Goal: Task Accomplishment & Management: Manage account settings

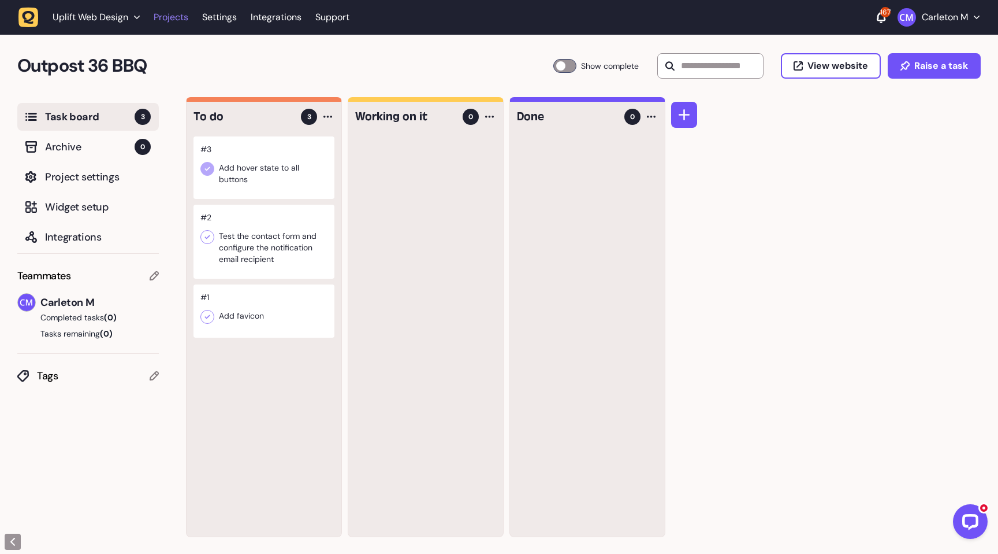
click at [170, 17] on link "Projects" at bounding box center [171, 17] width 35 height 21
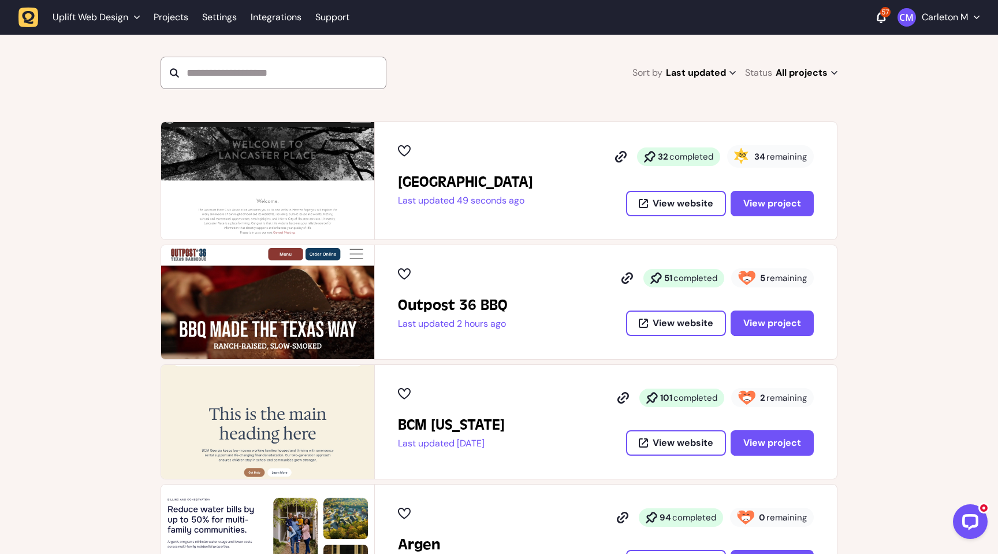
scroll to position [115, 0]
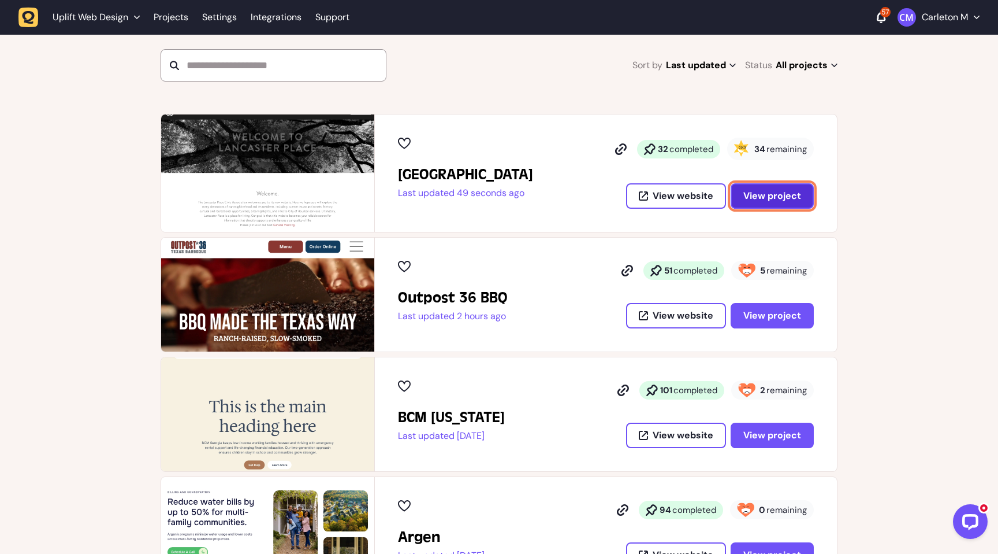
click at [774, 195] on span "View project" at bounding box center [773, 196] width 58 height 12
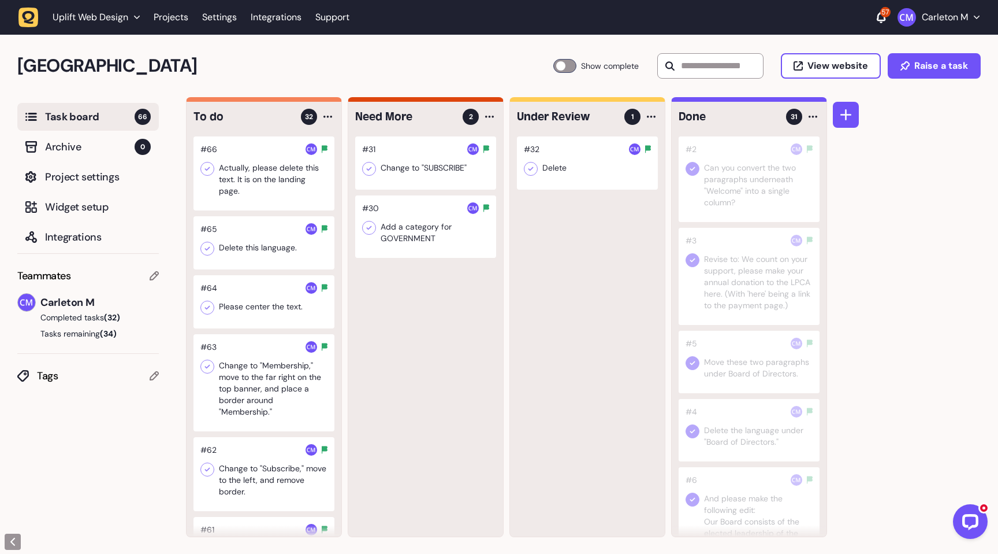
click at [261, 192] on div at bounding box center [264, 173] width 141 height 74
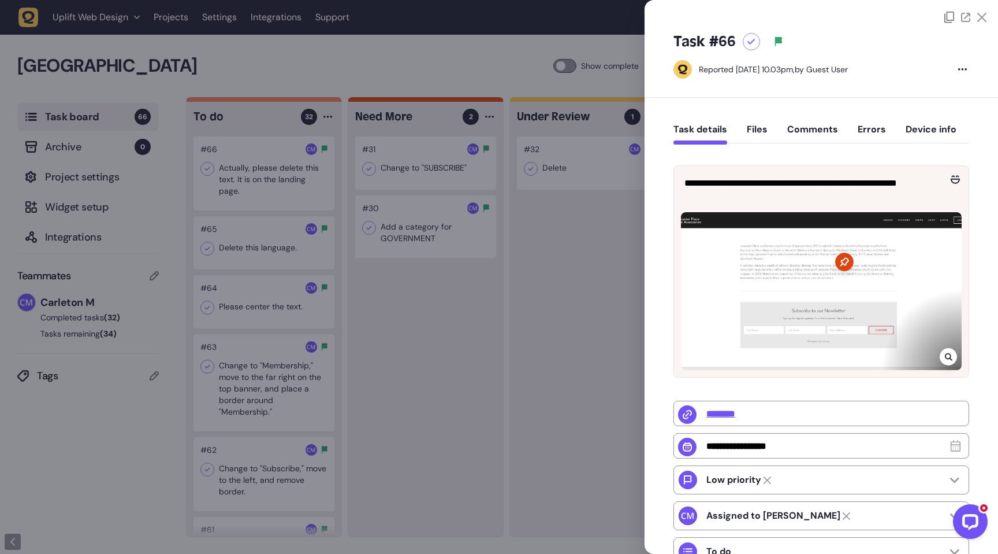
click at [750, 46] on div at bounding box center [751, 41] width 17 height 17
click at [461, 56] on div at bounding box center [499, 277] width 998 height 554
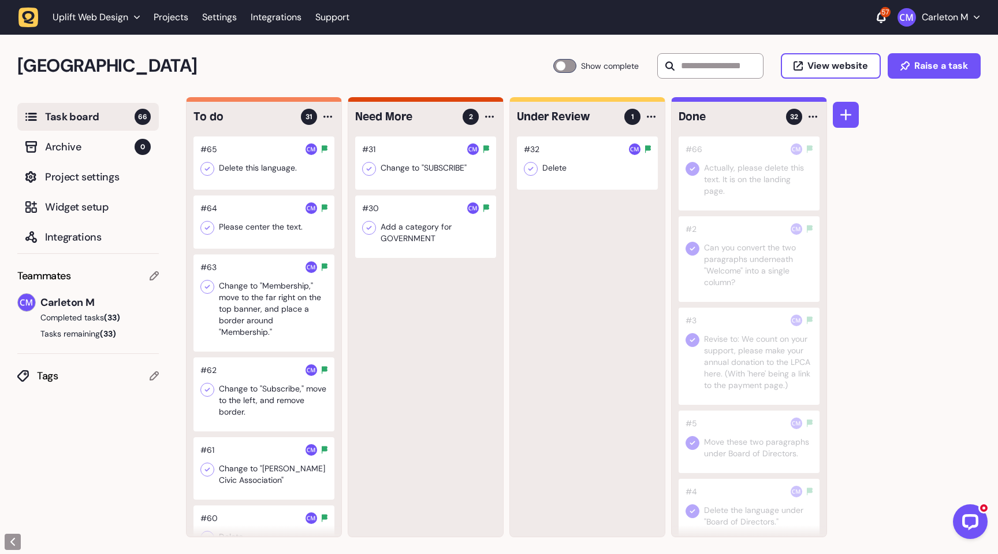
click at [250, 168] on div at bounding box center [264, 162] width 141 height 53
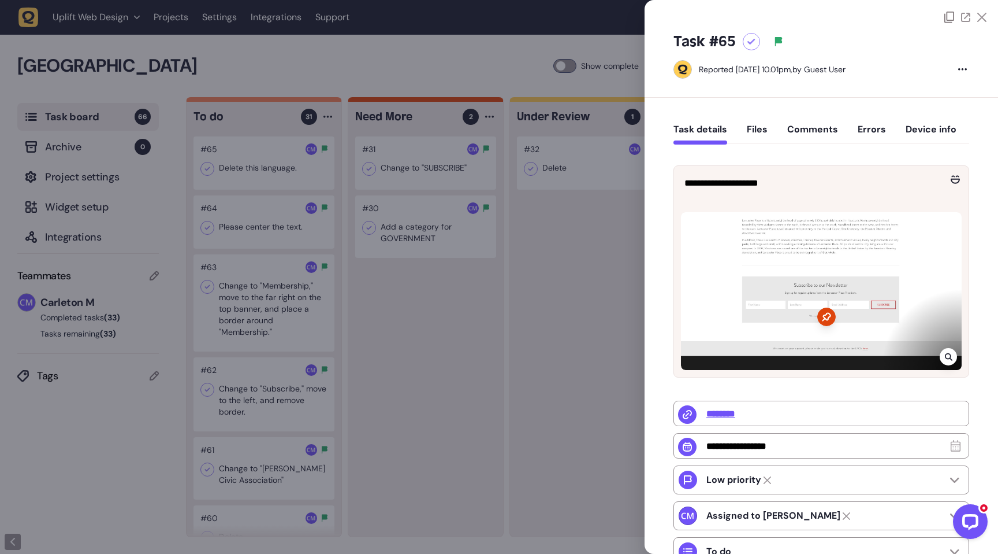
click at [949, 356] on div at bounding box center [948, 356] width 17 height 17
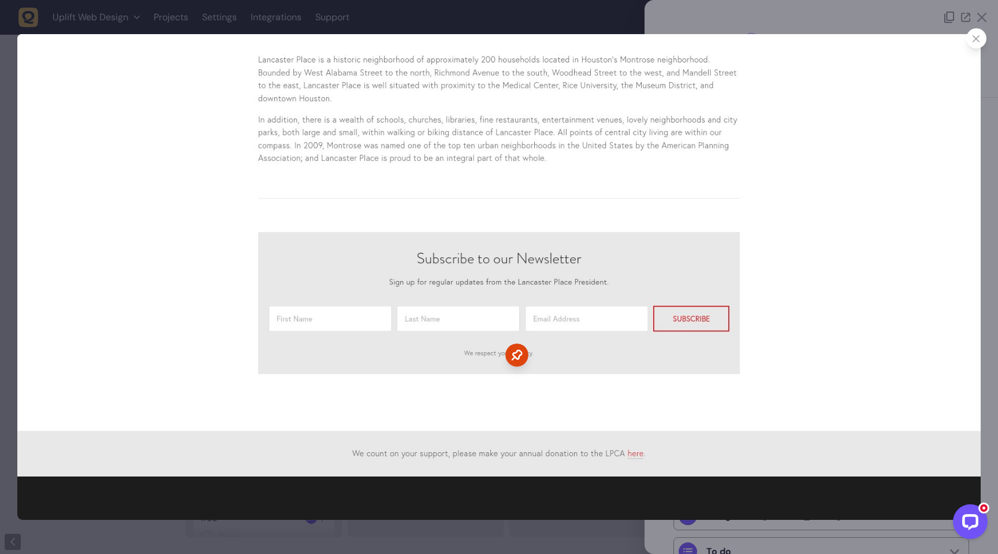
click at [972, 43] on div at bounding box center [977, 38] width 20 height 20
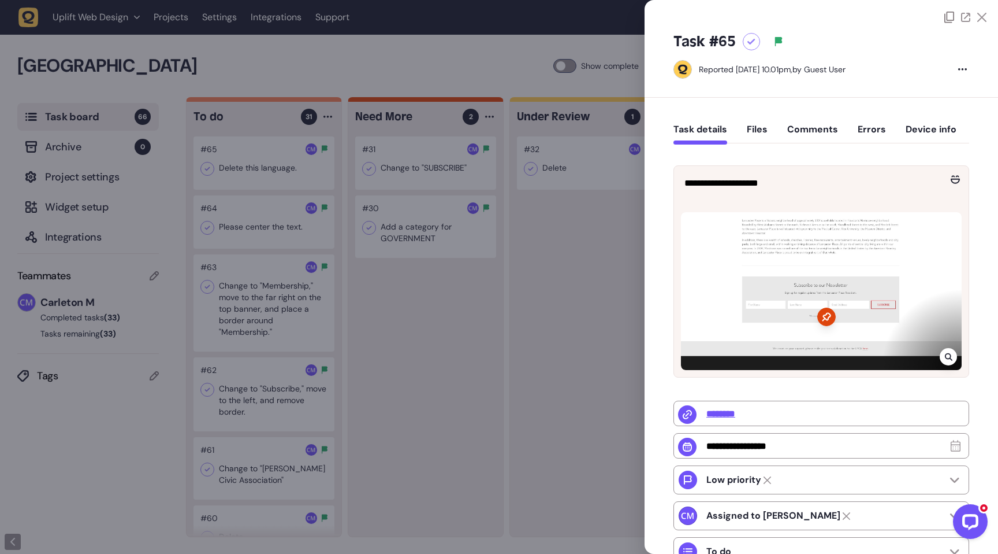
click at [748, 42] on icon at bounding box center [752, 42] width 8 height 6
click at [424, 330] on div at bounding box center [499, 277] width 998 height 554
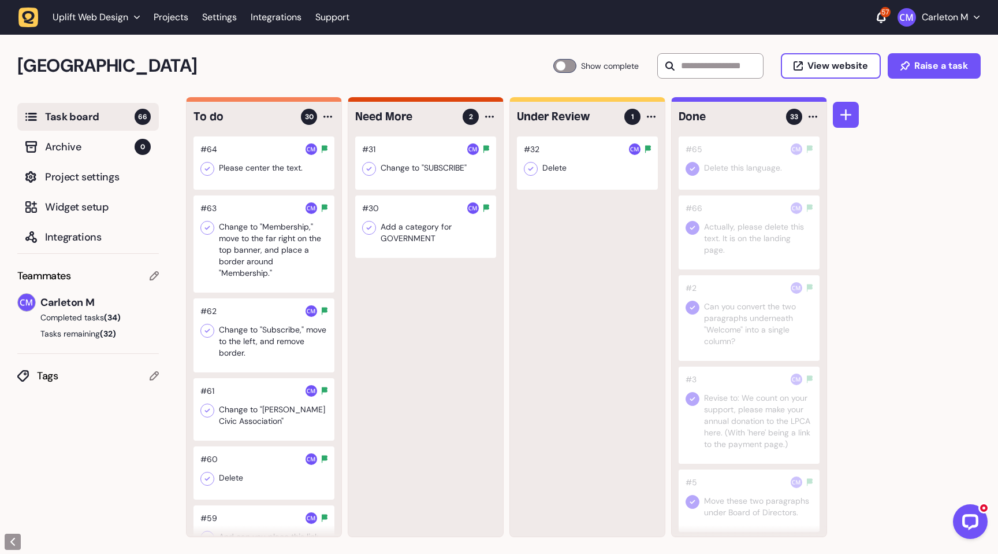
click at [237, 174] on div at bounding box center [264, 162] width 141 height 53
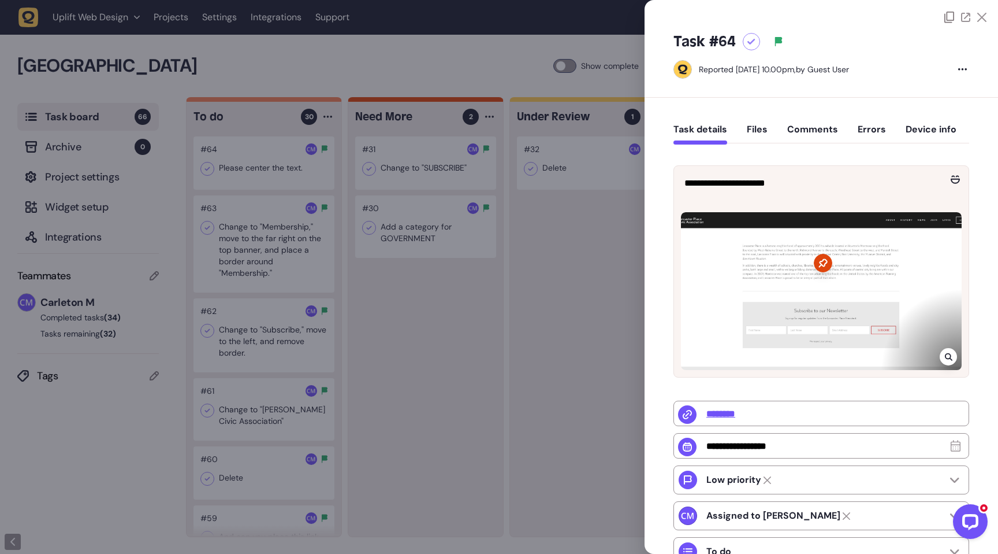
click at [495, 393] on div at bounding box center [499, 277] width 998 height 554
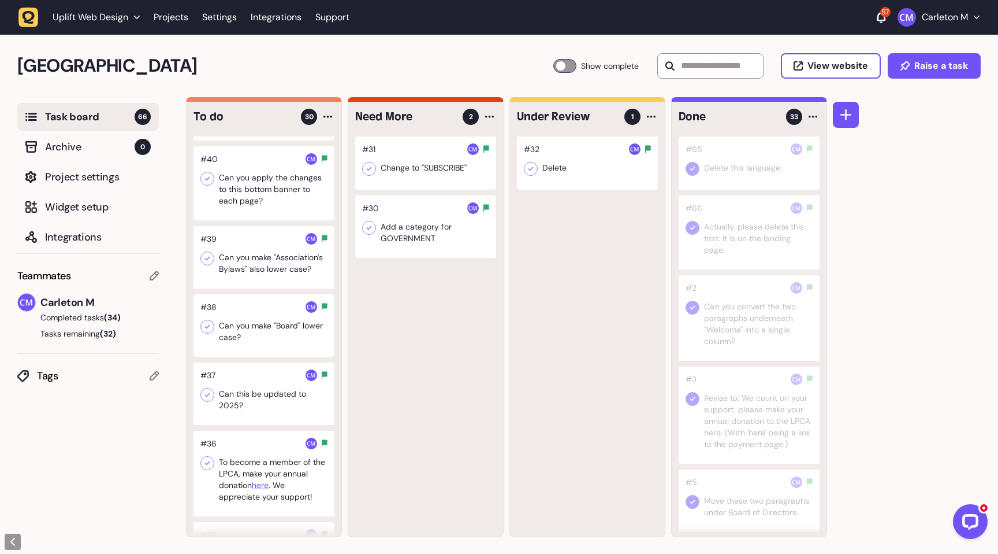
scroll to position [1973, 0]
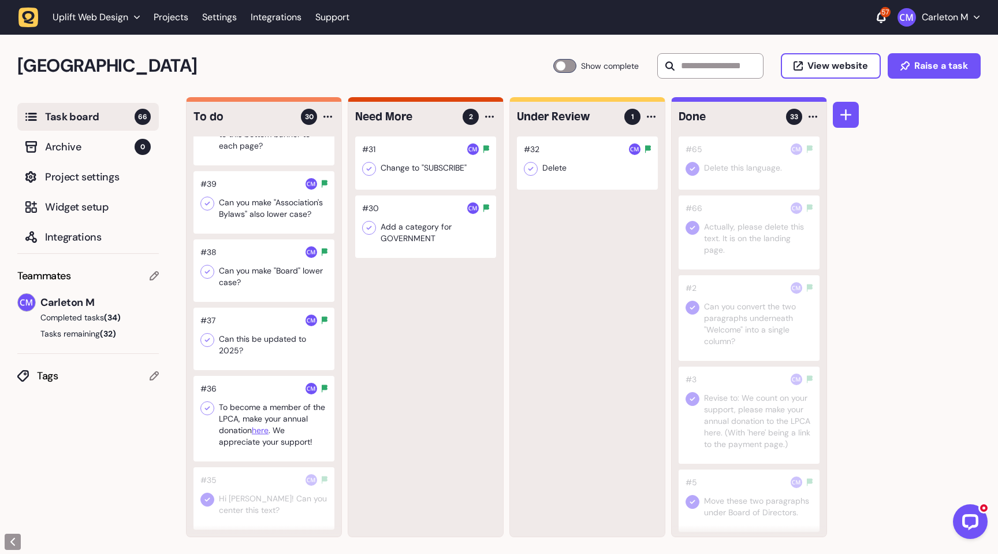
click at [248, 496] on div at bounding box center [264, 498] width 141 height 62
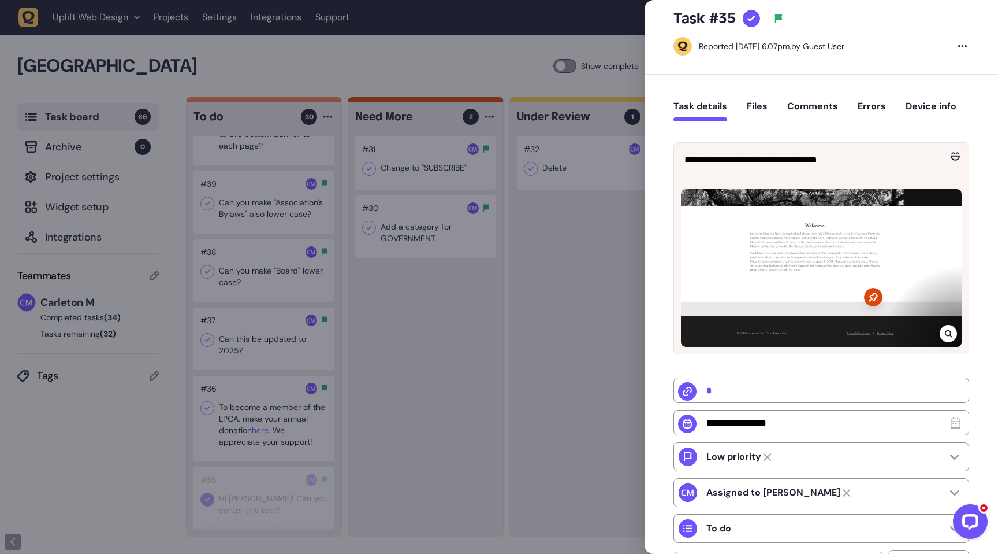
scroll to position [26, 0]
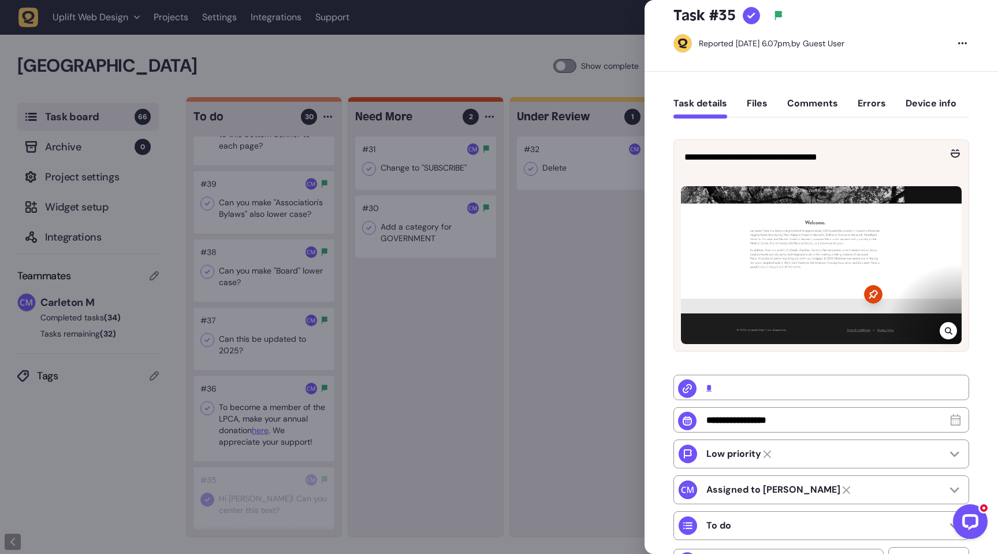
click at [401, 407] on div at bounding box center [499, 277] width 998 height 554
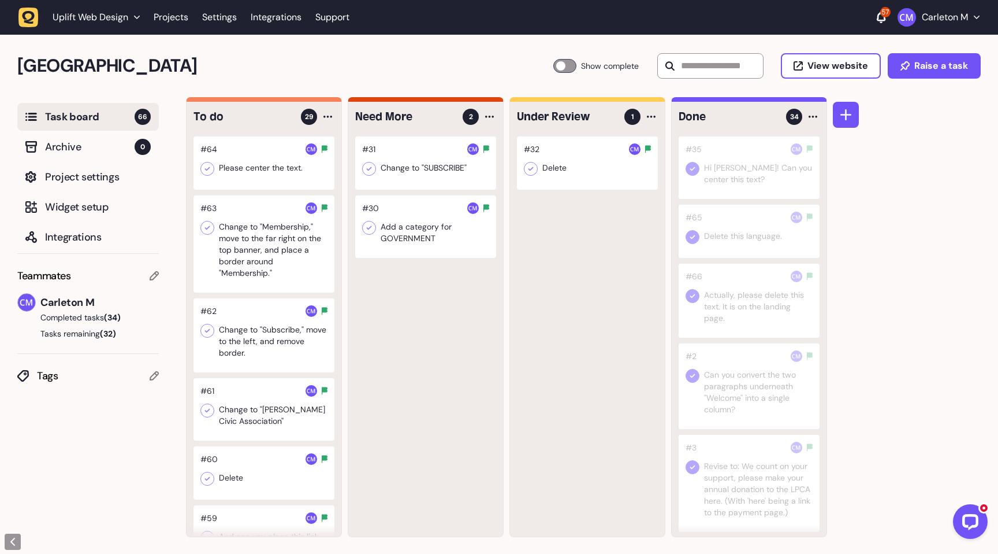
click at [266, 172] on div at bounding box center [264, 162] width 141 height 53
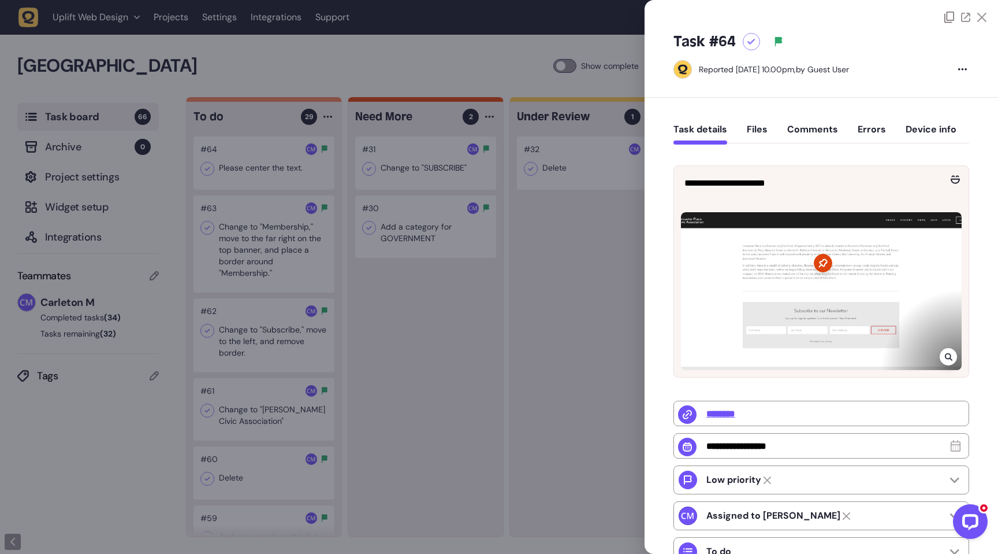
click at [210, 157] on div at bounding box center [499, 277] width 998 height 554
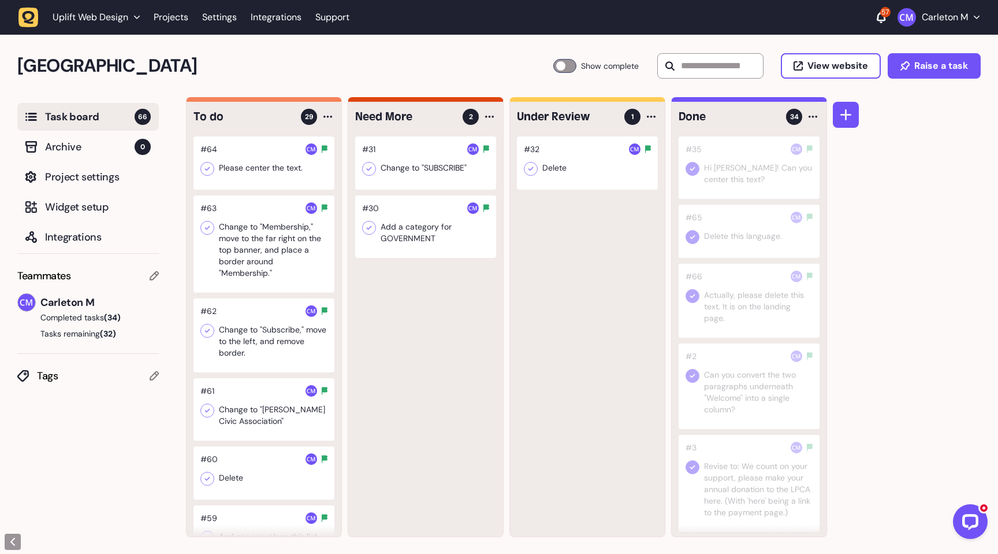
click at [209, 172] on icon at bounding box center [208, 169] width 12 height 12
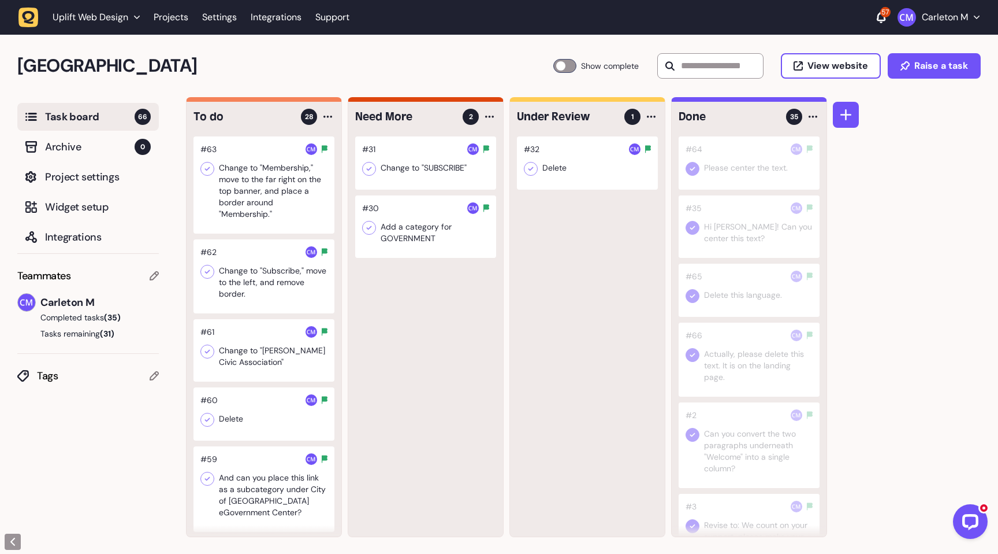
click at [236, 189] on div at bounding box center [264, 184] width 141 height 97
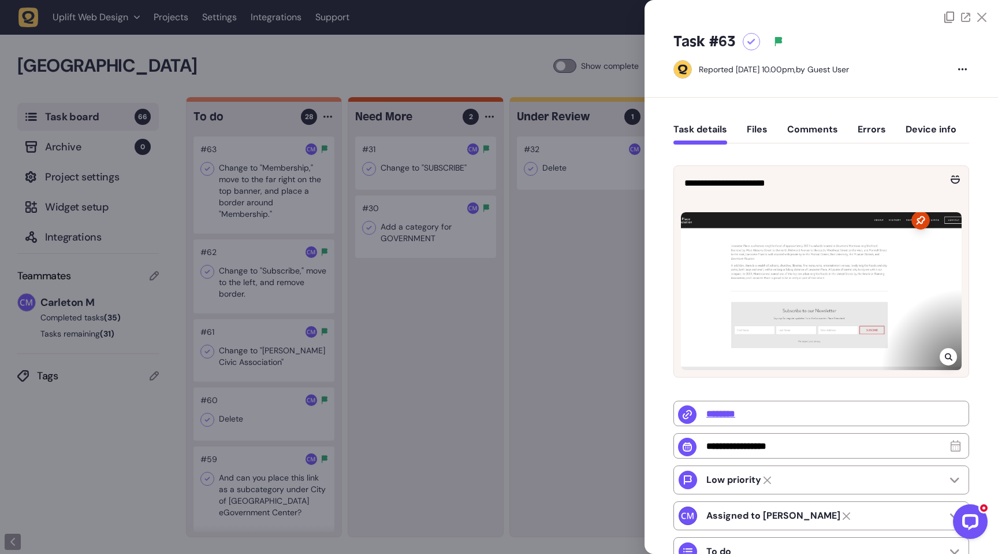
click at [859, 281] on div at bounding box center [821, 291] width 281 height 158
click at [943, 350] on div at bounding box center [948, 356] width 17 height 17
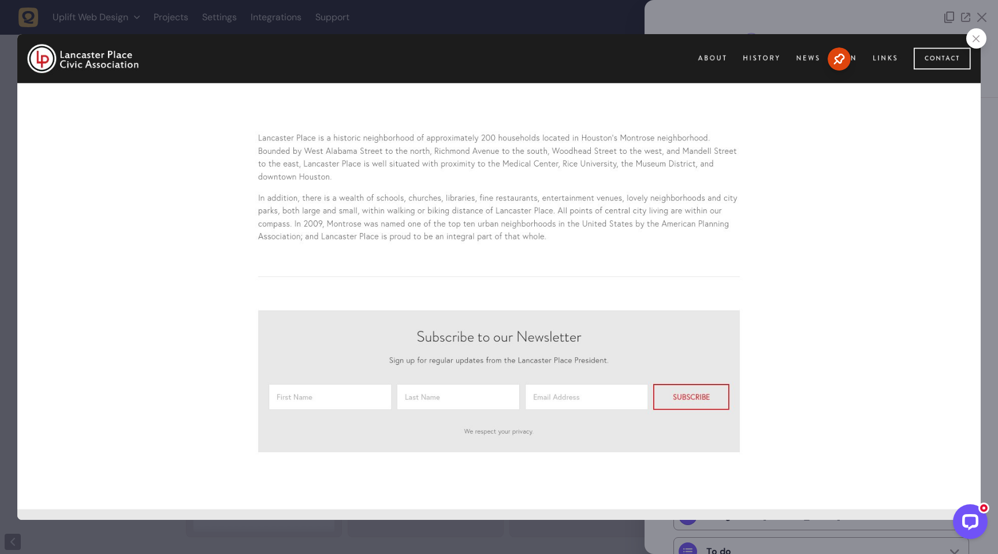
click at [974, 42] on icon at bounding box center [977, 39] width 8 height 8
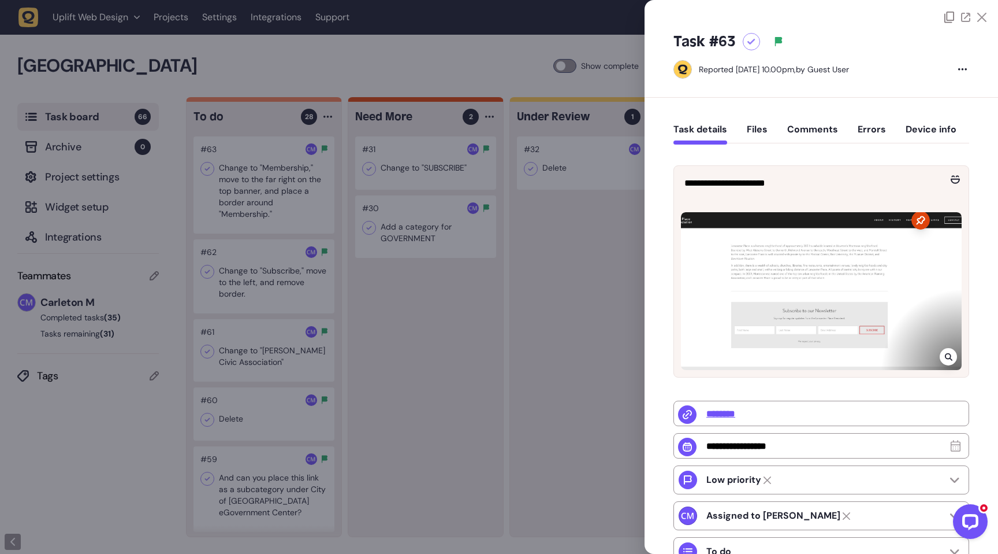
click at [810, 134] on button "Comments" at bounding box center [813, 134] width 51 height 21
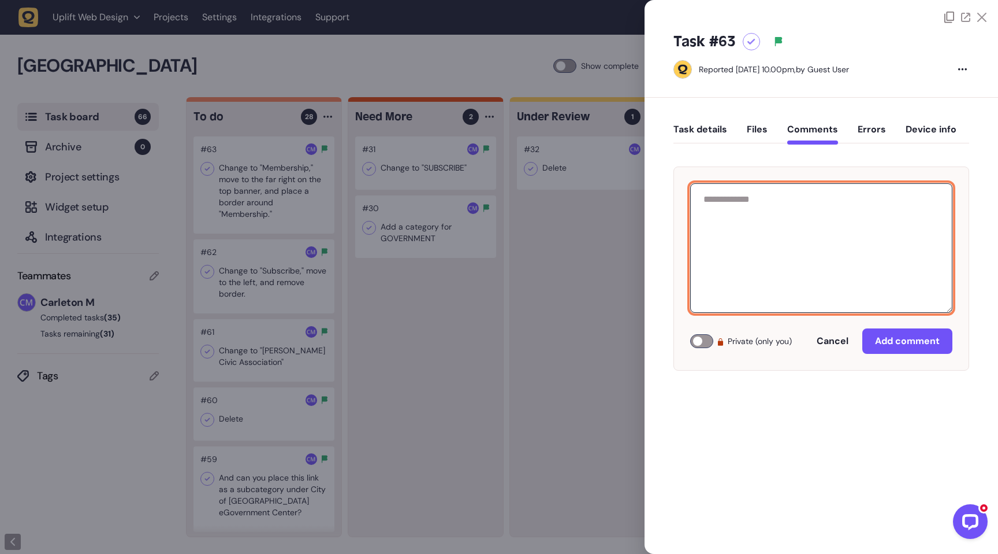
click at [749, 240] on textarea at bounding box center [821, 247] width 262 height 129
type textarea "**********"
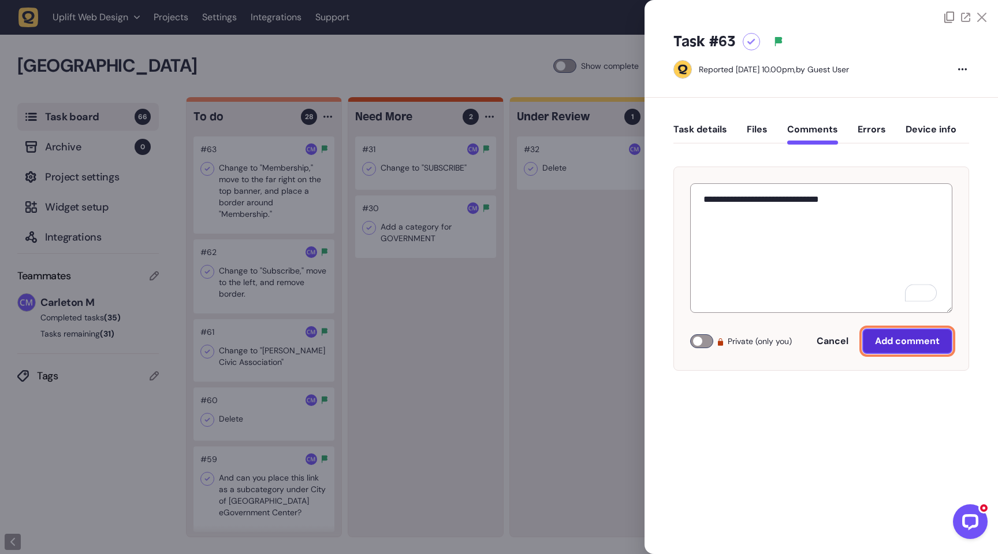
click at [897, 344] on span "Add comment" at bounding box center [907, 341] width 65 height 12
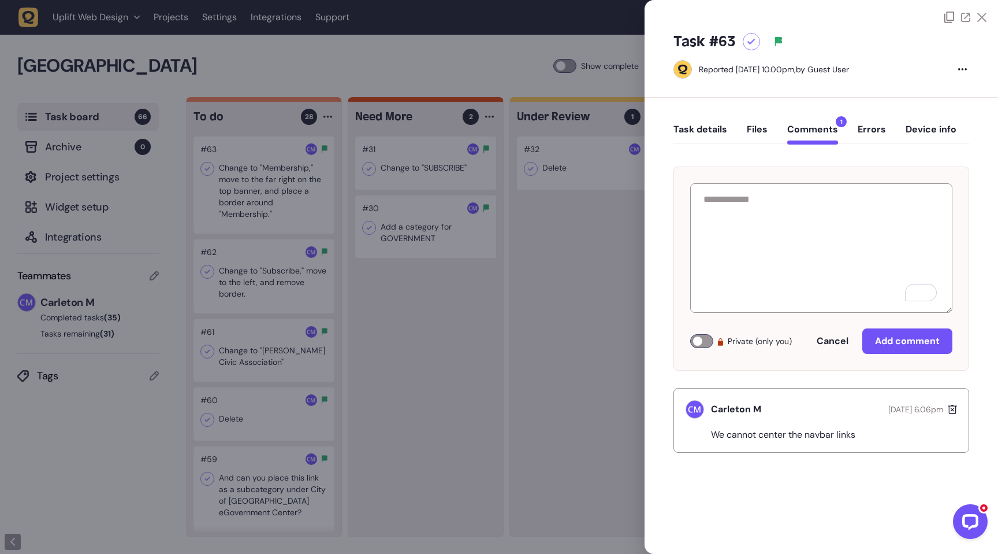
click at [459, 315] on div at bounding box center [499, 277] width 998 height 554
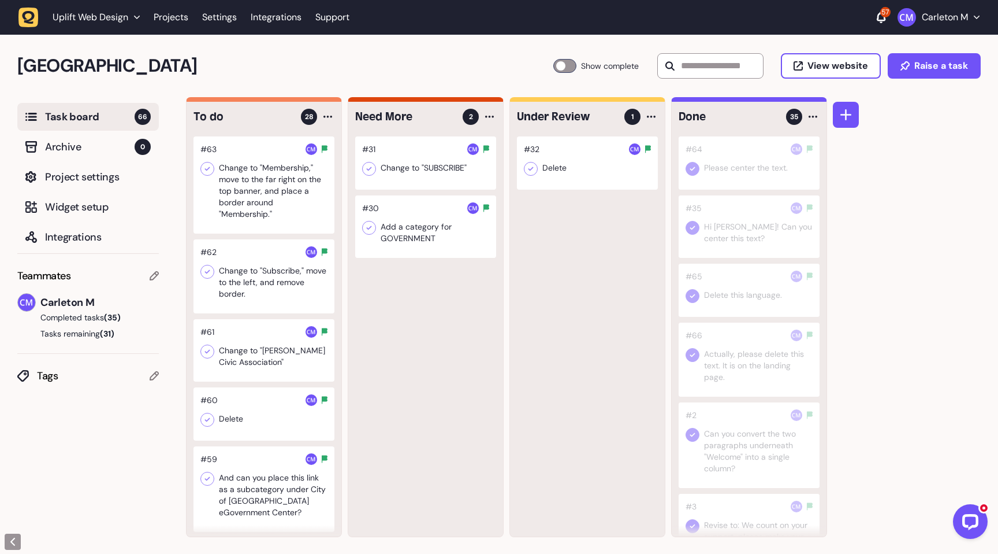
click at [255, 184] on div at bounding box center [264, 184] width 141 height 97
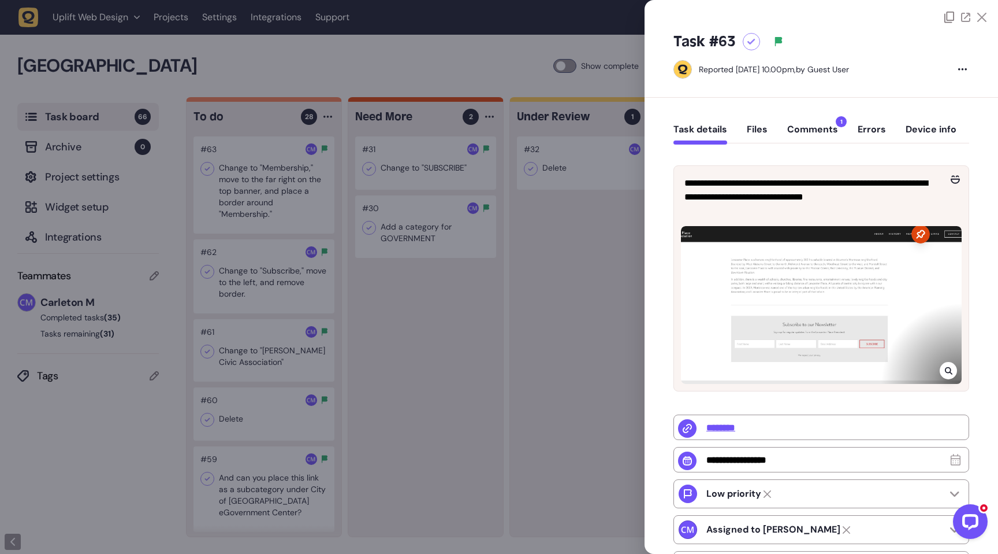
click at [872, 265] on div at bounding box center [821, 305] width 281 height 158
click at [945, 373] on div at bounding box center [948, 370] width 17 height 17
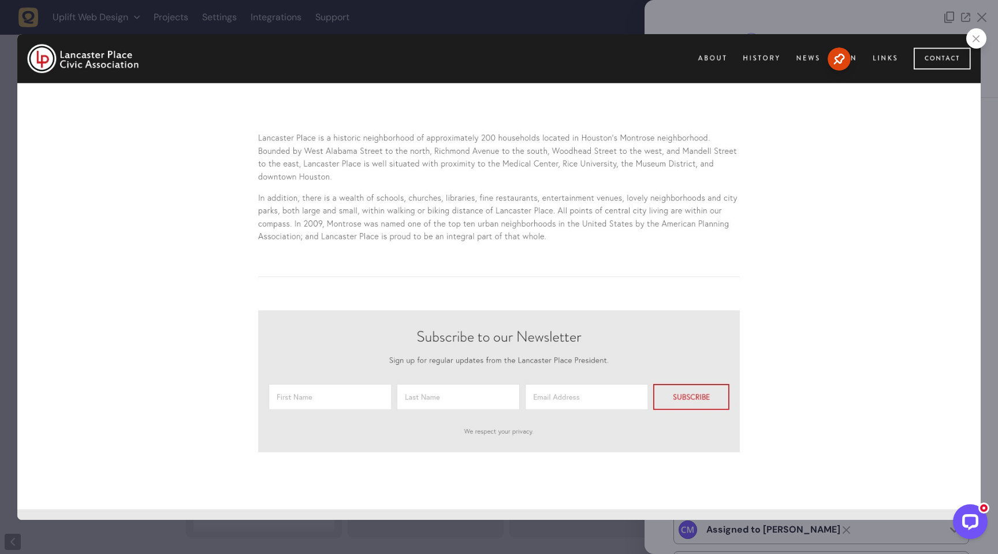
click at [974, 43] on div at bounding box center [977, 38] width 20 height 20
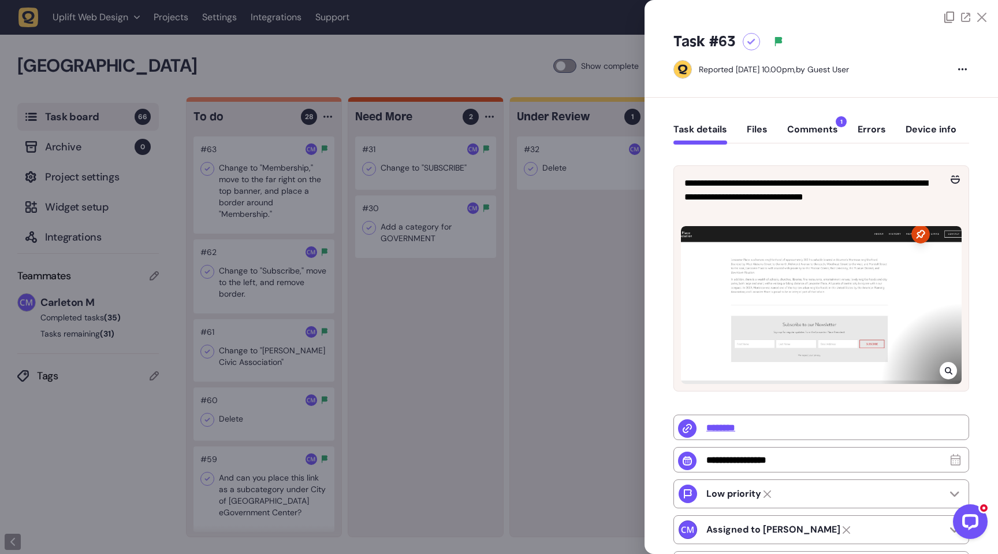
click at [815, 132] on button "Comments 1" at bounding box center [813, 134] width 51 height 21
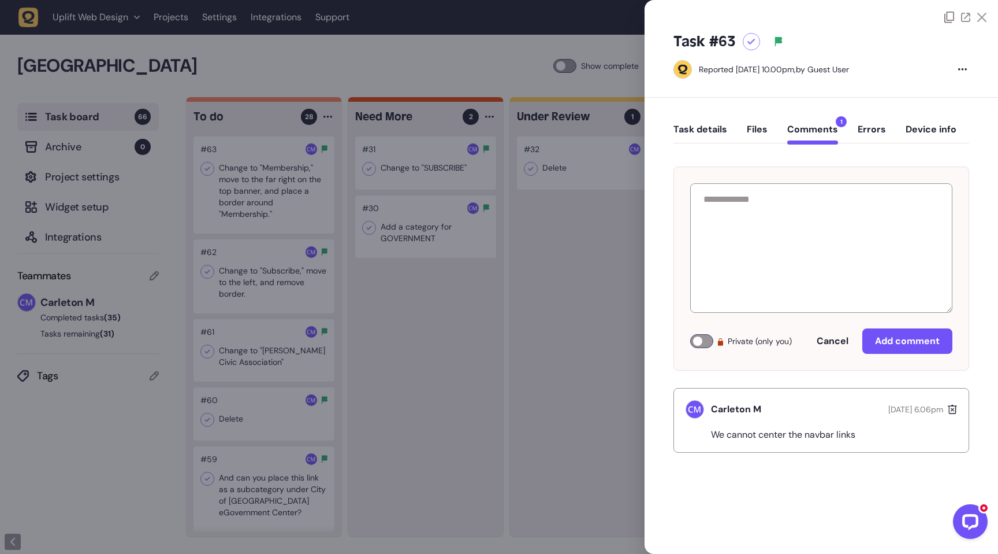
click at [952, 410] on icon at bounding box center [952, 409] width 9 height 12
click at [750, 41] on icon at bounding box center [752, 42] width 8 height 6
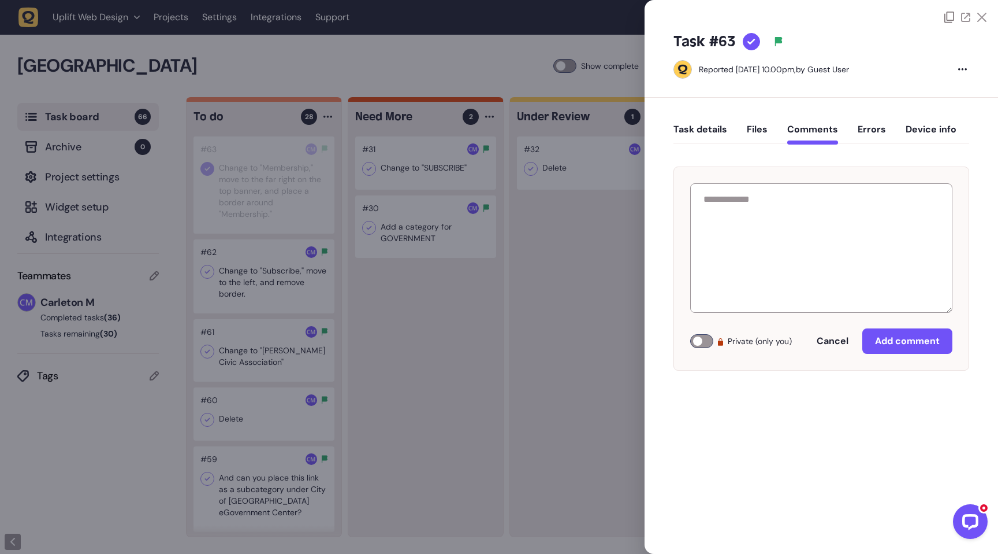
click at [525, 321] on div at bounding box center [499, 277] width 998 height 554
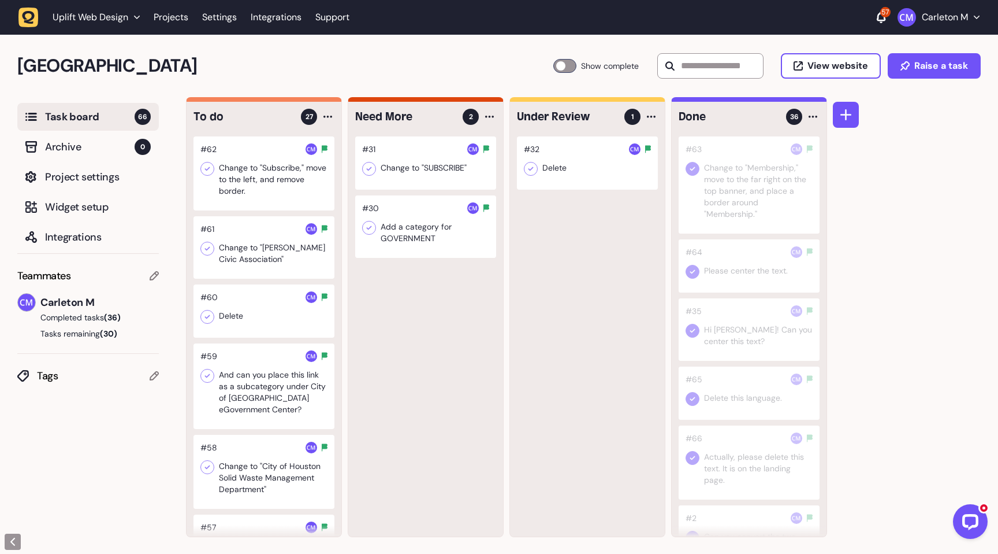
click at [254, 180] on div at bounding box center [264, 173] width 141 height 74
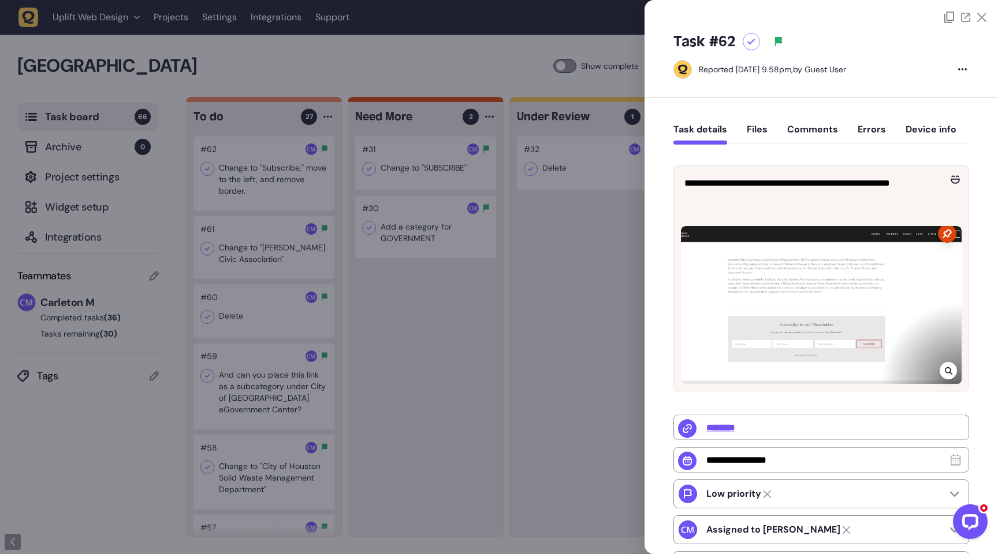
click at [881, 287] on div at bounding box center [821, 305] width 281 height 158
click at [755, 45] on div at bounding box center [751, 41] width 17 height 17
click at [370, 366] on div at bounding box center [499, 277] width 998 height 554
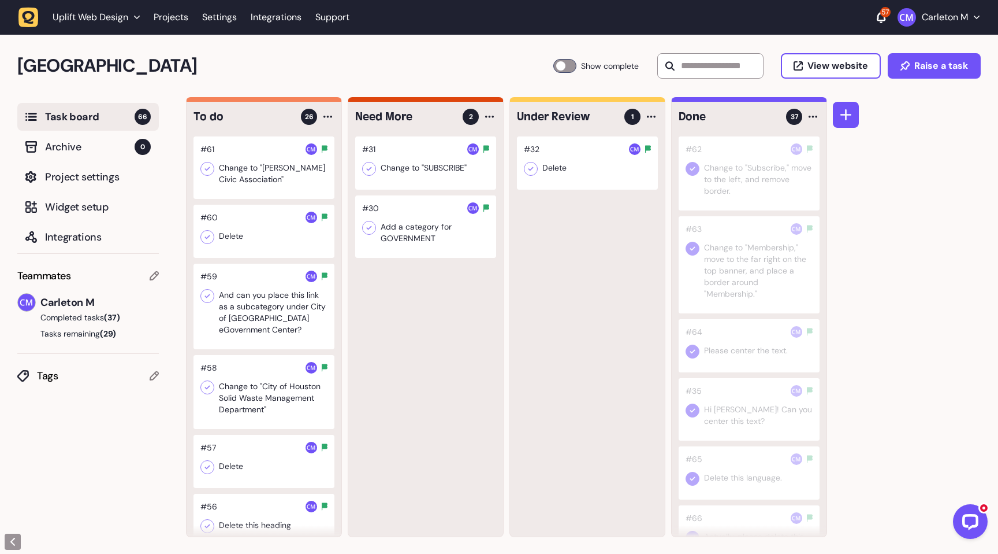
click at [259, 187] on div at bounding box center [264, 167] width 141 height 62
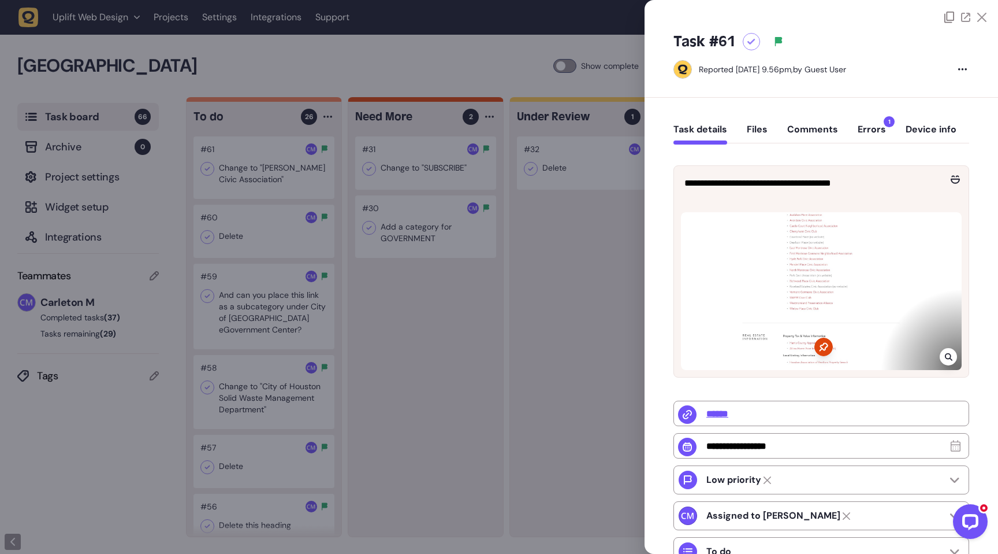
click at [945, 358] on icon at bounding box center [949, 356] width 8 height 9
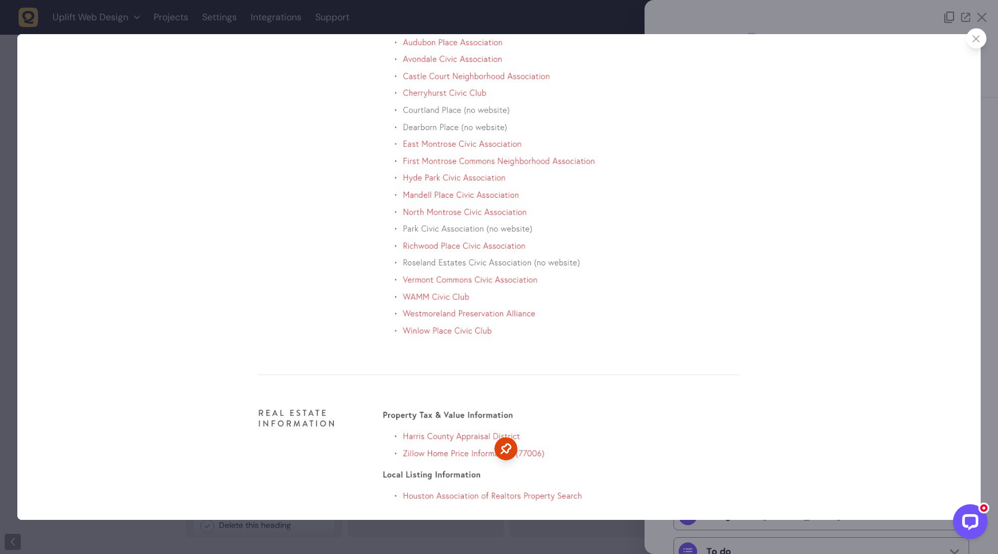
click at [796, 25] on div at bounding box center [499, 277] width 998 height 554
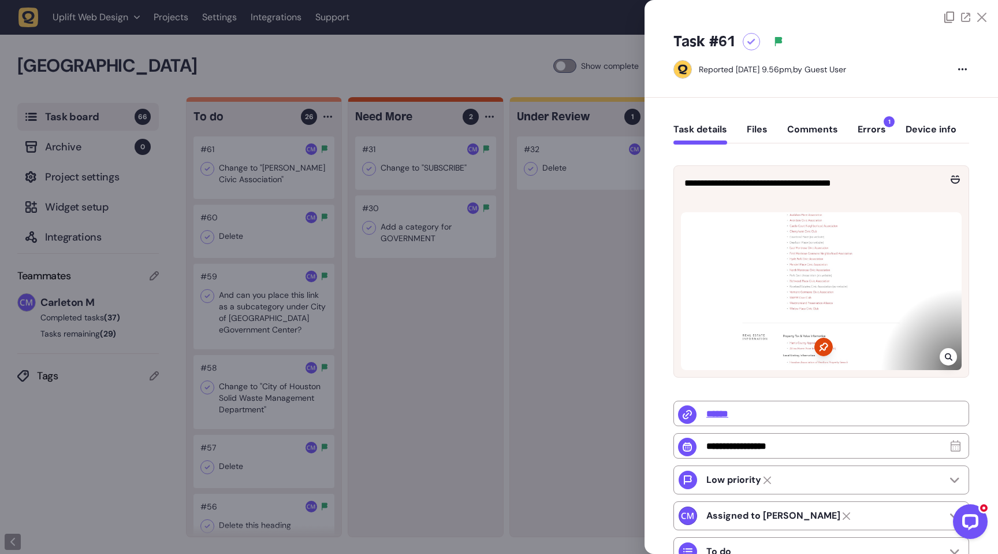
click at [452, 359] on div at bounding box center [499, 277] width 998 height 554
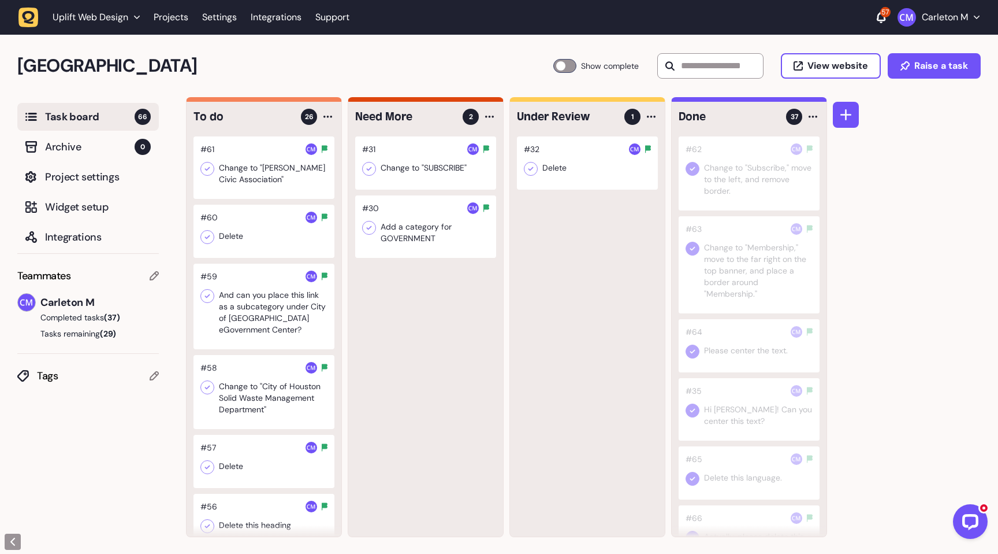
click at [267, 168] on div at bounding box center [264, 167] width 141 height 62
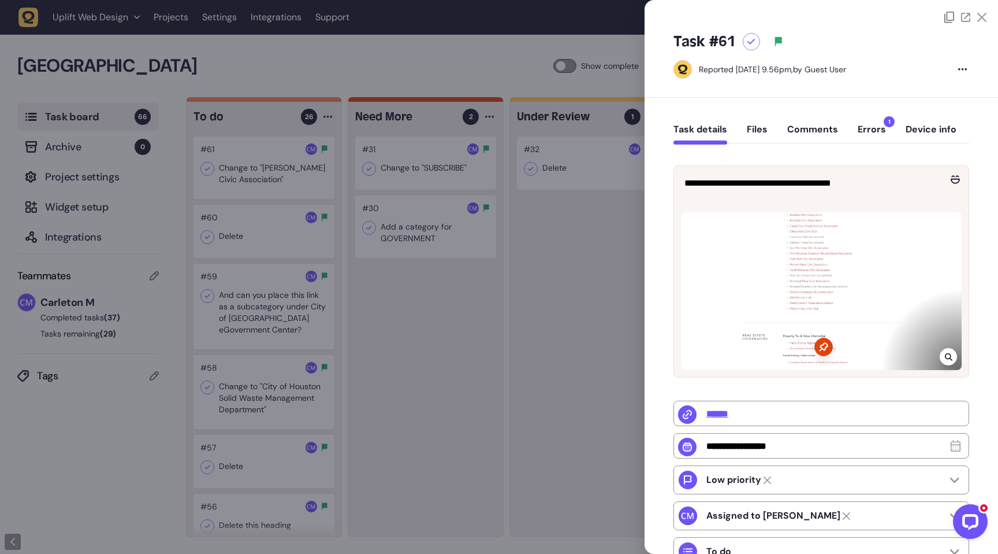
click at [868, 125] on button "Errors 1" at bounding box center [872, 134] width 28 height 21
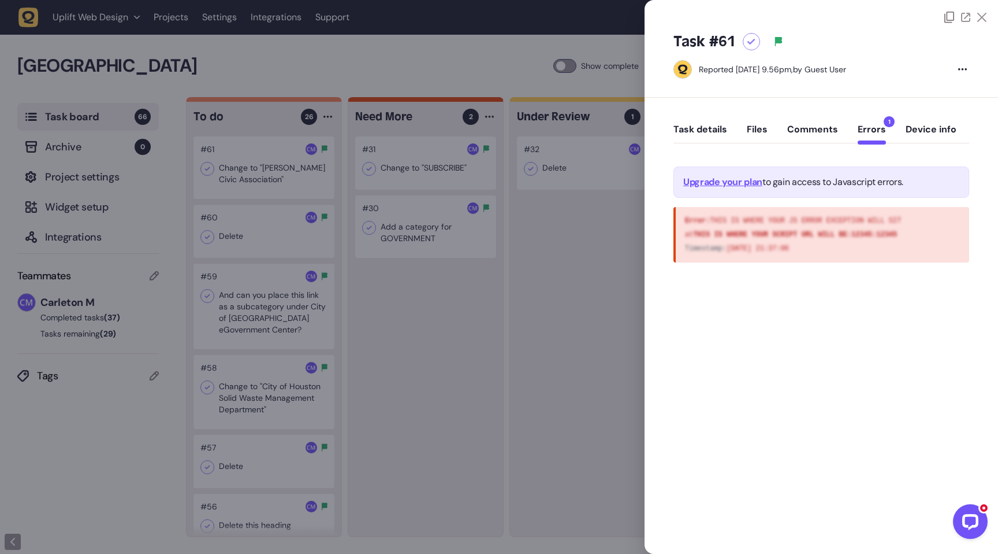
click at [681, 127] on button "Task details" at bounding box center [701, 134] width 54 height 21
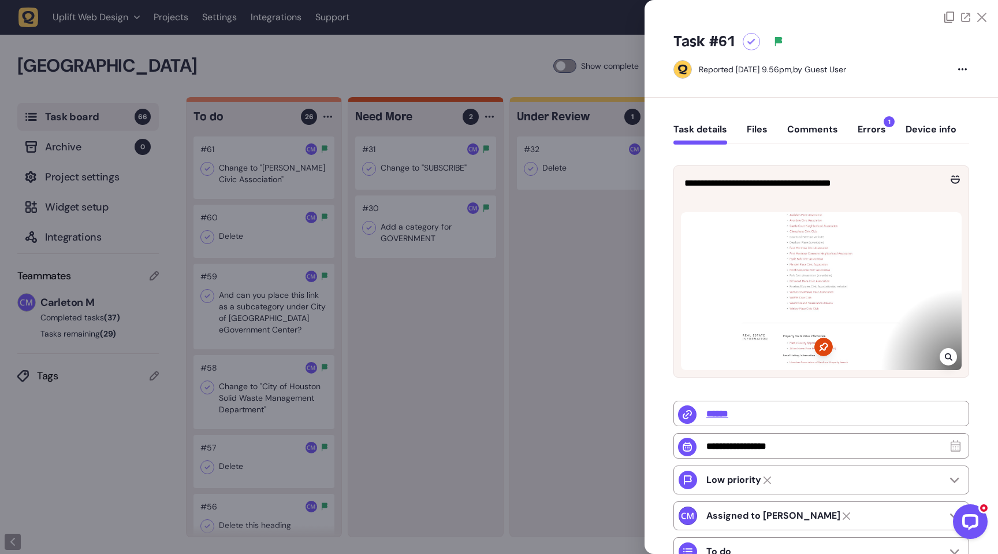
click at [948, 359] on icon at bounding box center [949, 356] width 8 height 9
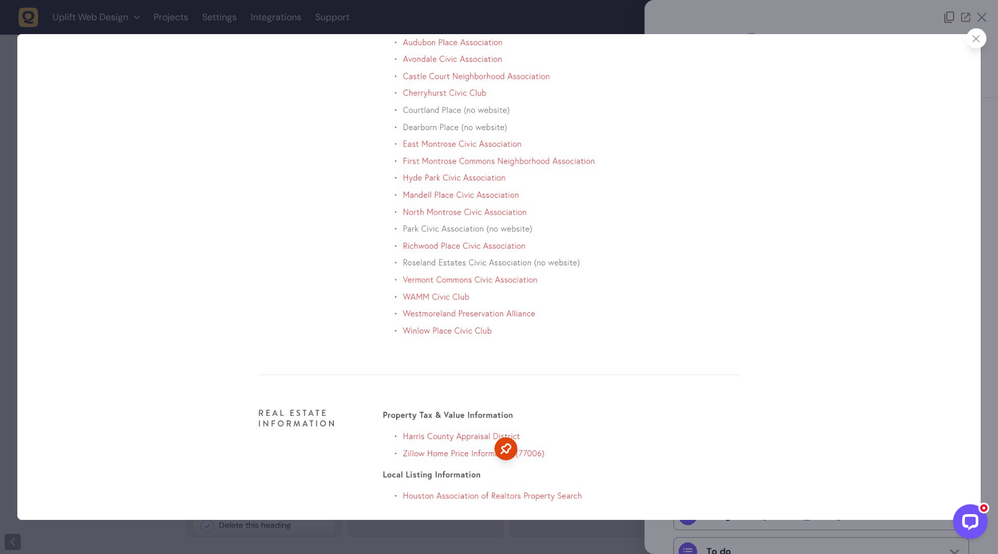
click at [977, 37] on icon at bounding box center [977, 39] width 8 height 8
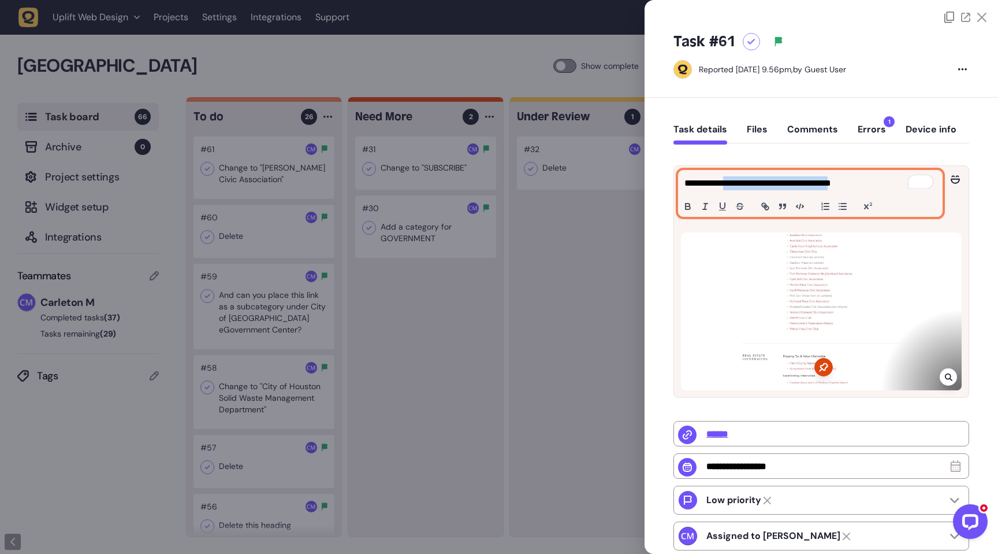
drag, startPoint x: 871, startPoint y: 188, endPoint x: 737, endPoint y: 187, distance: 134.0
click at [737, 187] on p "**********" at bounding box center [809, 183] width 249 height 14
copy p "**********"
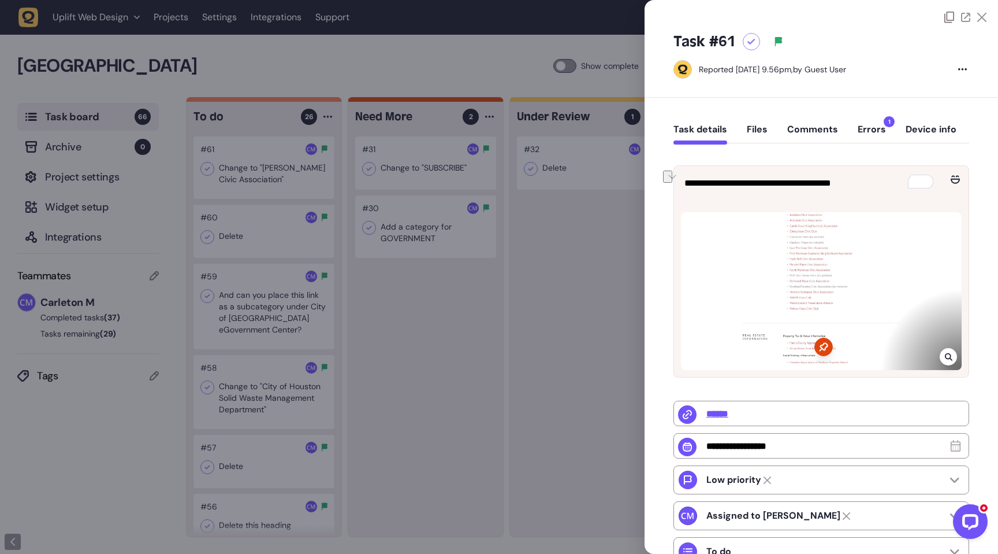
click at [947, 361] on icon at bounding box center [949, 357] width 8 height 8
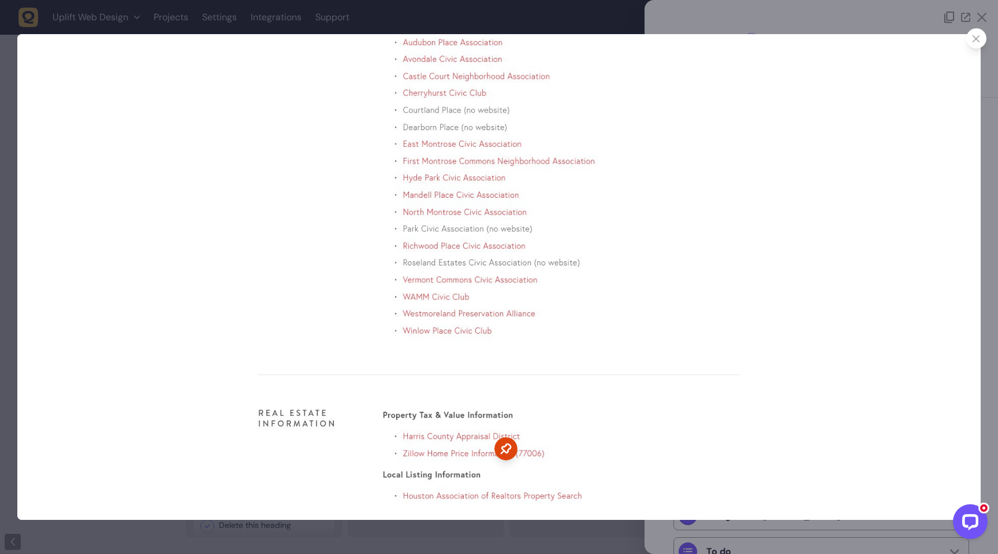
click at [980, 39] on icon at bounding box center [977, 39] width 8 height 8
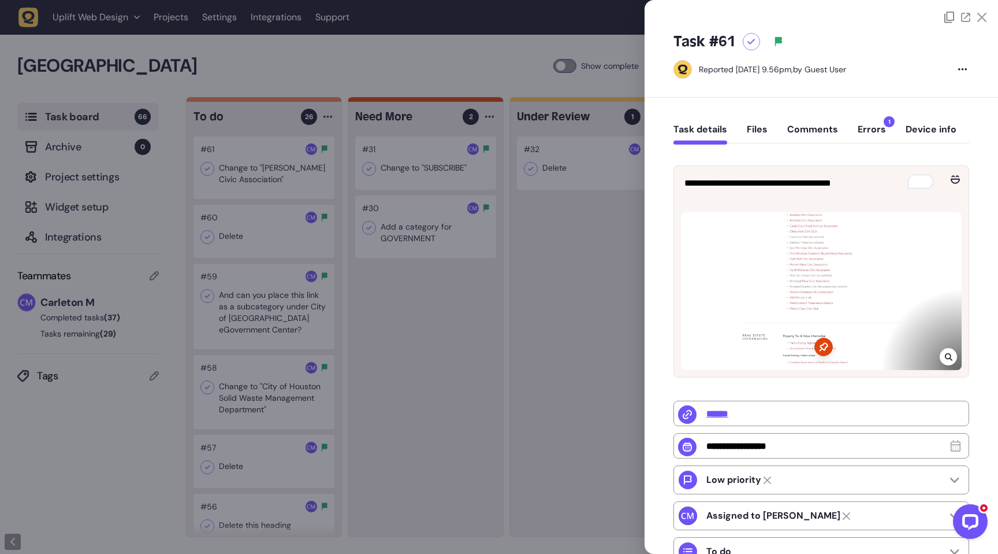
click at [948, 354] on icon at bounding box center [949, 357] width 8 height 8
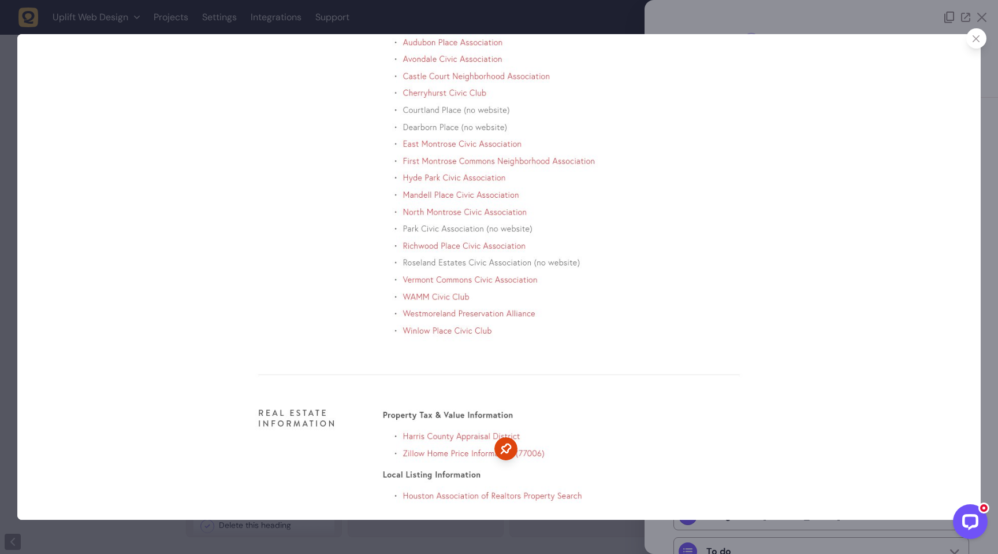
click at [973, 42] on div at bounding box center [977, 38] width 20 height 20
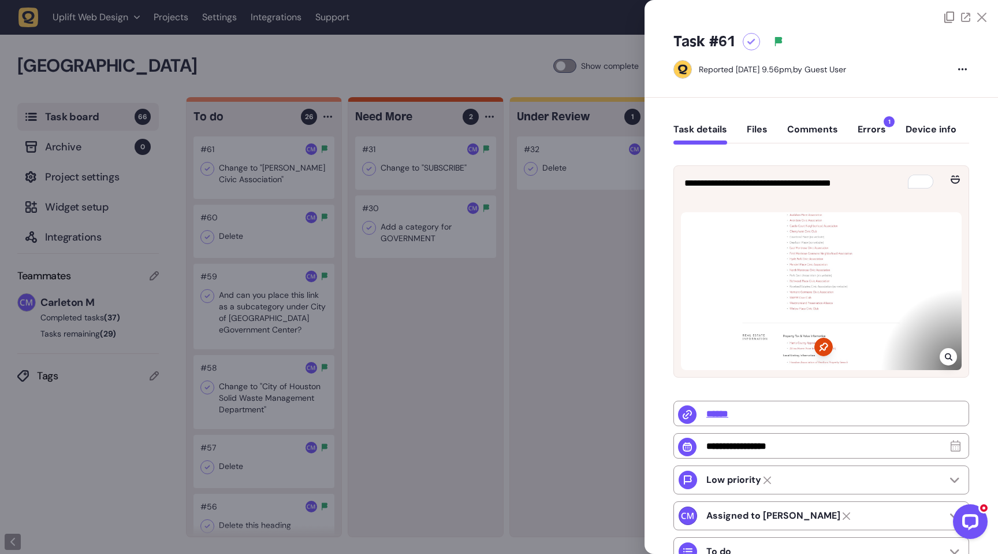
click at [809, 128] on button "Comments" at bounding box center [813, 134] width 51 height 21
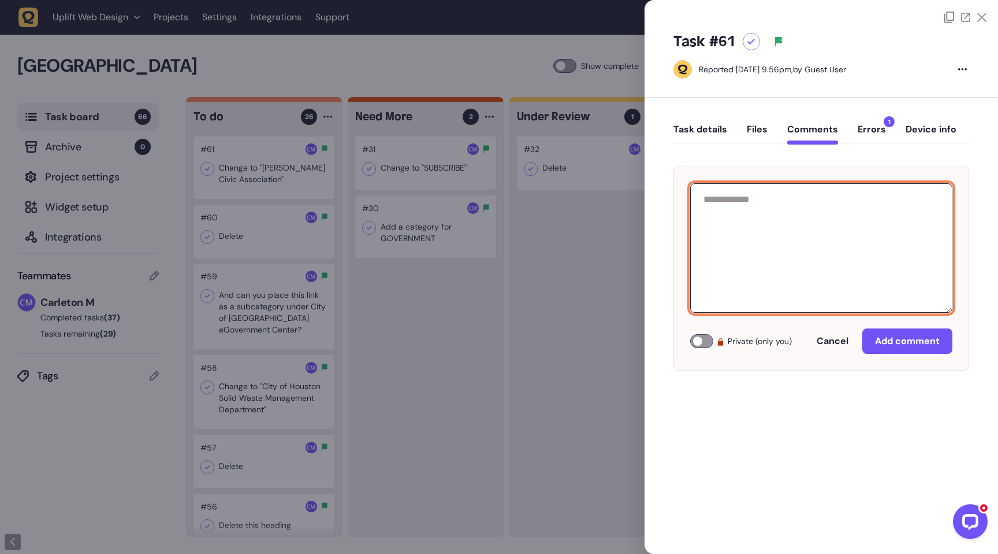
click at [773, 235] on textarea at bounding box center [821, 247] width 262 height 129
click at [768, 197] on textarea "**********" at bounding box center [821, 247] width 262 height 129
click at [850, 205] on textarea "**********" at bounding box center [821, 247] width 262 height 129
paste textarea "**********"
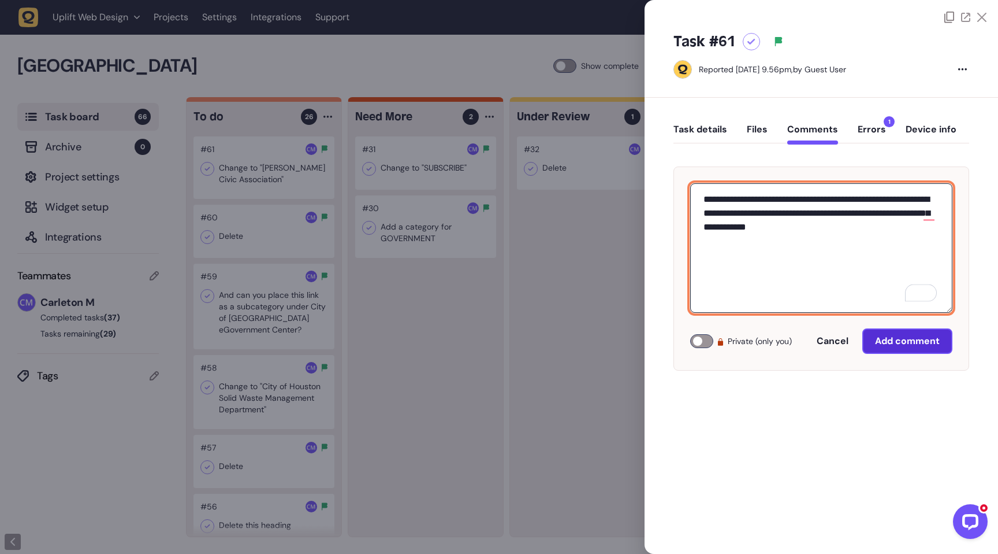
type textarea "**********"
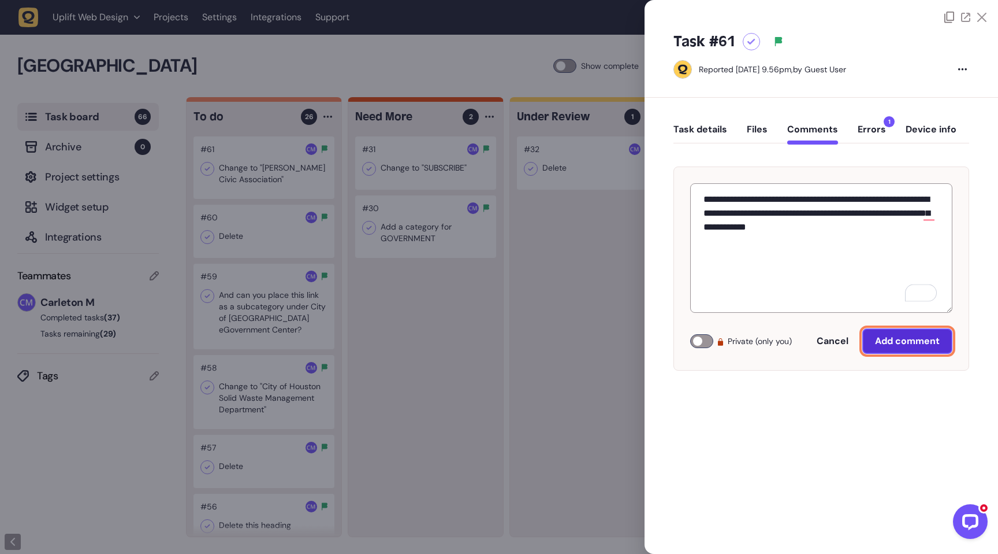
click at [919, 347] on button "Add comment" at bounding box center [908, 340] width 90 height 25
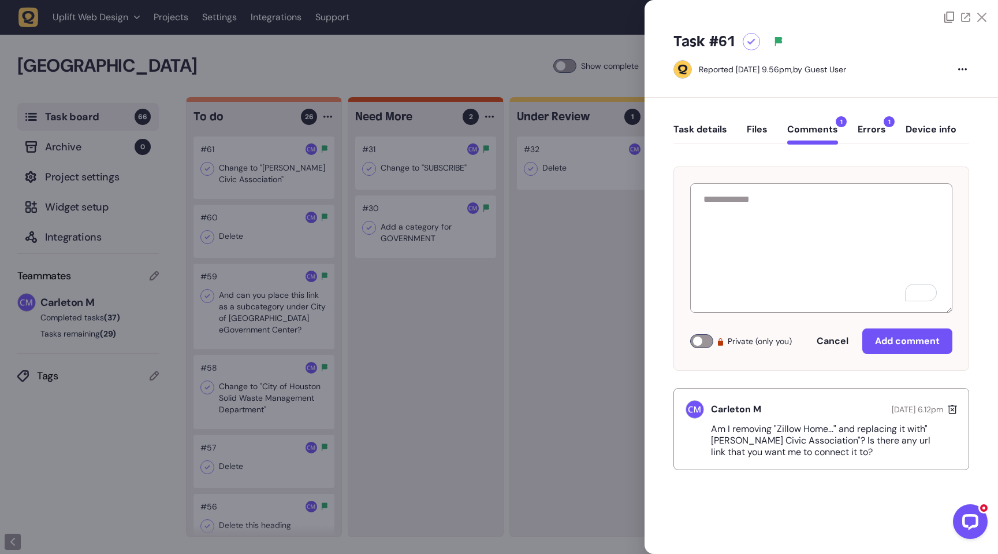
click at [388, 62] on div at bounding box center [499, 277] width 998 height 554
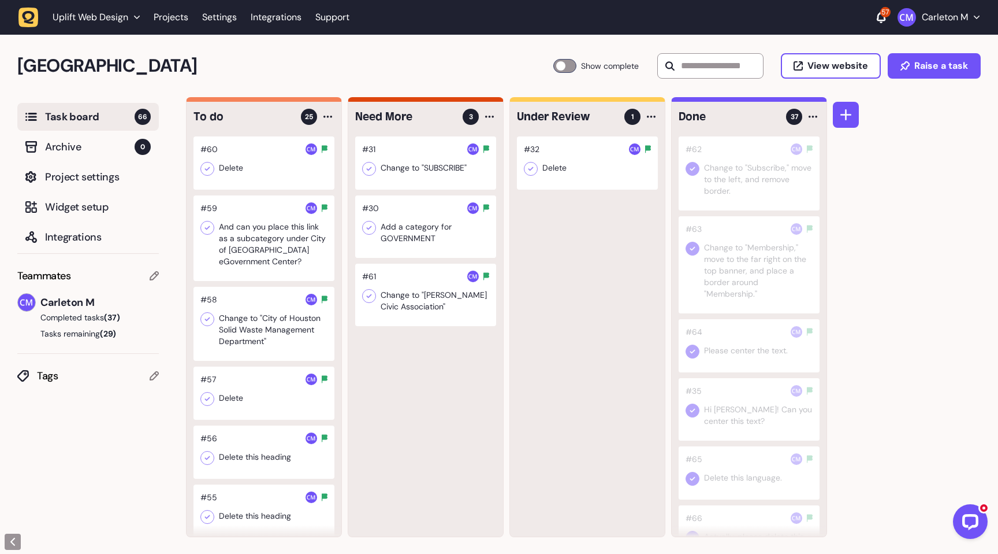
click at [247, 164] on div at bounding box center [264, 162] width 141 height 53
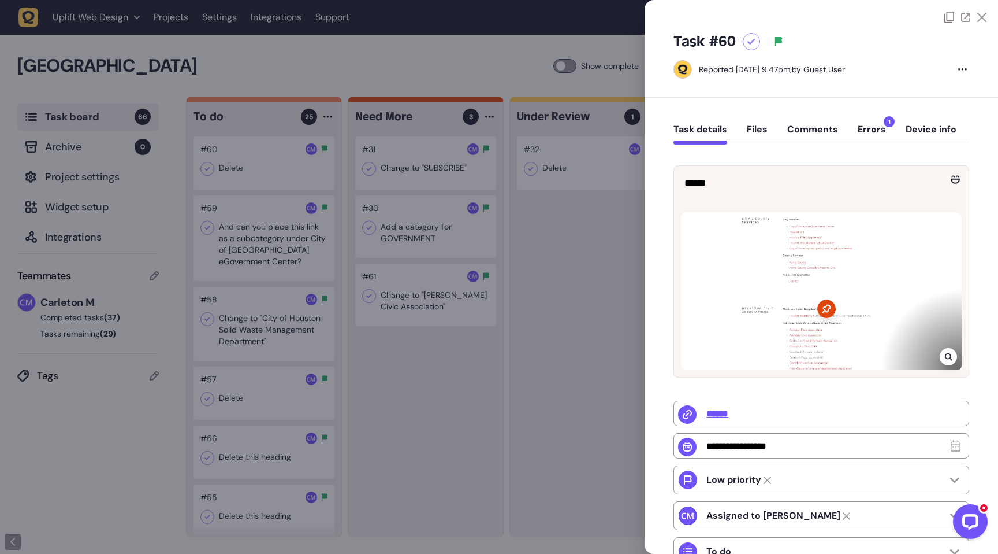
click at [946, 356] on icon at bounding box center [949, 357] width 8 height 8
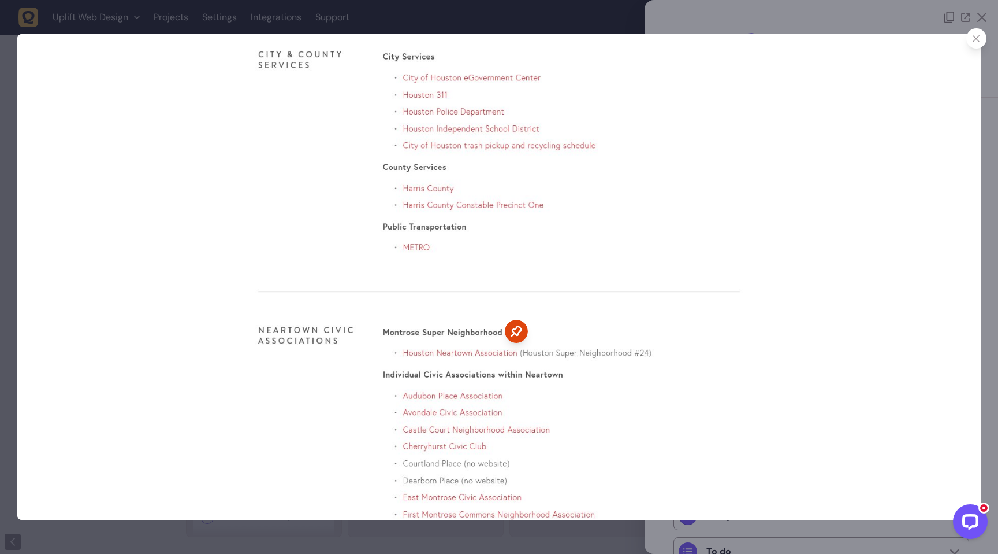
click at [850, 17] on div at bounding box center [499, 277] width 998 height 554
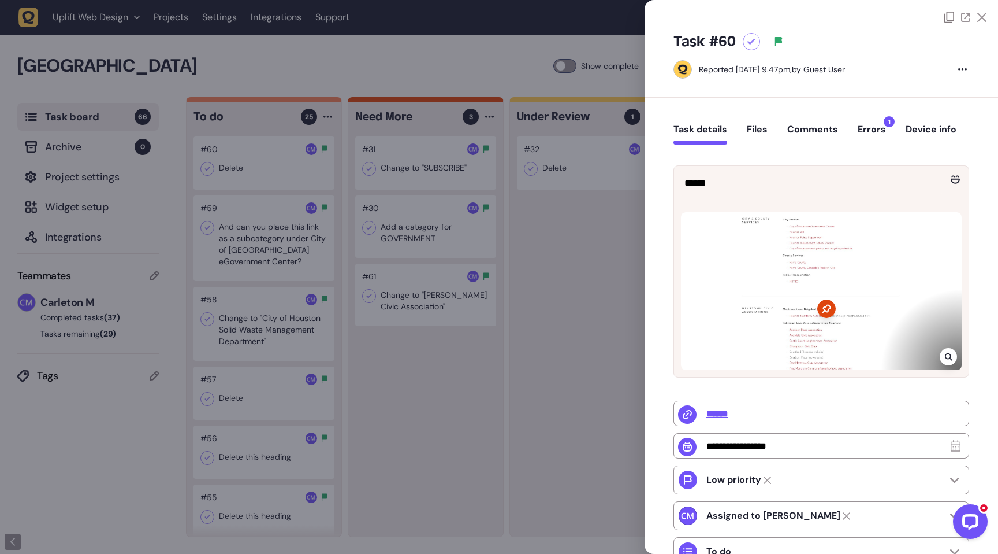
click at [752, 43] on icon at bounding box center [752, 42] width 8 height 6
click at [462, 369] on div at bounding box center [499, 277] width 998 height 554
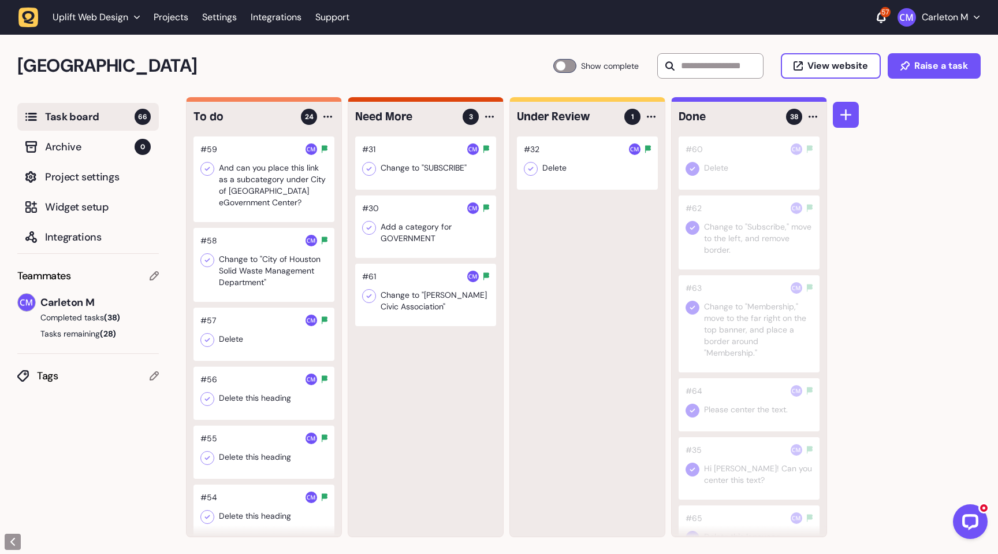
click at [240, 196] on div at bounding box center [264, 179] width 141 height 86
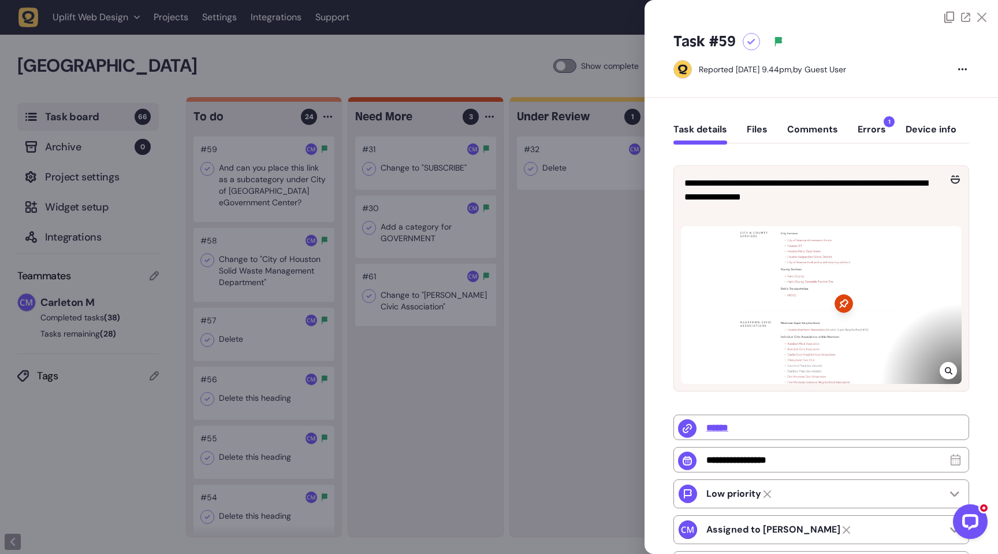
click at [946, 373] on icon at bounding box center [949, 370] width 8 height 9
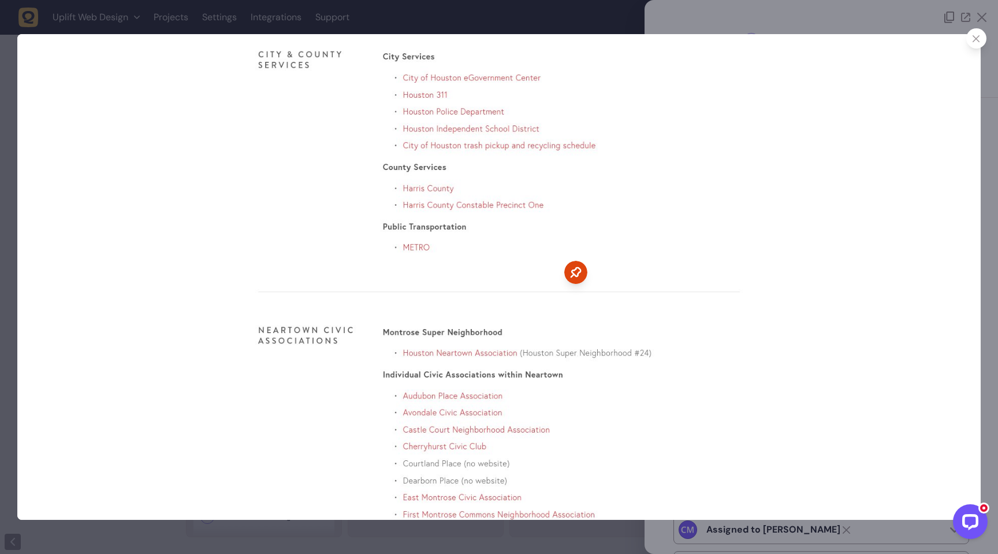
click at [975, 40] on icon at bounding box center [977, 39] width 8 height 8
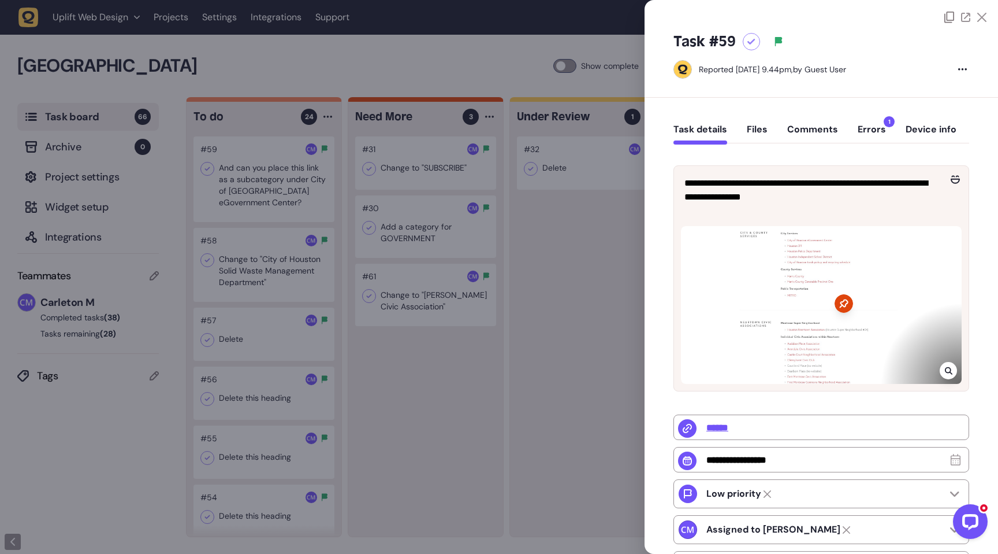
click at [945, 371] on icon at bounding box center [949, 370] width 8 height 9
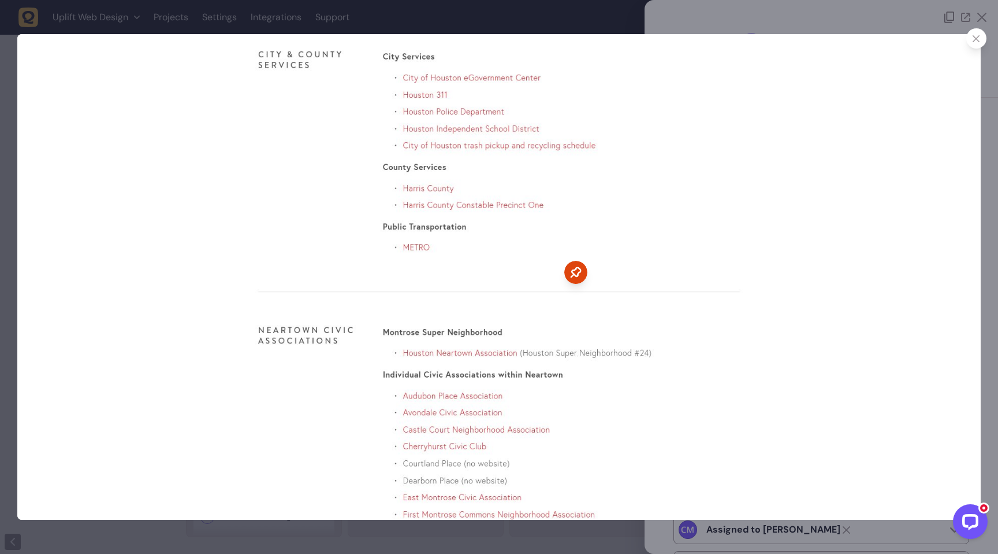
click at [976, 39] on icon at bounding box center [977, 39] width 8 height 8
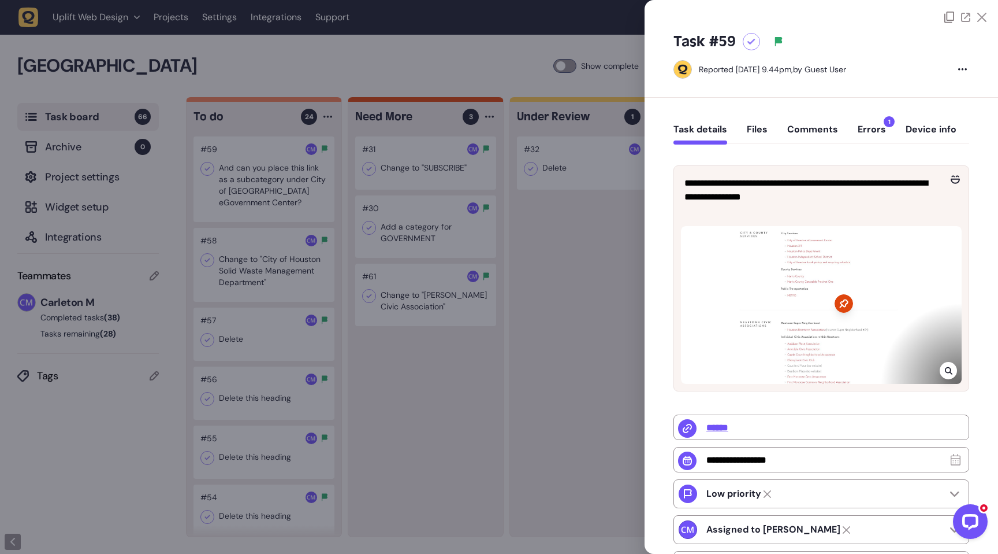
click at [803, 132] on button "Comments" at bounding box center [813, 134] width 51 height 21
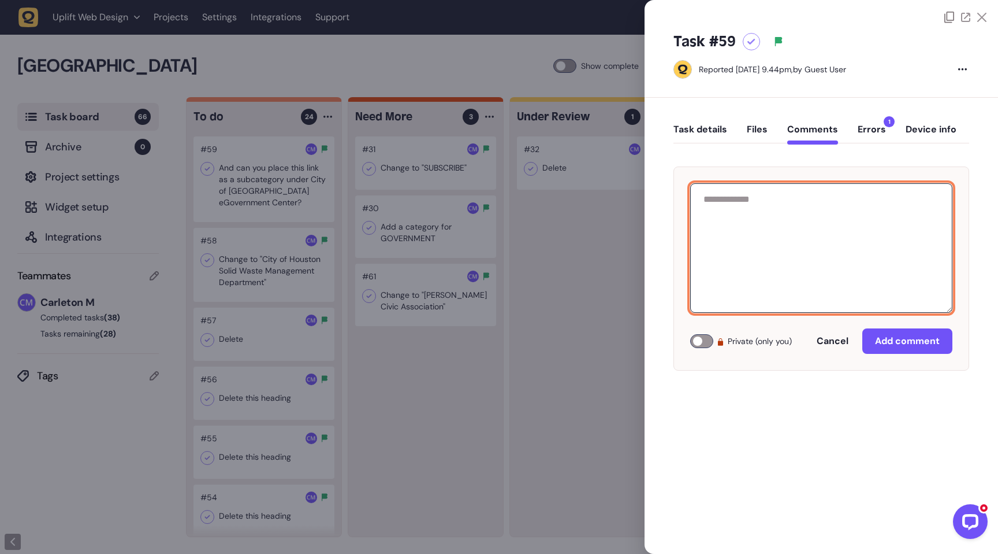
click at [752, 209] on textarea at bounding box center [821, 247] width 262 height 129
paste textarea "**********"
type textarea "**********"
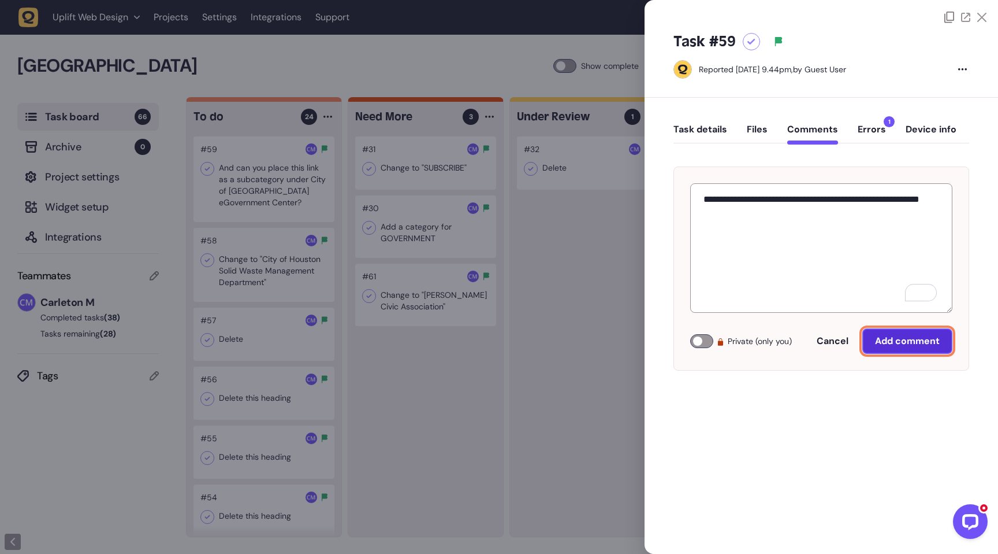
click at [916, 337] on span "Add comment" at bounding box center [907, 341] width 65 height 12
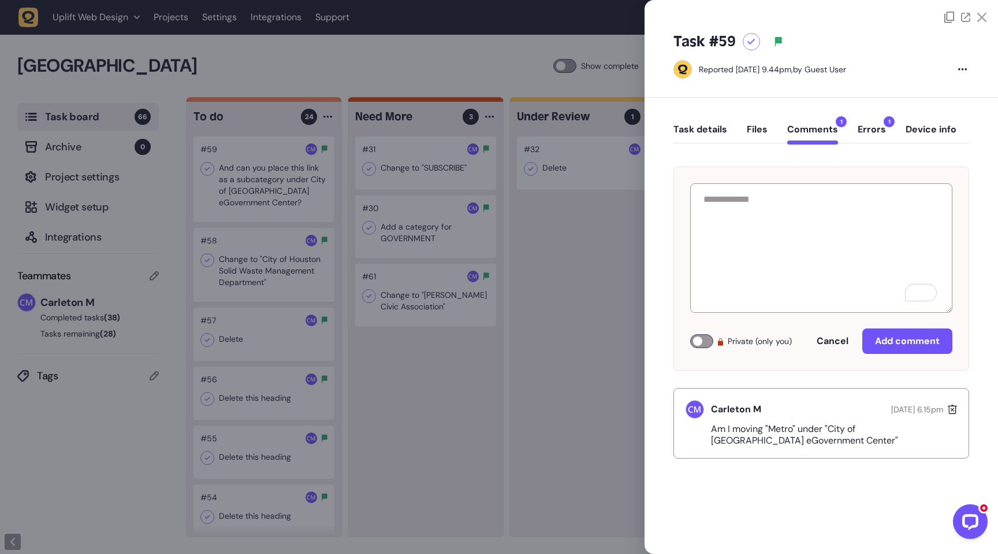
click at [420, 399] on div at bounding box center [499, 277] width 998 height 554
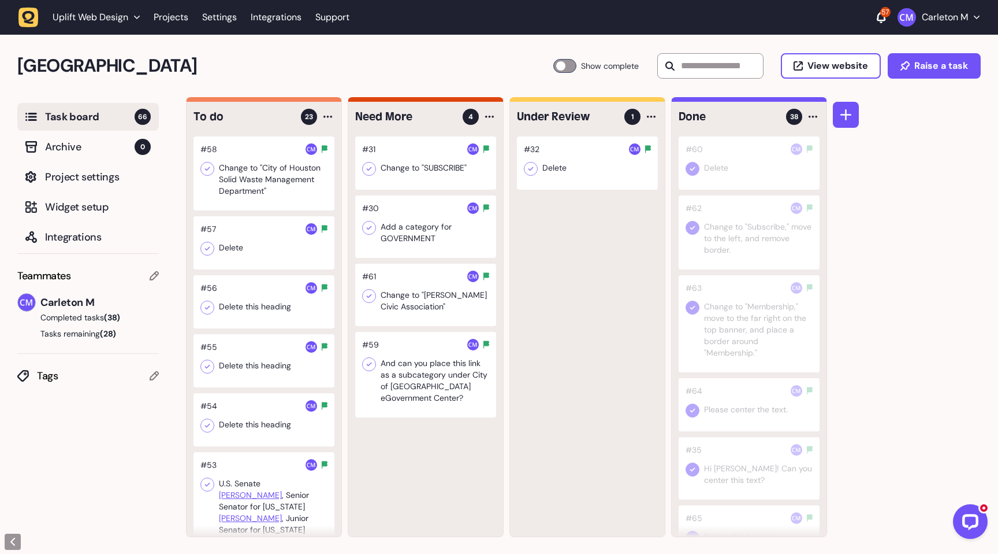
click at [255, 188] on div at bounding box center [264, 173] width 141 height 74
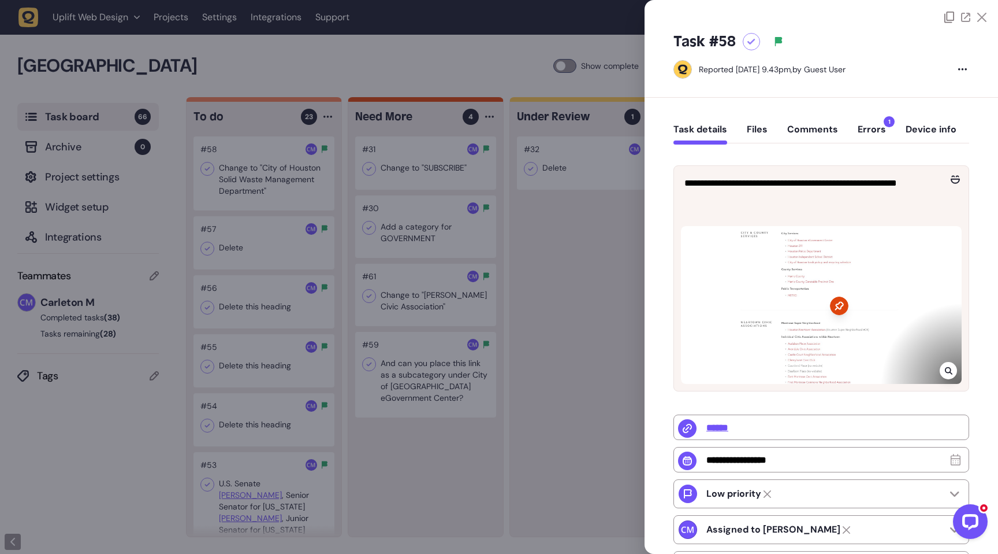
click at [948, 371] on icon at bounding box center [949, 371] width 8 height 8
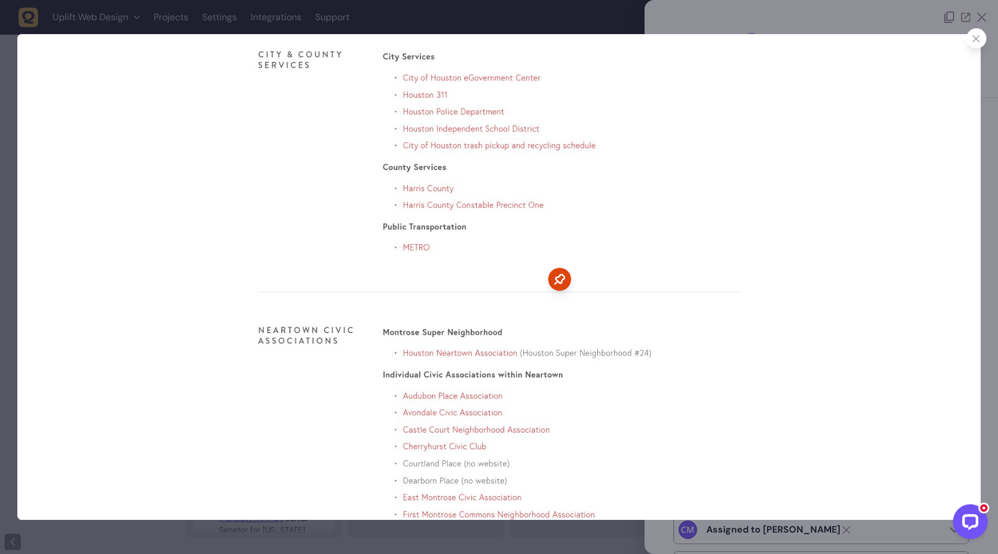
click at [974, 40] on icon at bounding box center [977, 39] width 8 height 8
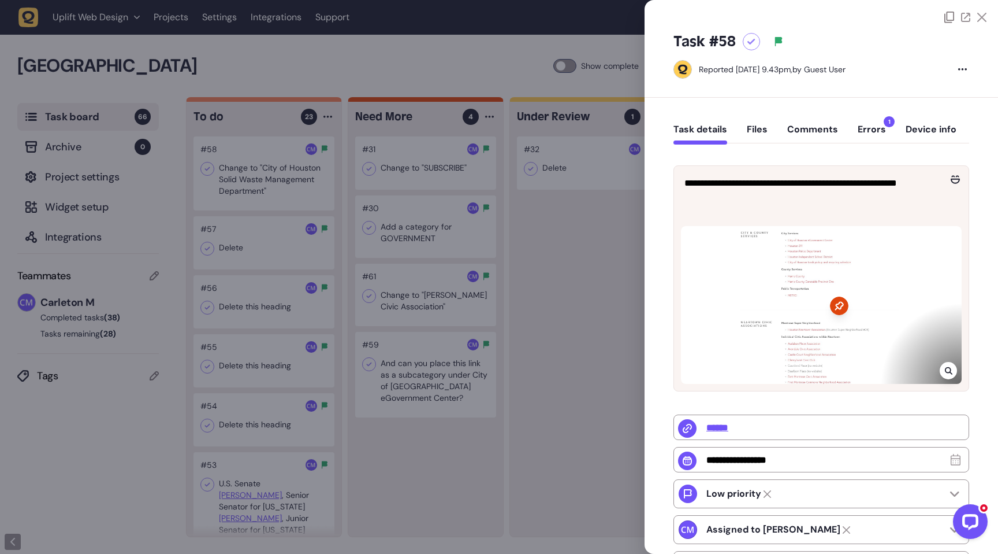
click at [586, 291] on div at bounding box center [499, 277] width 998 height 554
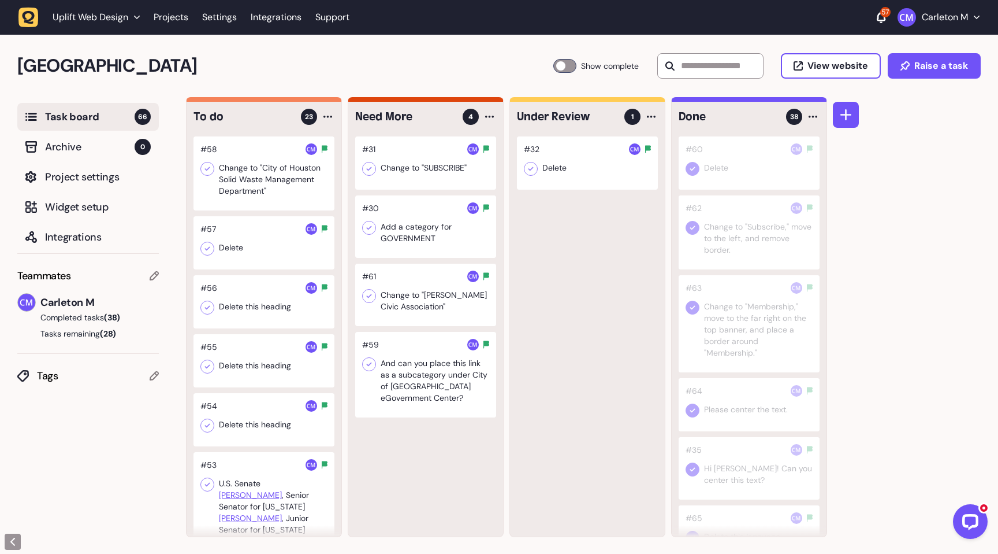
click at [257, 241] on div at bounding box center [264, 242] width 141 height 53
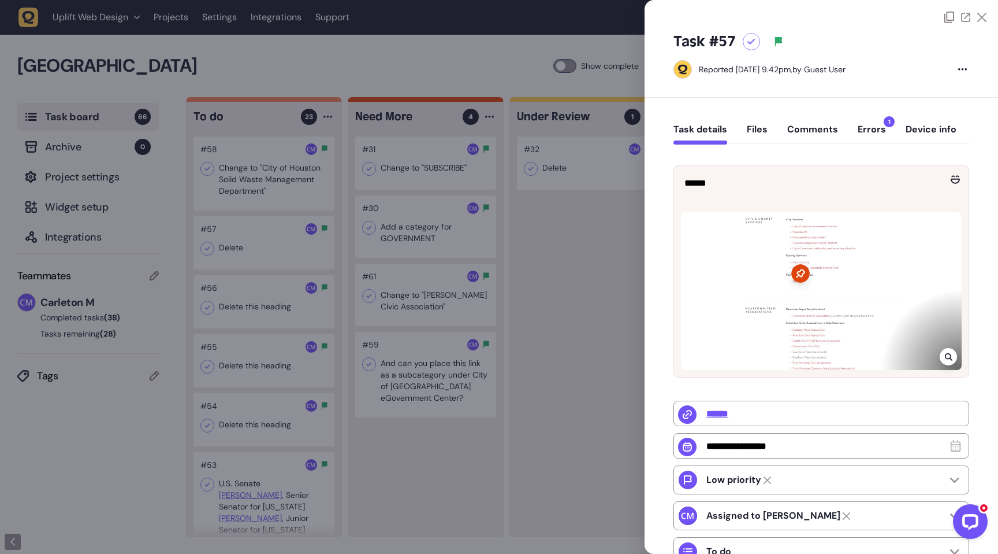
click at [946, 358] on icon at bounding box center [949, 356] width 8 height 9
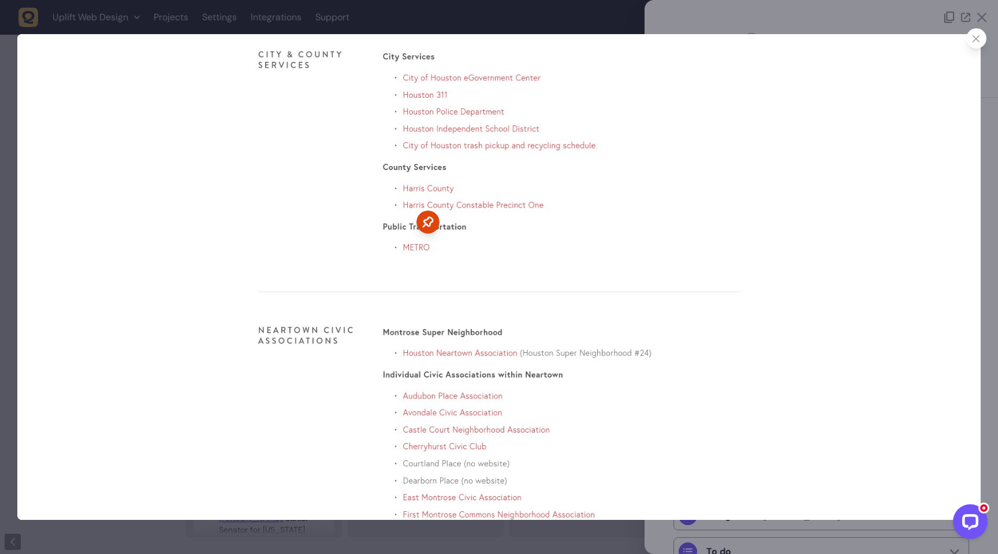
click at [978, 44] on div at bounding box center [977, 38] width 20 height 20
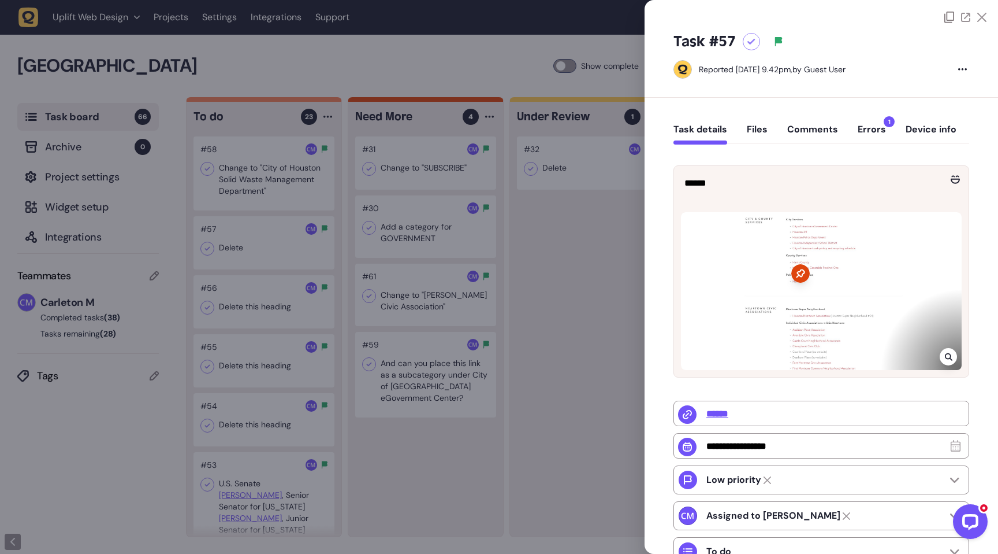
click at [629, 309] on div at bounding box center [499, 277] width 998 height 554
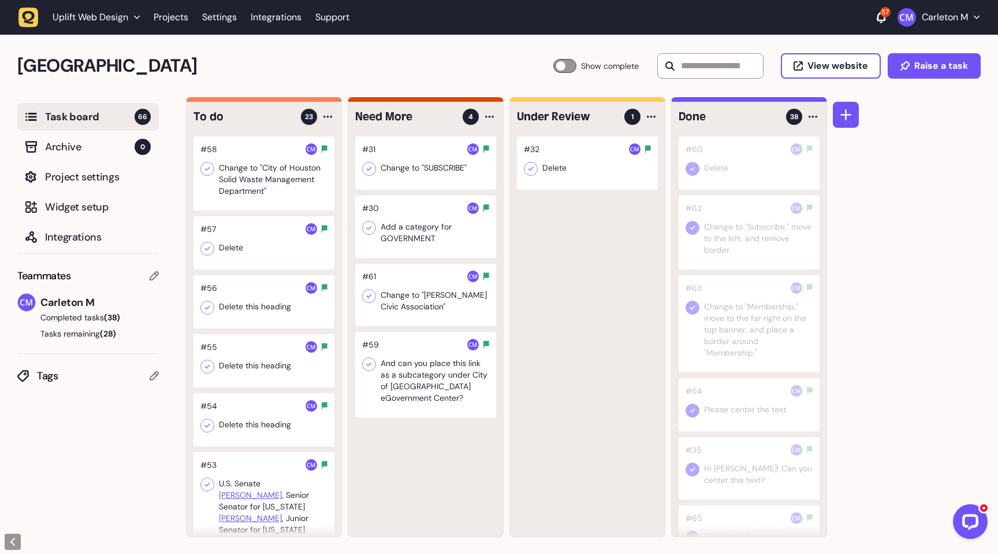
click at [428, 372] on div at bounding box center [425, 375] width 141 height 86
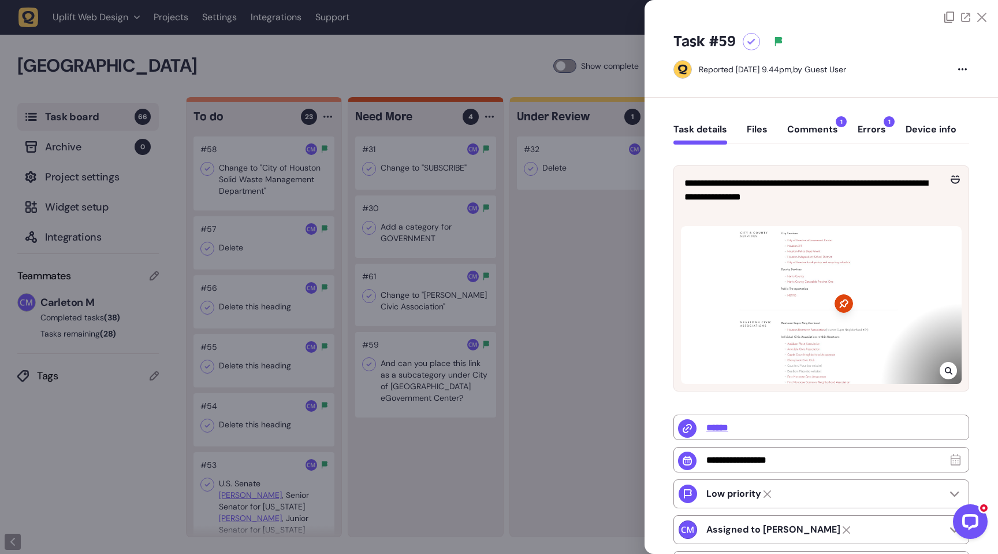
click at [965, 18] on icon at bounding box center [965, 17] width 9 height 9
click at [568, 279] on div at bounding box center [499, 277] width 998 height 554
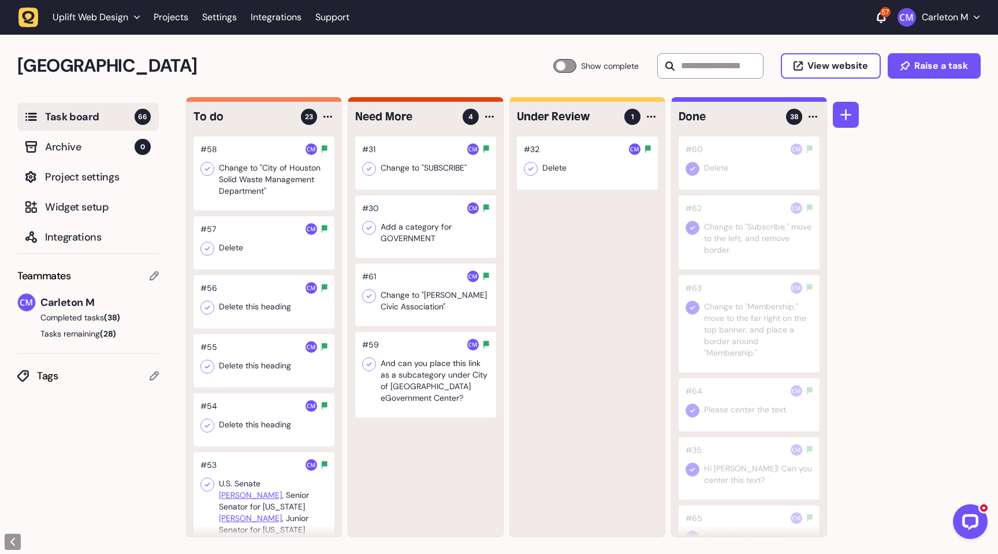
click at [422, 308] on div at bounding box center [425, 294] width 141 height 62
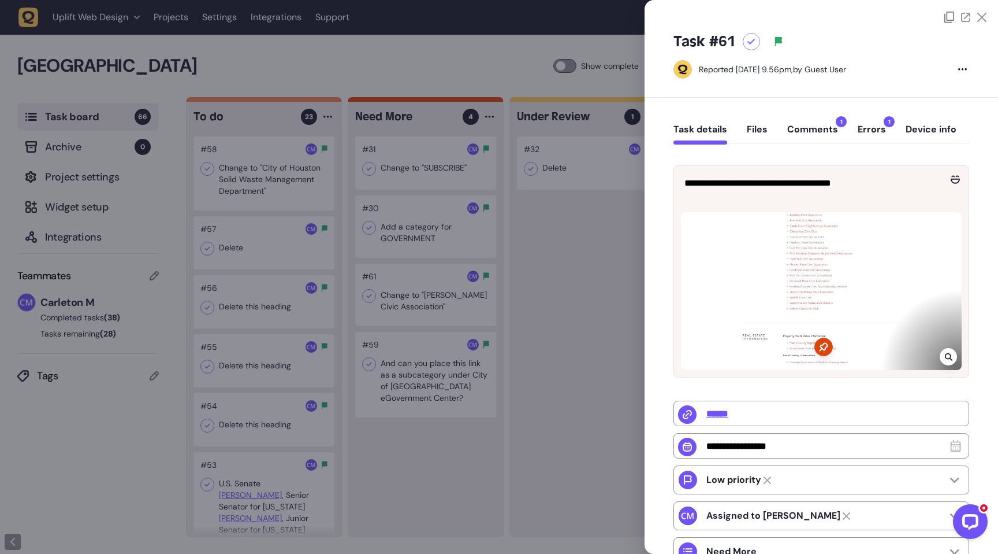
click at [788, 318] on div at bounding box center [821, 291] width 281 height 158
click at [946, 353] on icon at bounding box center [949, 357] width 8 height 8
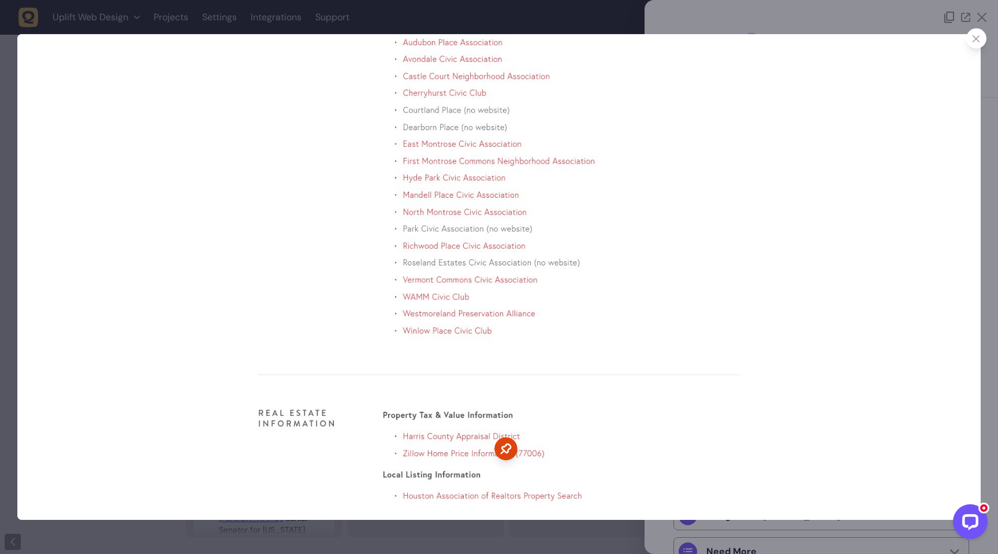
click at [829, 26] on div at bounding box center [499, 277] width 998 height 554
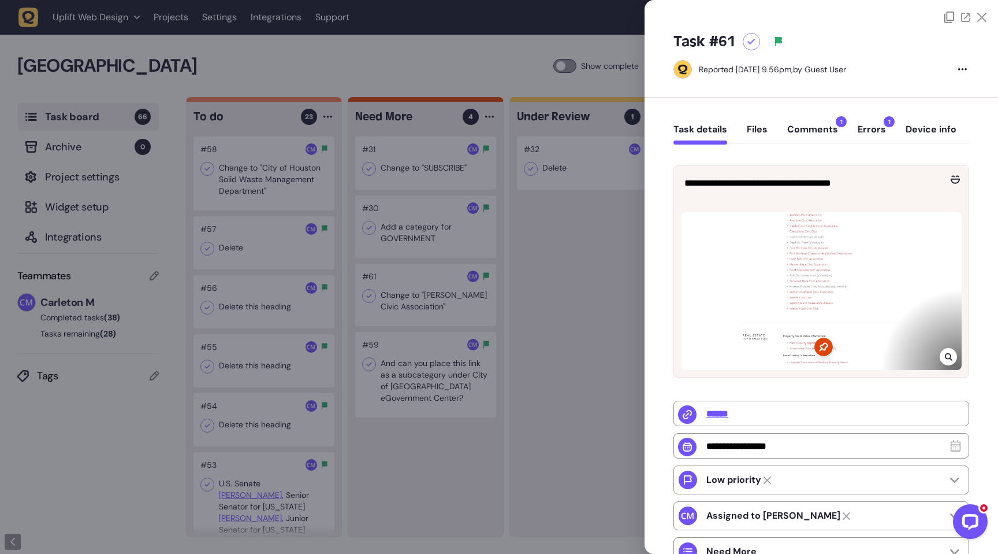
click at [749, 47] on div at bounding box center [751, 41] width 17 height 17
click at [465, 467] on div at bounding box center [499, 277] width 998 height 554
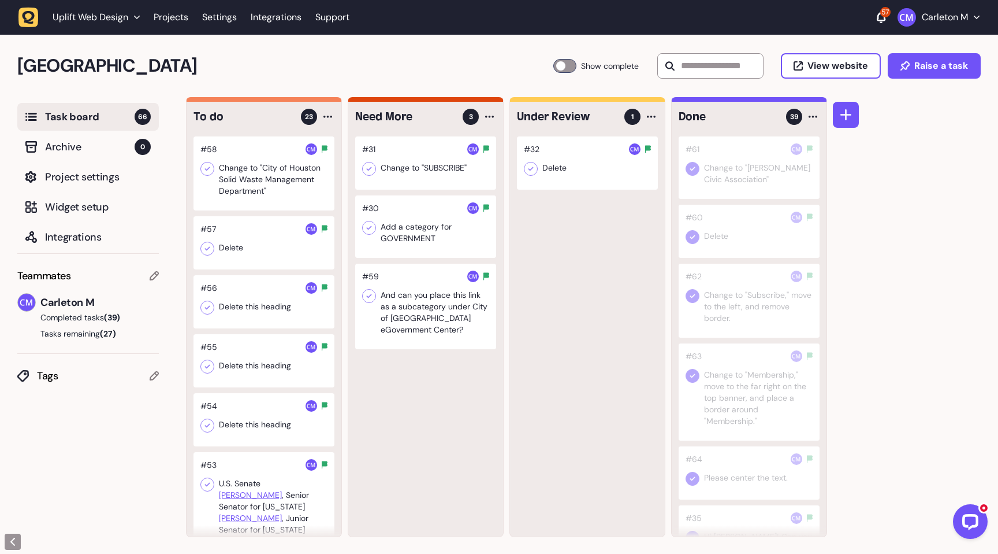
click at [400, 332] on div at bounding box center [425, 306] width 141 height 86
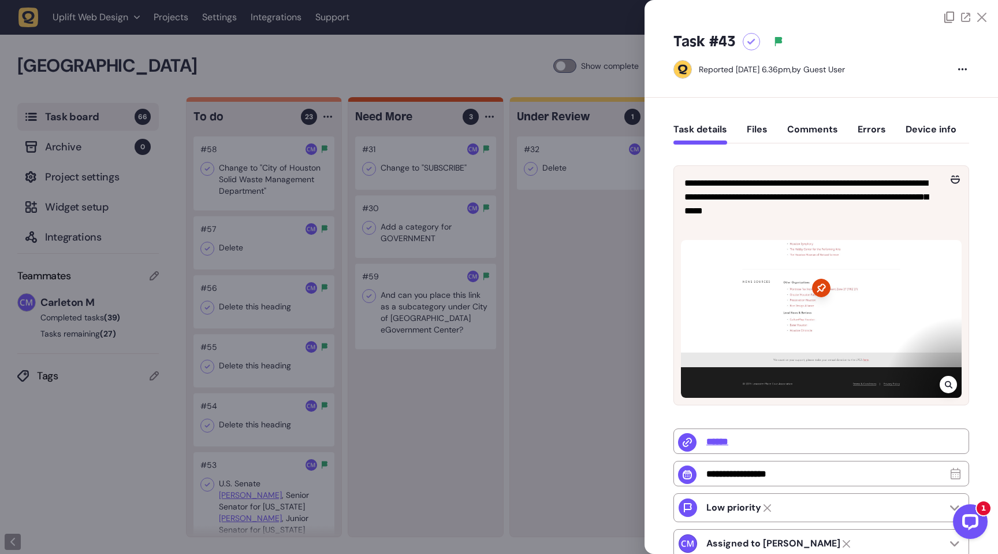
click at [945, 381] on icon at bounding box center [949, 384] width 8 height 9
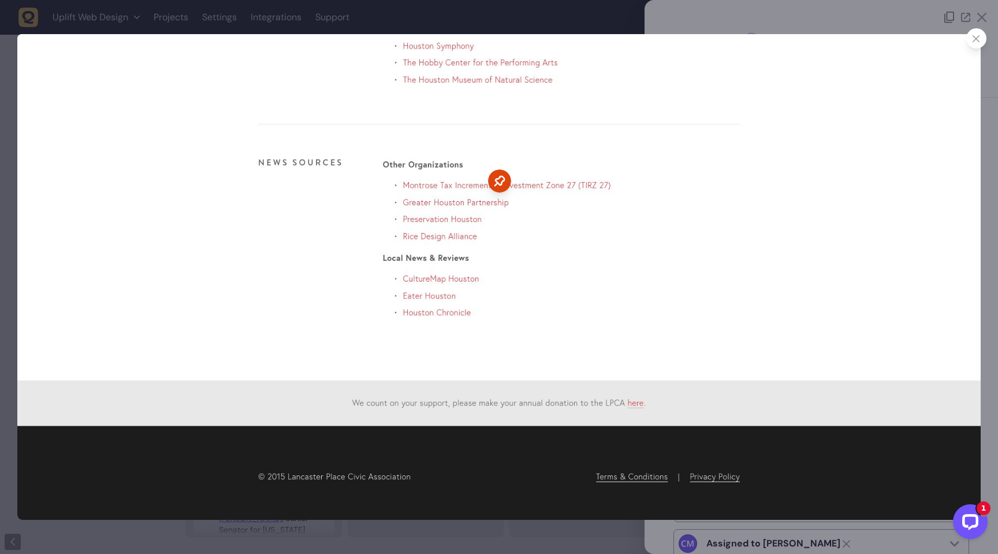
click at [977, 41] on icon at bounding box center [977, 39] width 8 height 8
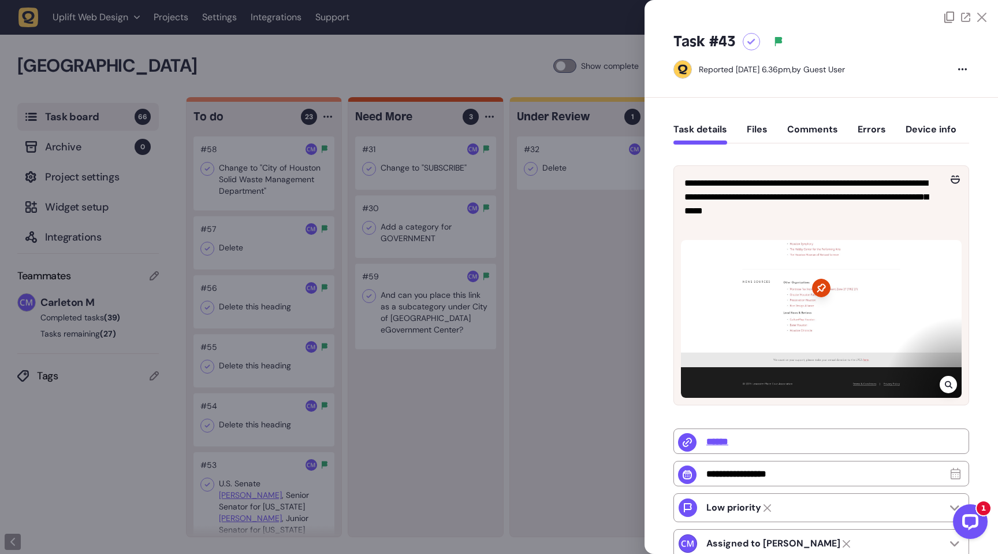
click at [907, 326] on div at bounding box center [821, 319] width 281 height 158
click at [945, 386] on icon at bounding box center [949, 384] width 8 height 9
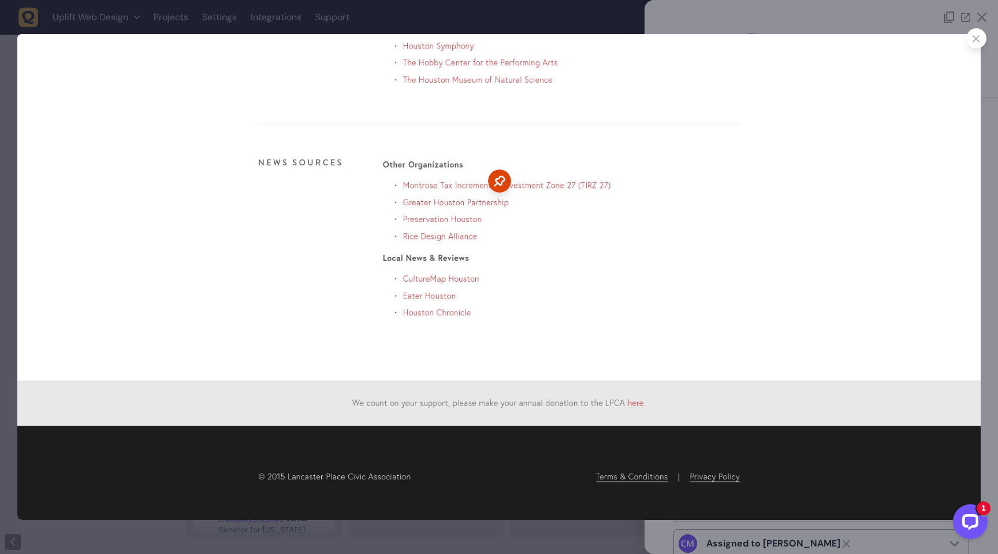
click at [820, 15] on div at bounding box center [499, 277] width 998 height 554
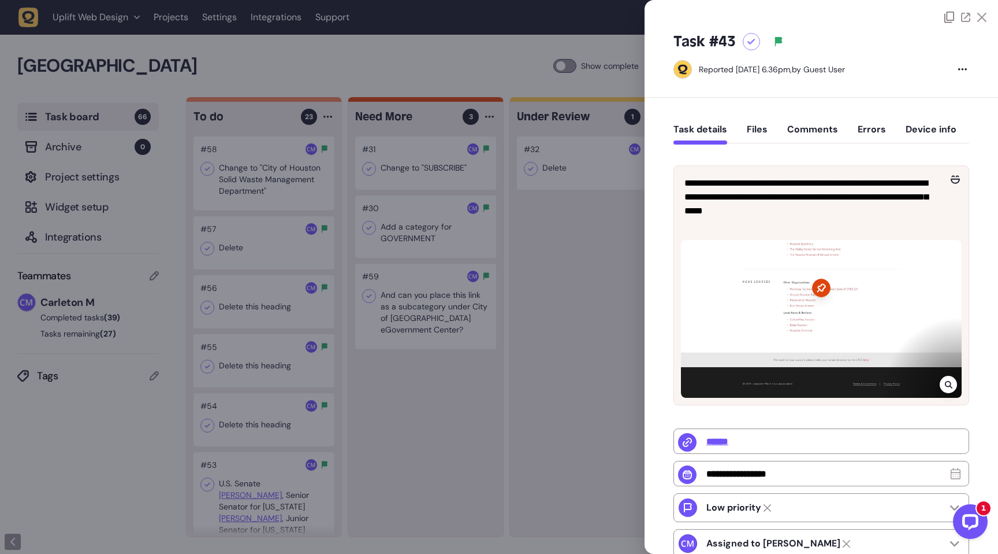
click at [945, 382] on icon at bounding box center [949, 385] width 8 height 8
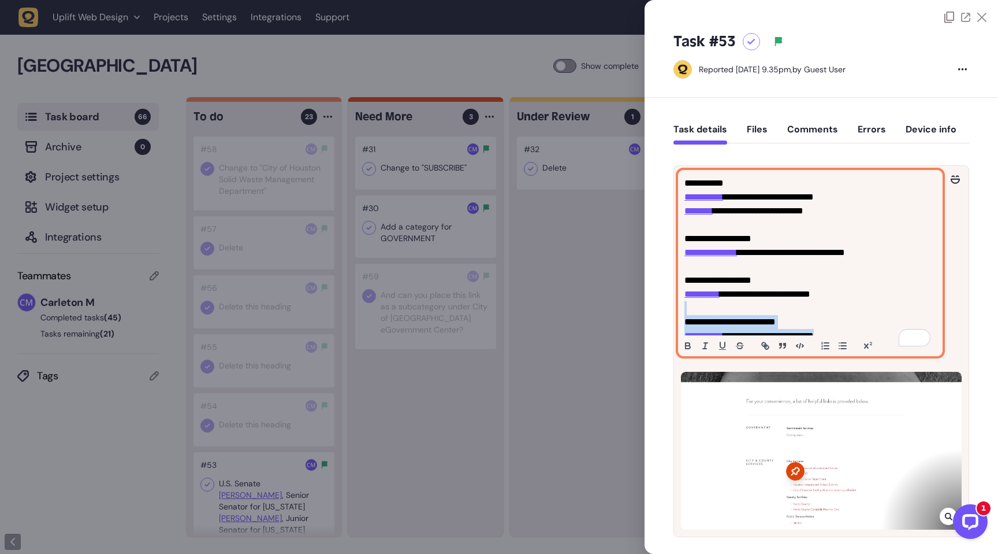
drag, startPoint x: 859, startPoint y: 336, endPoint x: 809, endPoint y: 313, distance: 54.6
click at [809, 313] on div "**********" at bounding box center [810, 262] width 263 height 185
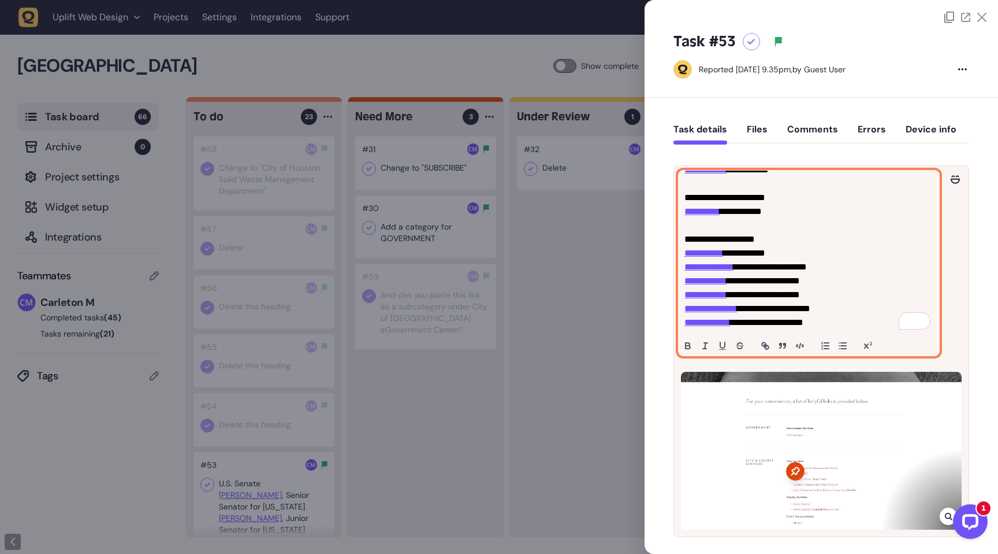
click at [841, 284] on p "**********" at bounding box center [808, 281] width 246 height 14
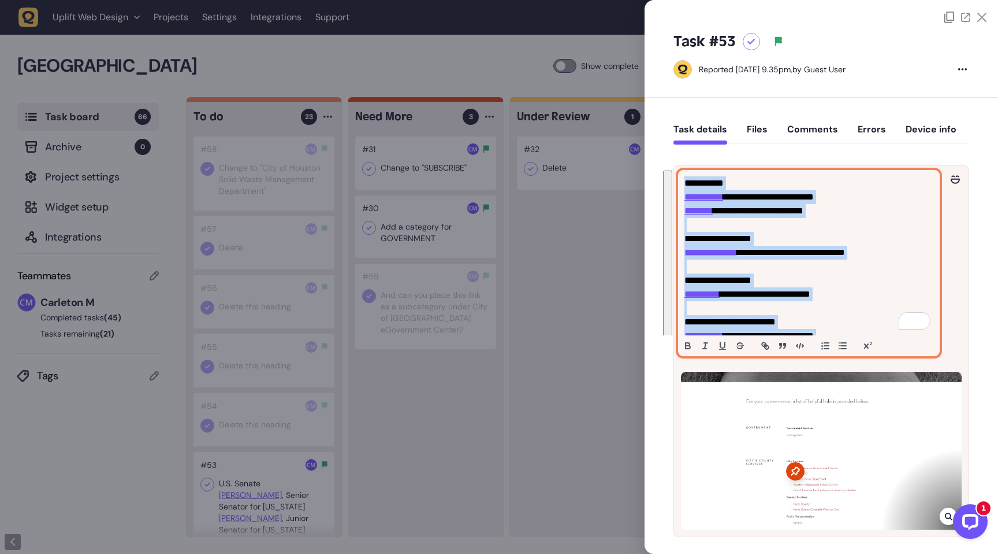
drag, startPoint x: 834, startPoint y: 322, endPoint x: 678, endPoint y: 187, distance: 206.0
click at [678, 187] on div "**********" at bounding box center [822, 277] width 354 height 554
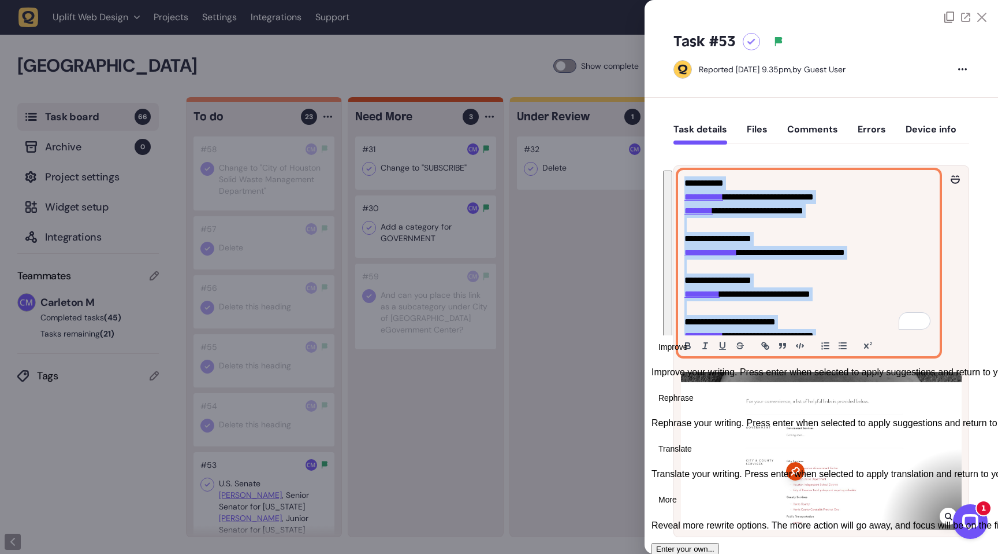
copy div "**********"
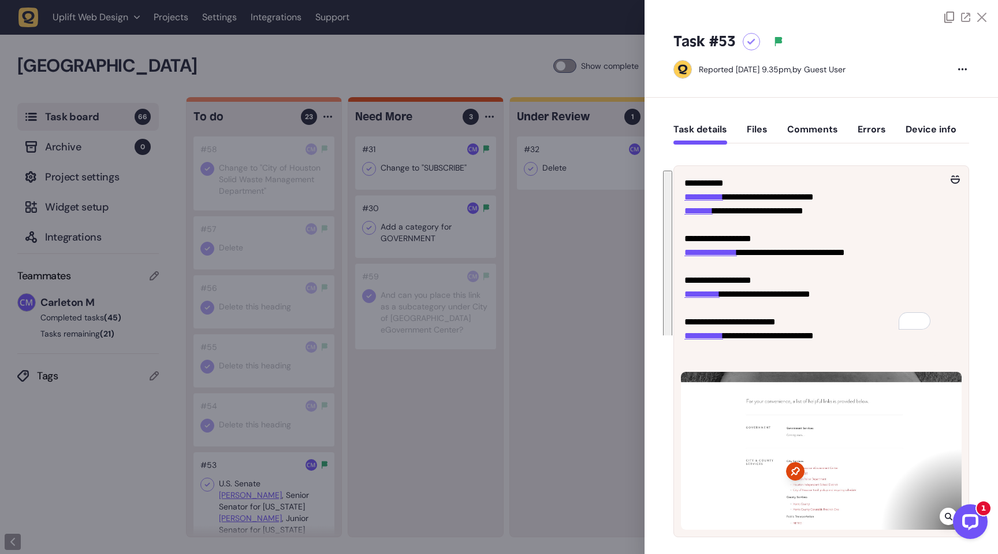
click at [751, 43] on icon at bounding box center [752, 42] width 8 height 6
click at [434, 447] on div at bounding box center [499, 277] width 998 height 554
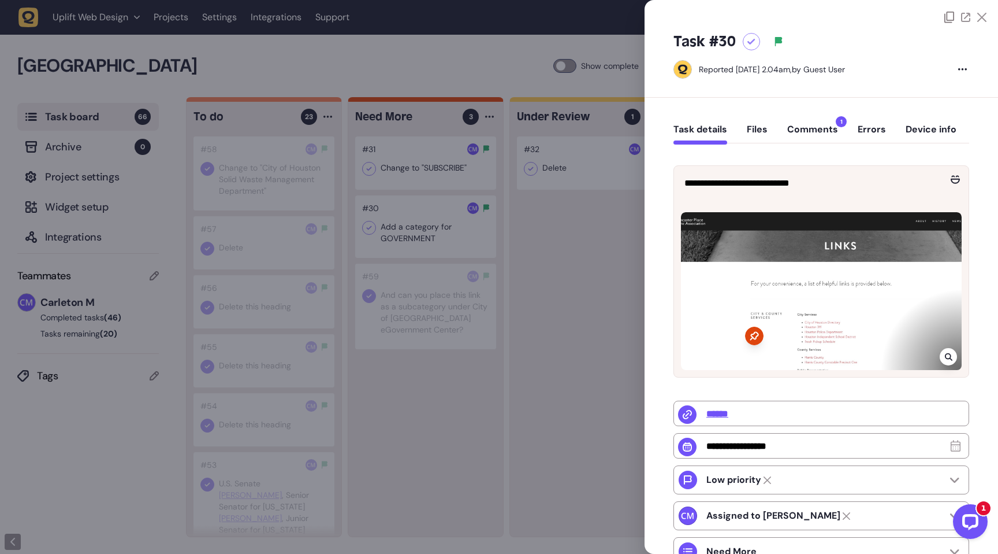
click at [945, 354] on icon at bounding box center [949, 356] width 8 height 9
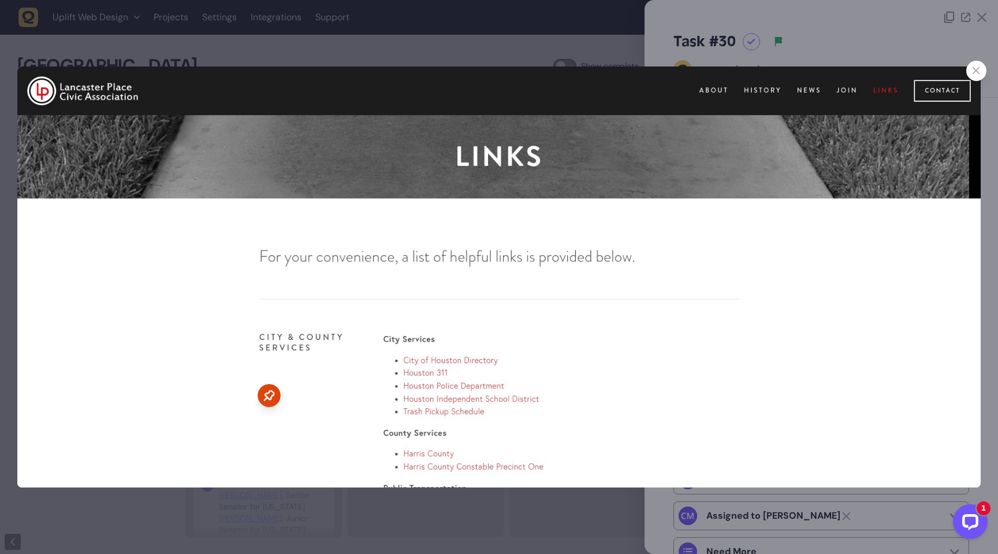
click at [970, 68] on div at bounding box center [977, 71] width 20 height 20
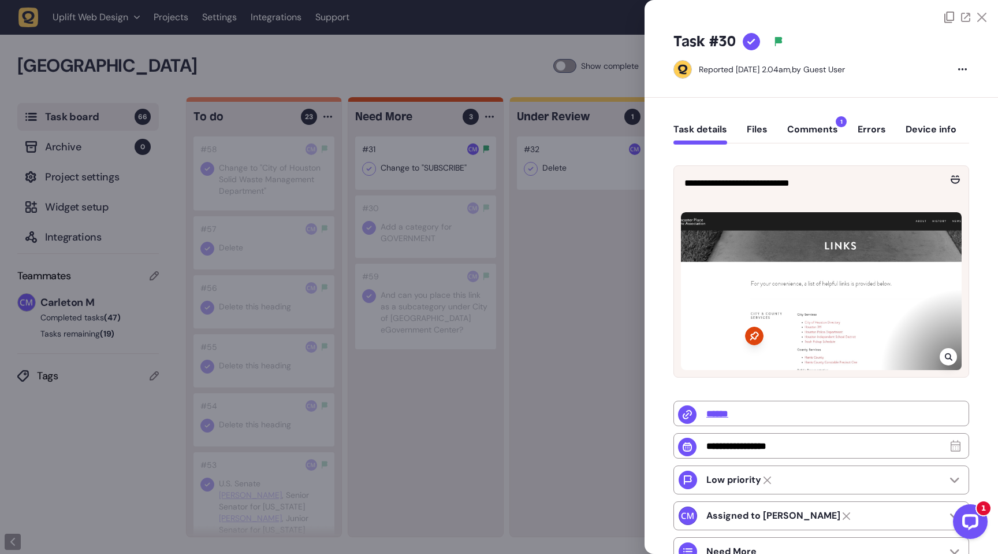
click at [978, 18] on icon at bounding box center [982, 17] width 9 height 9
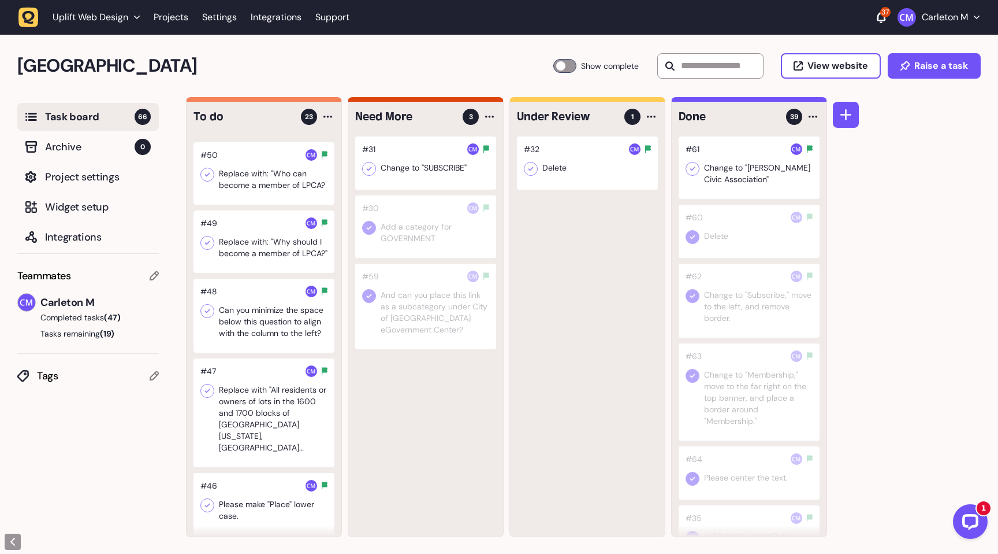
scroll to position [558, 0]
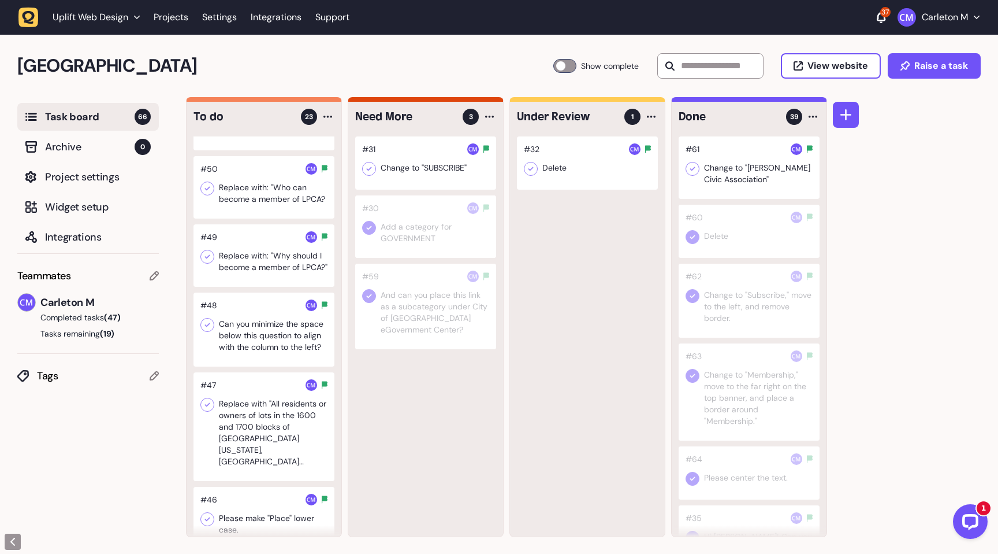
click at [563, 70] on div at bounding box center [565, 66] width 23 height 14
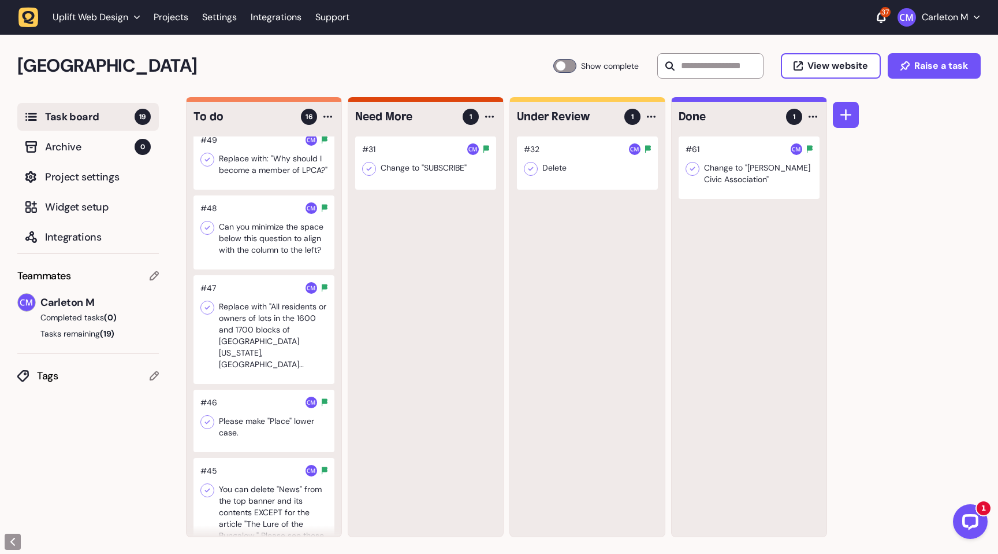
scroll to position [0, 0]
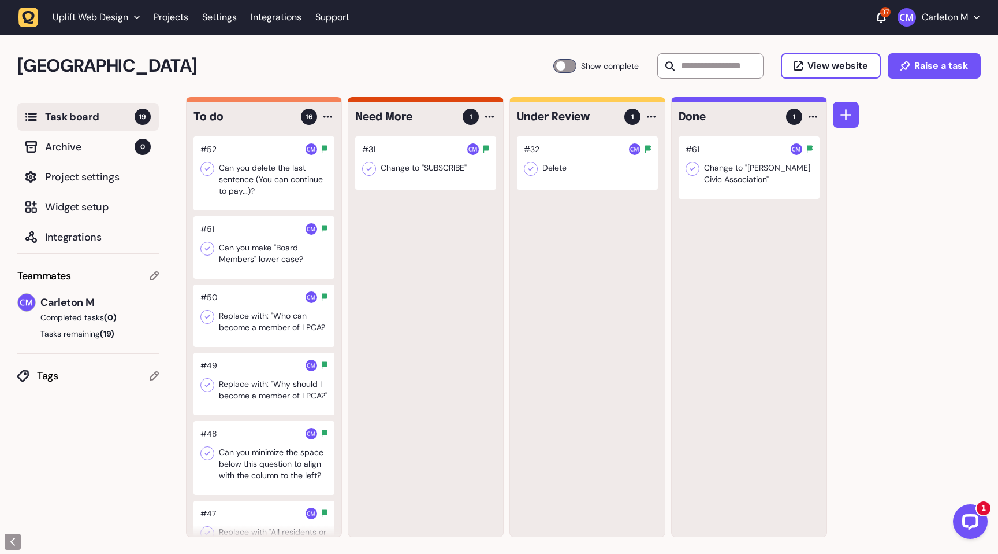
click at [264, 191] on div at bounding box center [264, 173] width 141 height 74
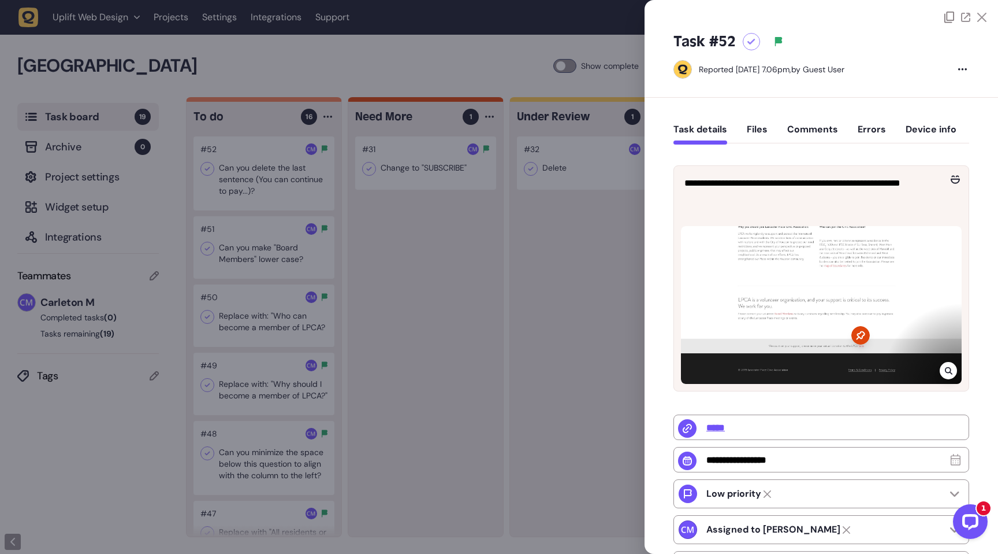
click at [948, 372] on icon at bounding box center [949, 370] width 8 height 9
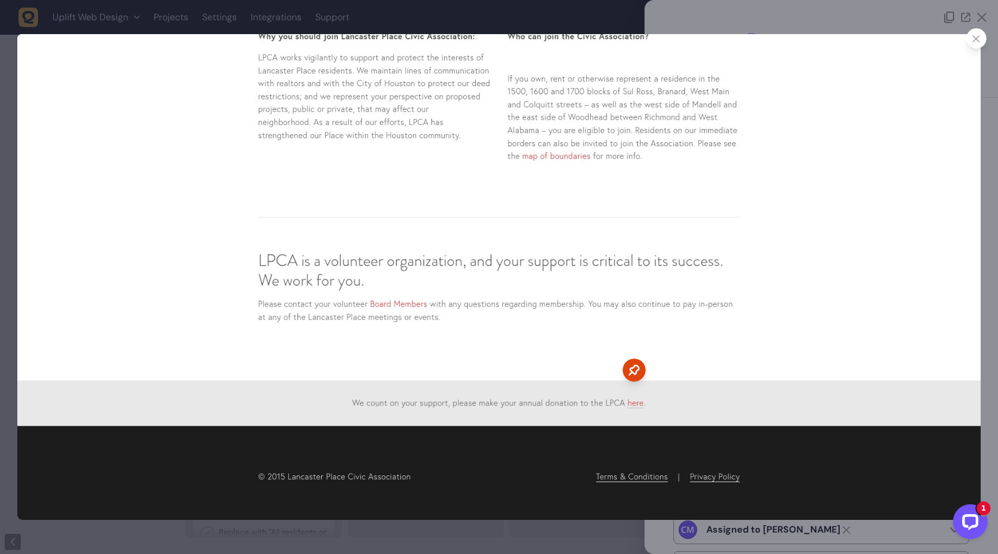
click at [979, 38] on icon at bounding box center [977, 39] width 8 height 8
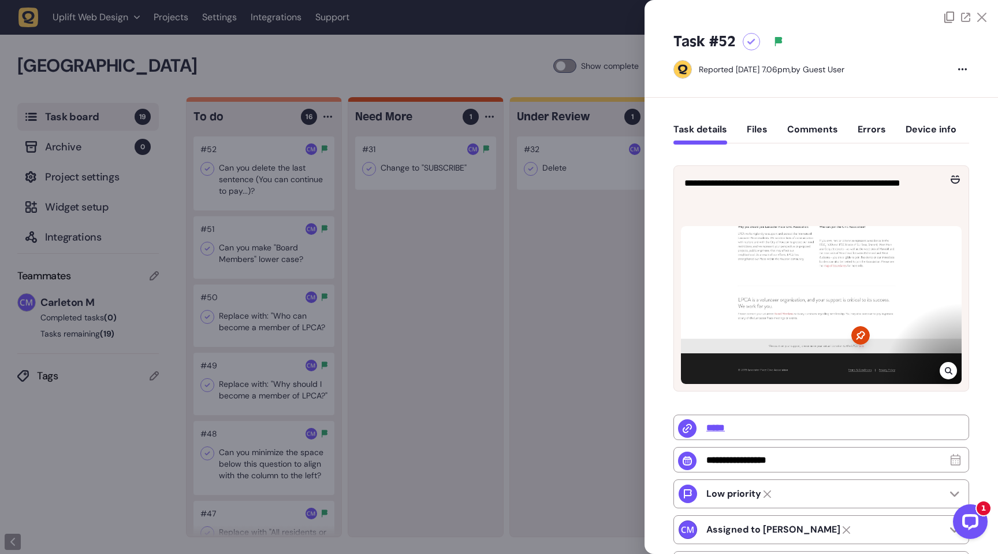
click at [750, 43] on icon at bounding box center [752, 42] width 8 height 6
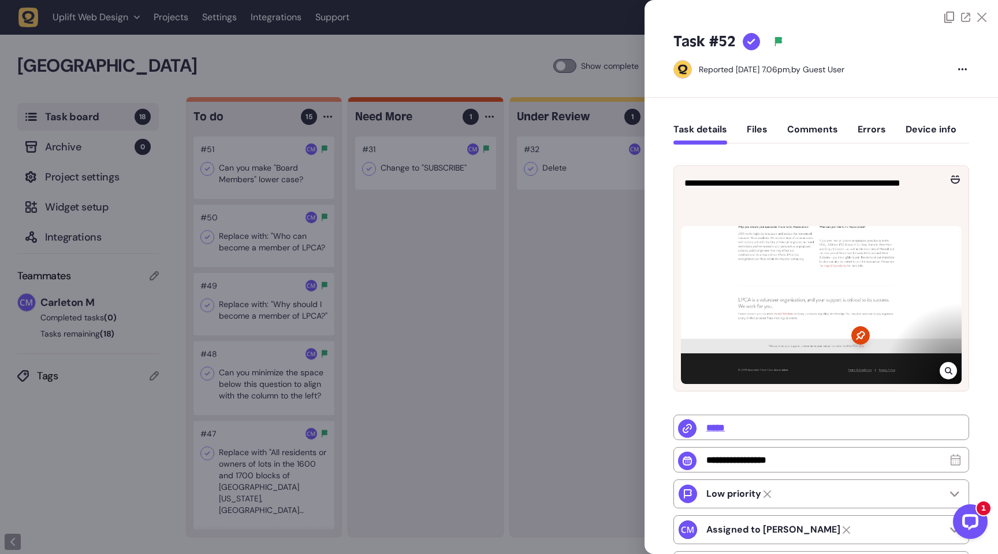
click at [409, 261] on div at bounding box center [499, 277] width 998 height 554
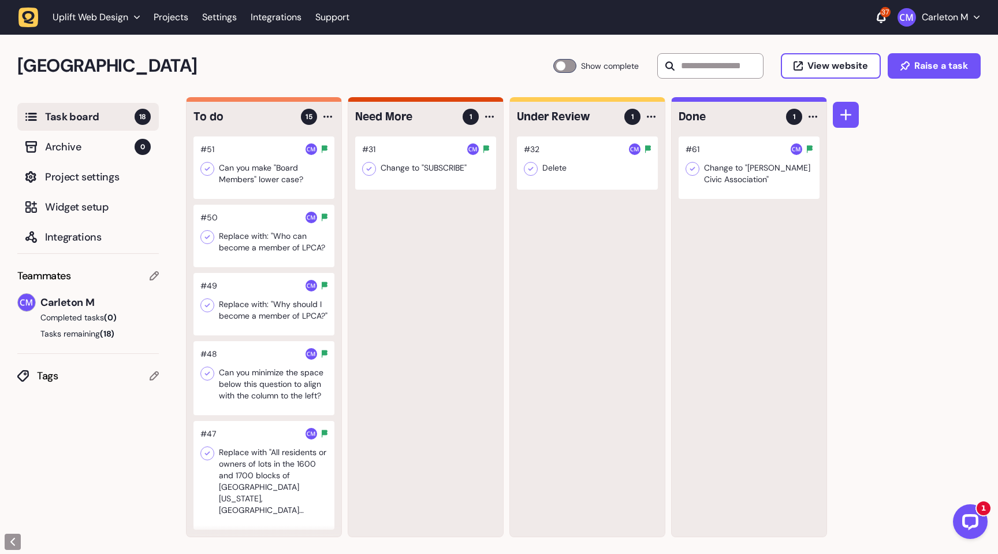
click at [255, 182] on div at bounding box center [264, 167] width 141 height 62
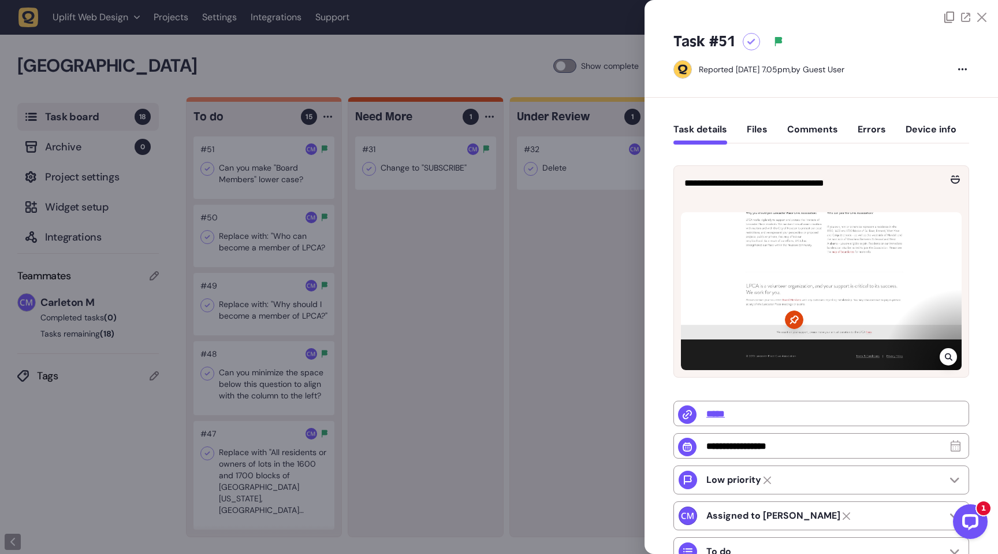
click at [945, 355] on icon at bounding box center [949, 357] width 8 height 8
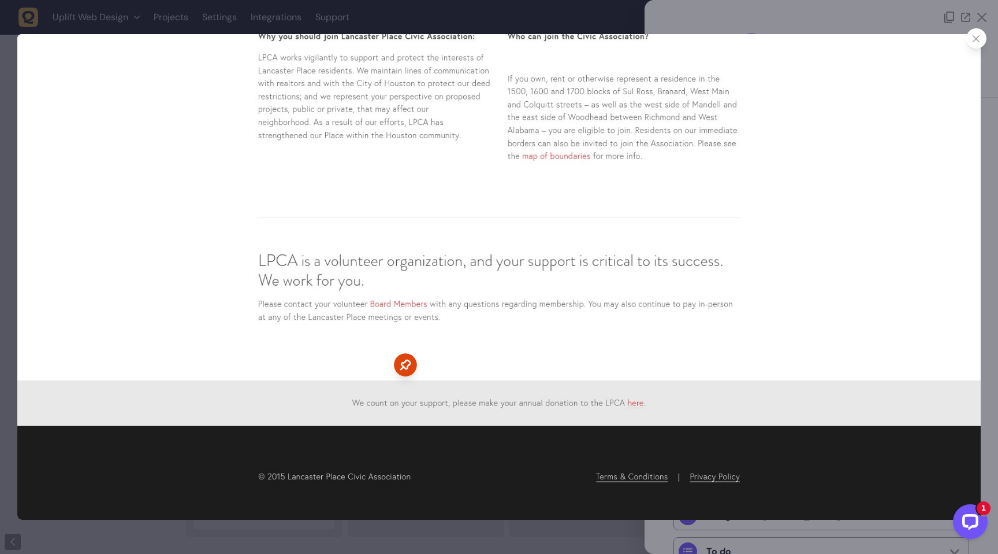
click at [973, 39] on icon at bounding box center [977, 39] width 8 height 8
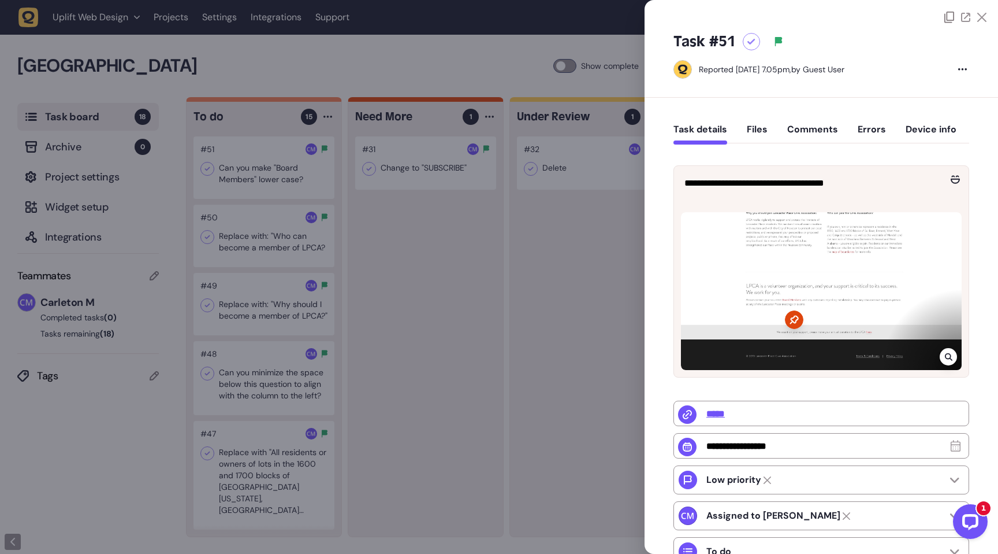
click at [746, 41] on div at bounding box center [751, 41] width 17 height 17
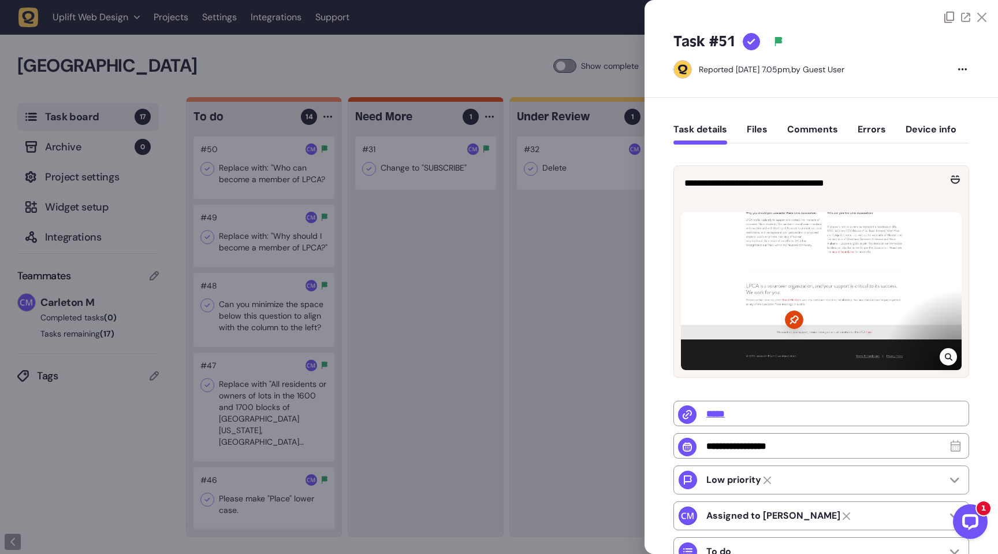
click at [443, 221] on div at bounding box center [499, 277] width 998 height 554
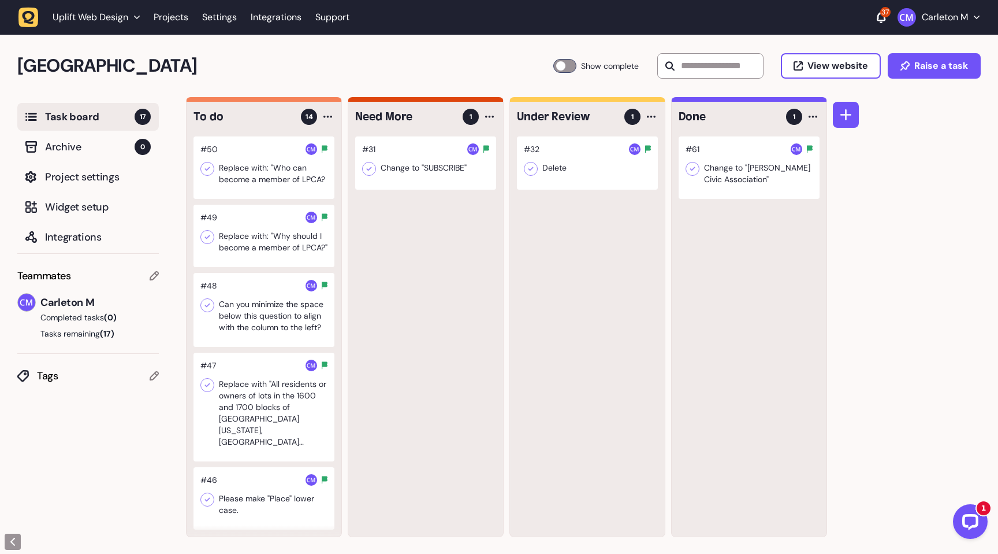
click at [249, 189] on div at bounding box center [264, 167] width 141 height 62
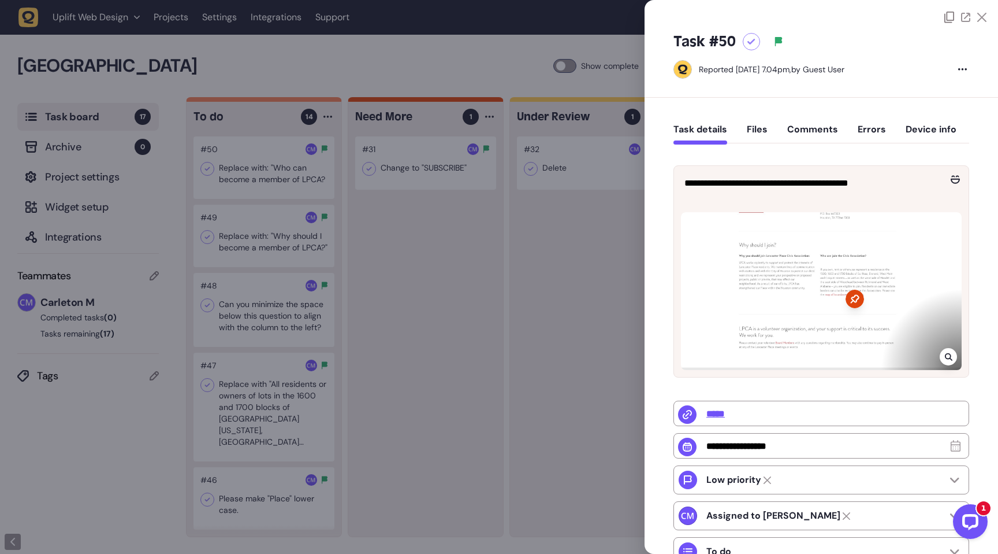
click at [945, 354] on icon at bounding box center [949, 356] width 8 height 9
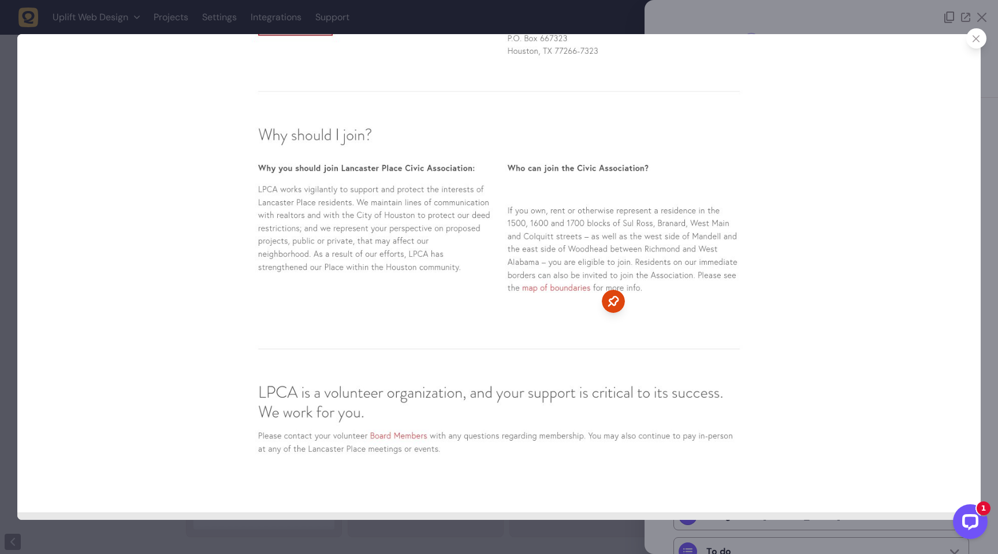
click at [976, 44] on div at bounding box center [977, 38] width 20 height 20
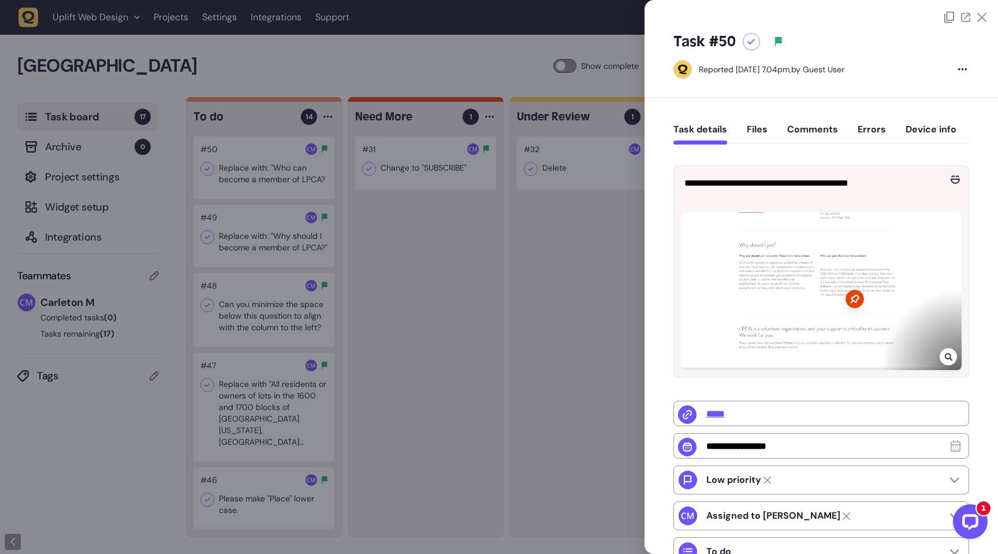
click at [945, 353] on icon at bounding box center [949, 357] width 8 height 8
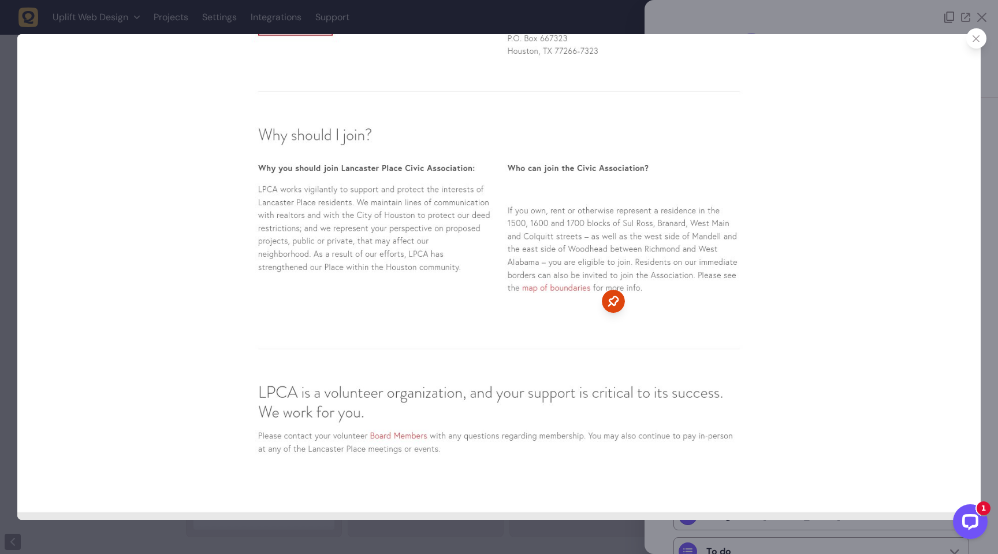
click at [978, 37] on icon at bounding box center [977, 39] width 8 height 8
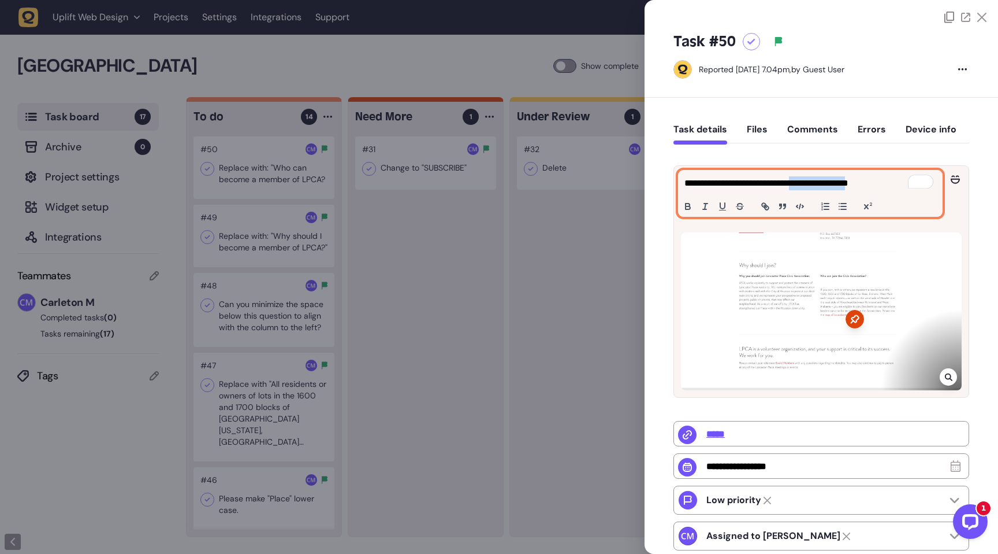
drag, startPoint x: 906, startPoint y: 181, endPoint x: 823, endPoint y: 184, distance: 82.7
click at [823, 184] on p "**********" at bounding box center [809, 183] width 249 height 14
click at [782, 184] on p "**********" at bounding box center [809, 183] width 249 height 14
drag, startPoint x: 909, startPoint y: 184, endPoint x: 746, endPoint y: 188, distance: 163.0
click at [746, 188] on p "**********" at bounding box center [809, 183] width 249 height 14
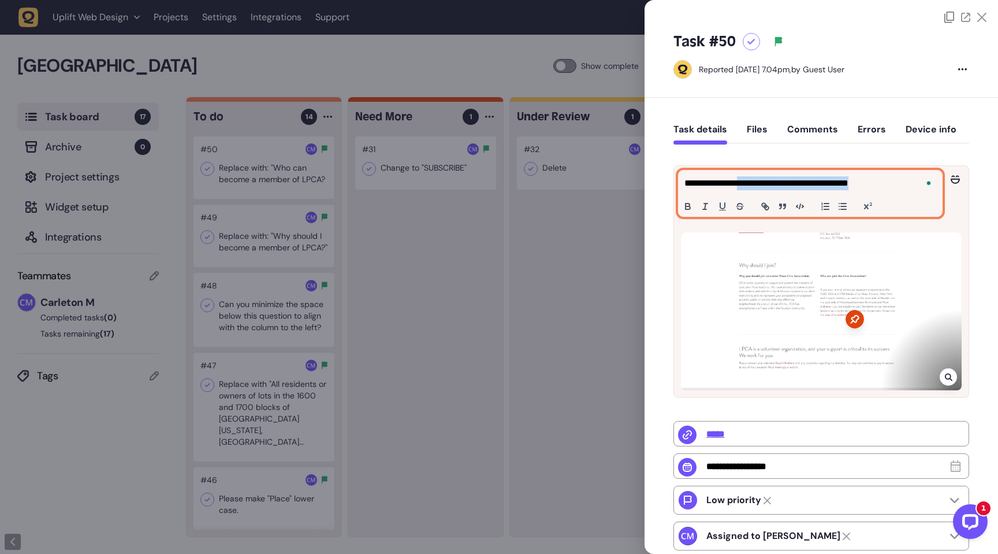
copy p "**********"
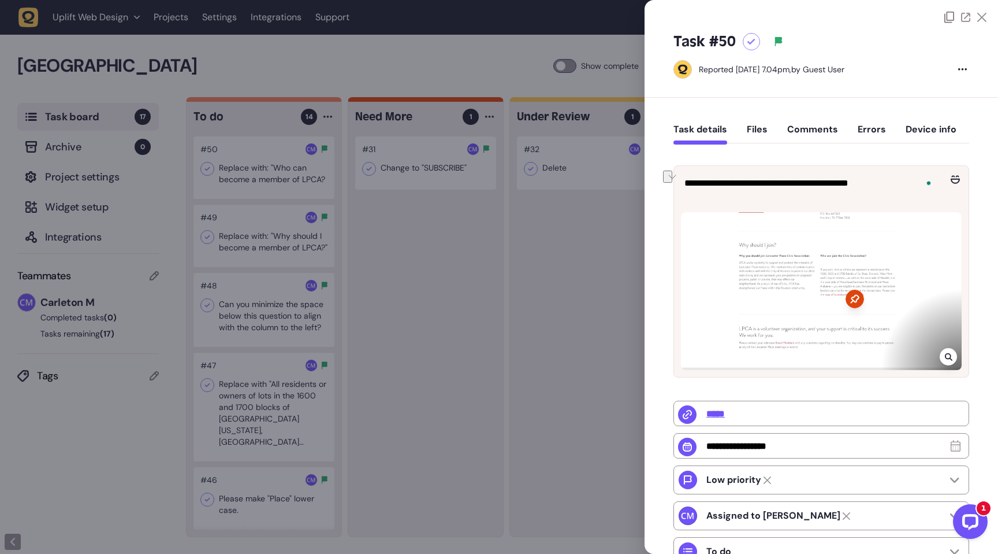
click at [750, 43] on icon at bounding box center [752, 42] width 8 height 6
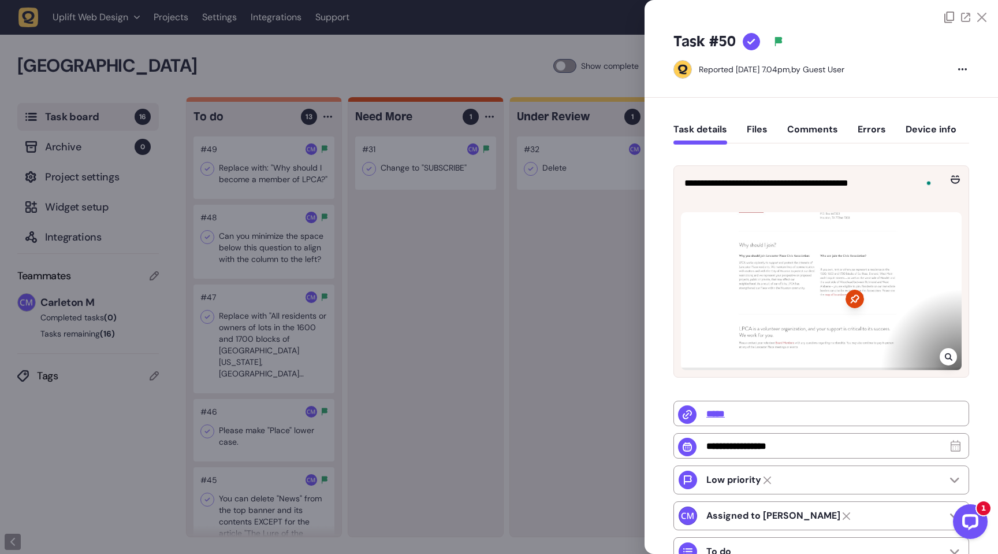
click at [255, 190] on div at bounding box center [499, 277] width 998 height 554
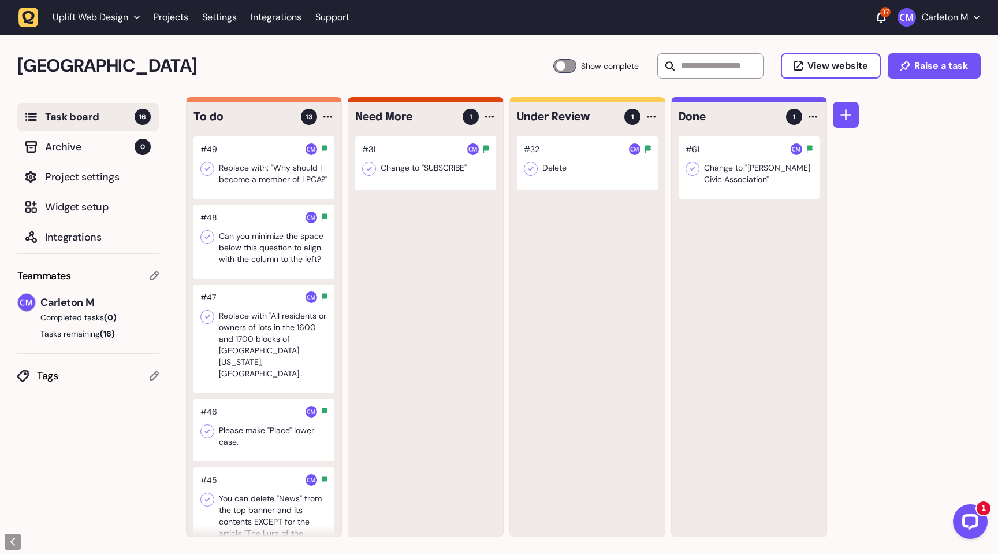
click at [255, 181] on div at bounding box center [264, 167] width 141 height 62
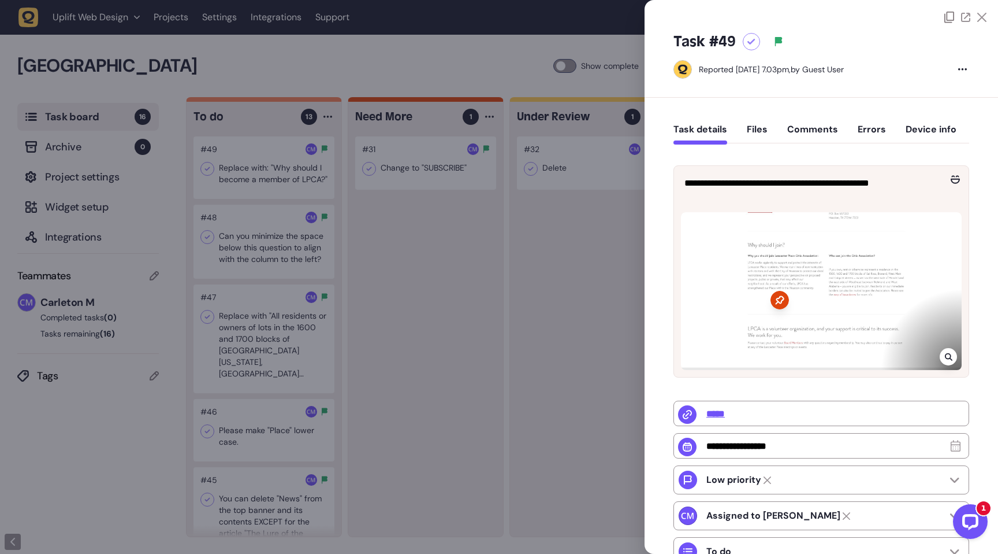
click at [946, 356] on icon at bounding box center [949, 357] width 8 height 8
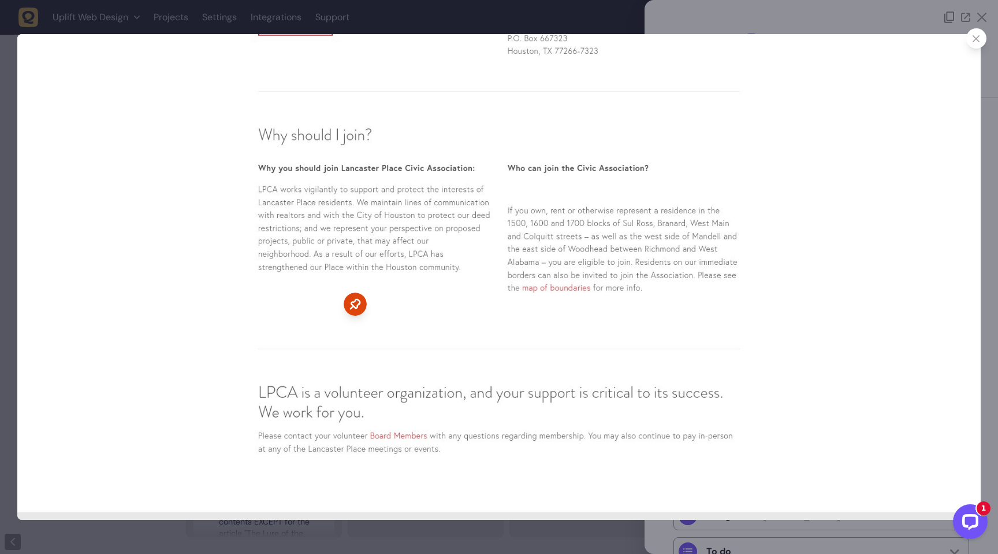
click at [972, 42] on div at bounding box center [977, 38] width 20 height 20
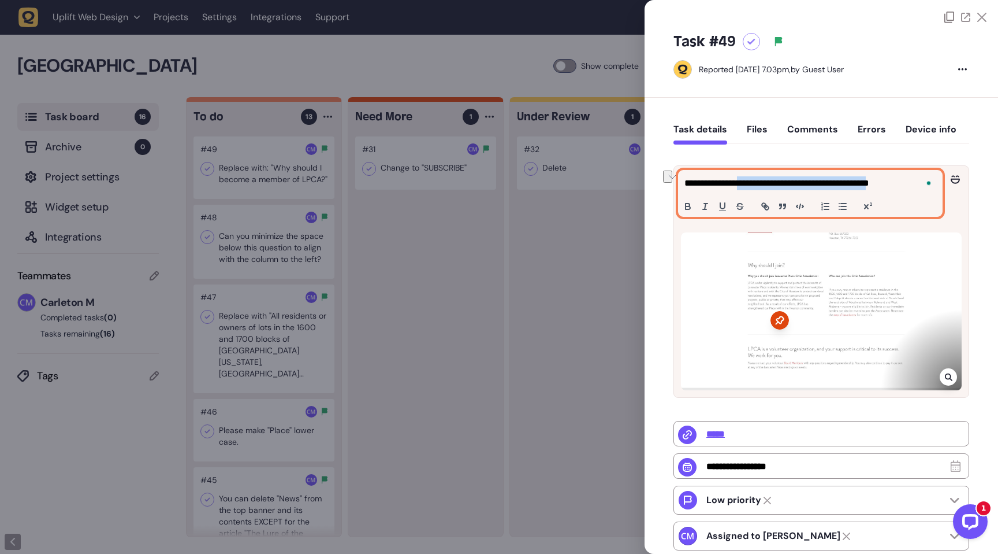
drag, startPoint x: 927, startPoint y: 184, endPoint x: 746, endPoint y: 182, distance: 180.3
click at [746, 182] on p "**********" at bounding box center [809, 183] width 249 height 14
copy p "**********"
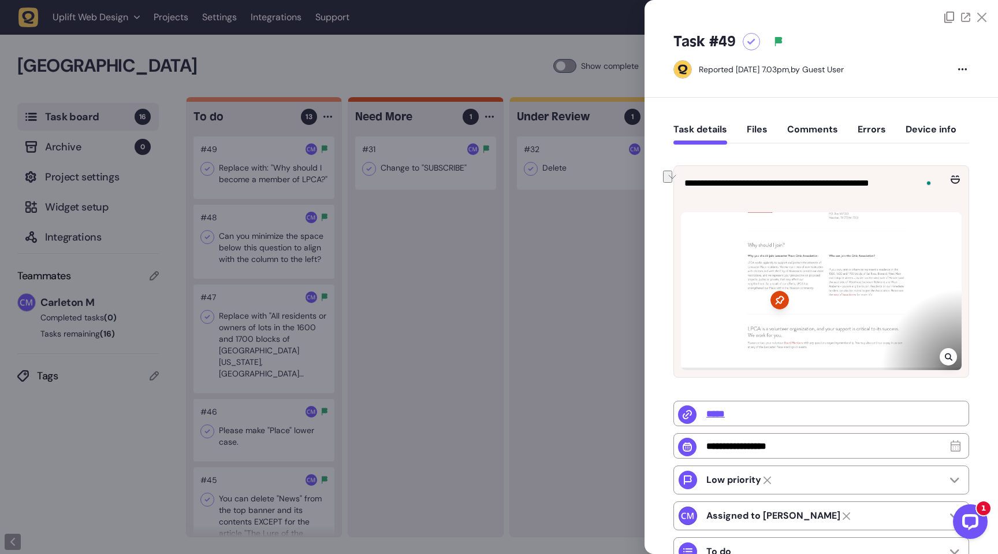
click at [754, 42] on icon at bounding box center [752, 42] width 8 height 6
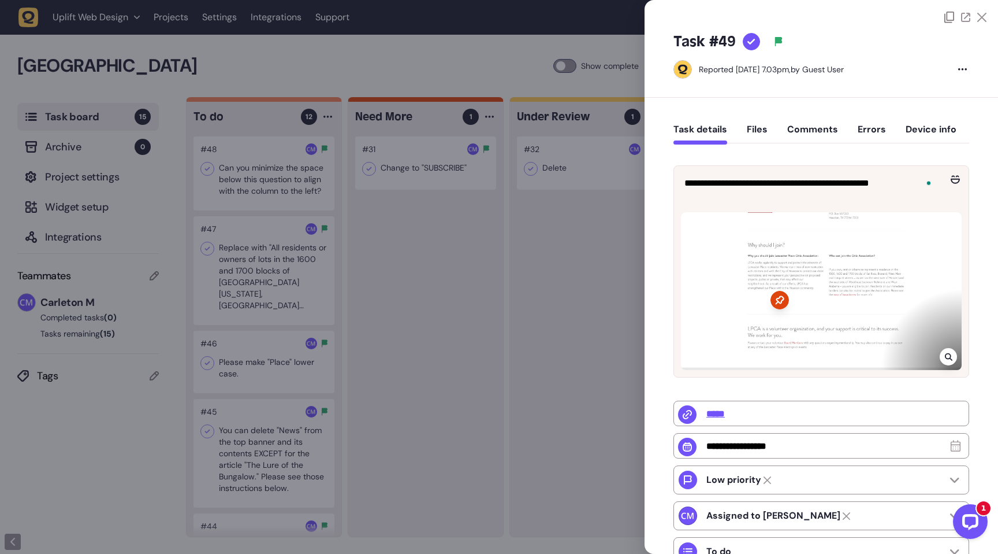
click at [386, 269] on div at bounding box center [499, 277] width 998 height 554
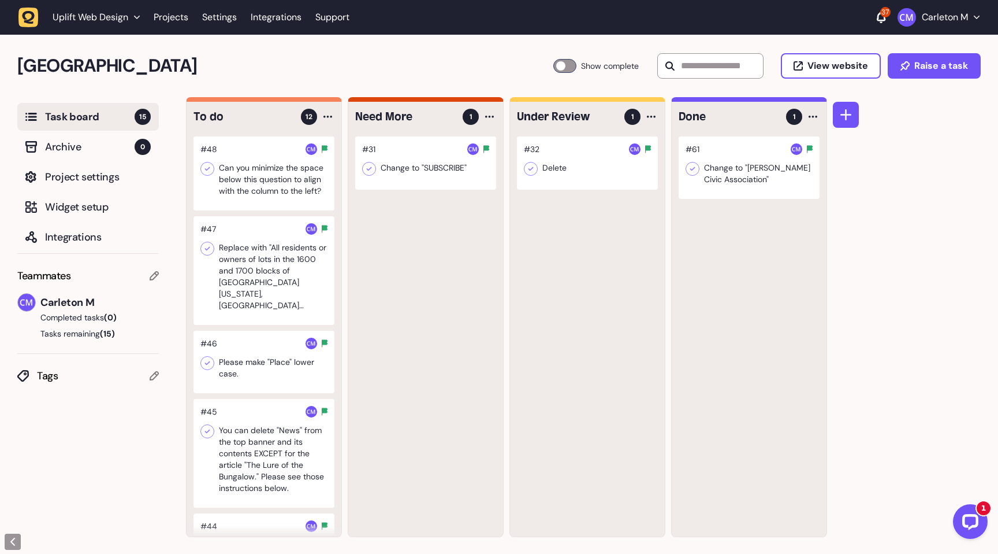
click at [262, 178] on div at bounding box center [264, 173] width 141 height 74
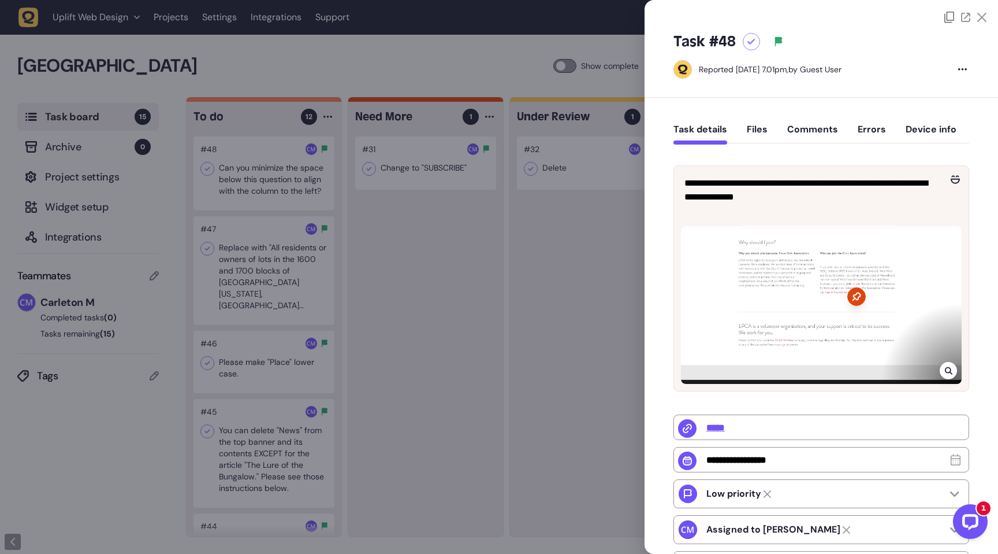
click at [749, 50] on div "Task #48" at bounding box center [822, 41] width 296 height 18
click at [749, 47] on div at bounding box center [751, 41] width 17 height 17
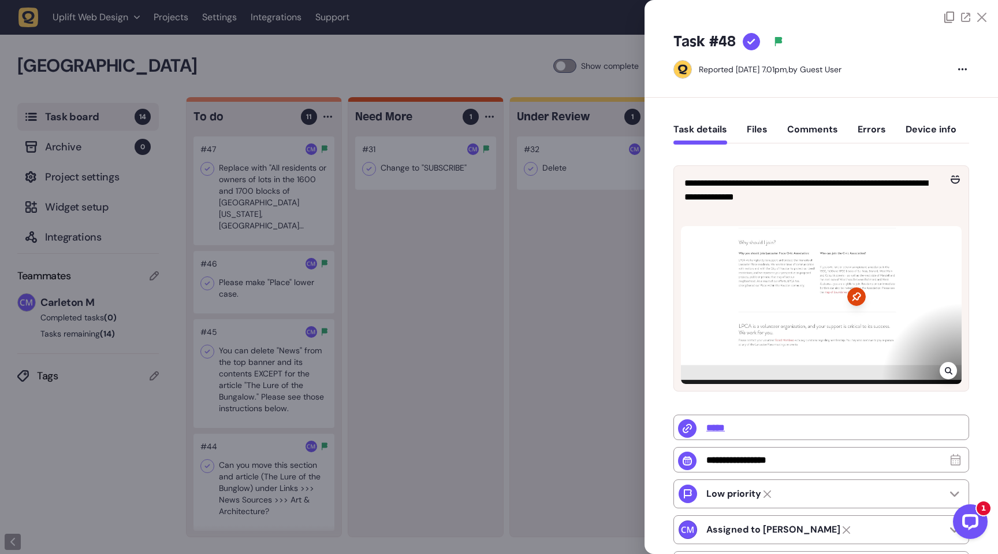
click at [218, 195] on div at bounding box center [499, 277] width 998 height 554
